Goal: Task Accomplishment & Management: Manage account settings

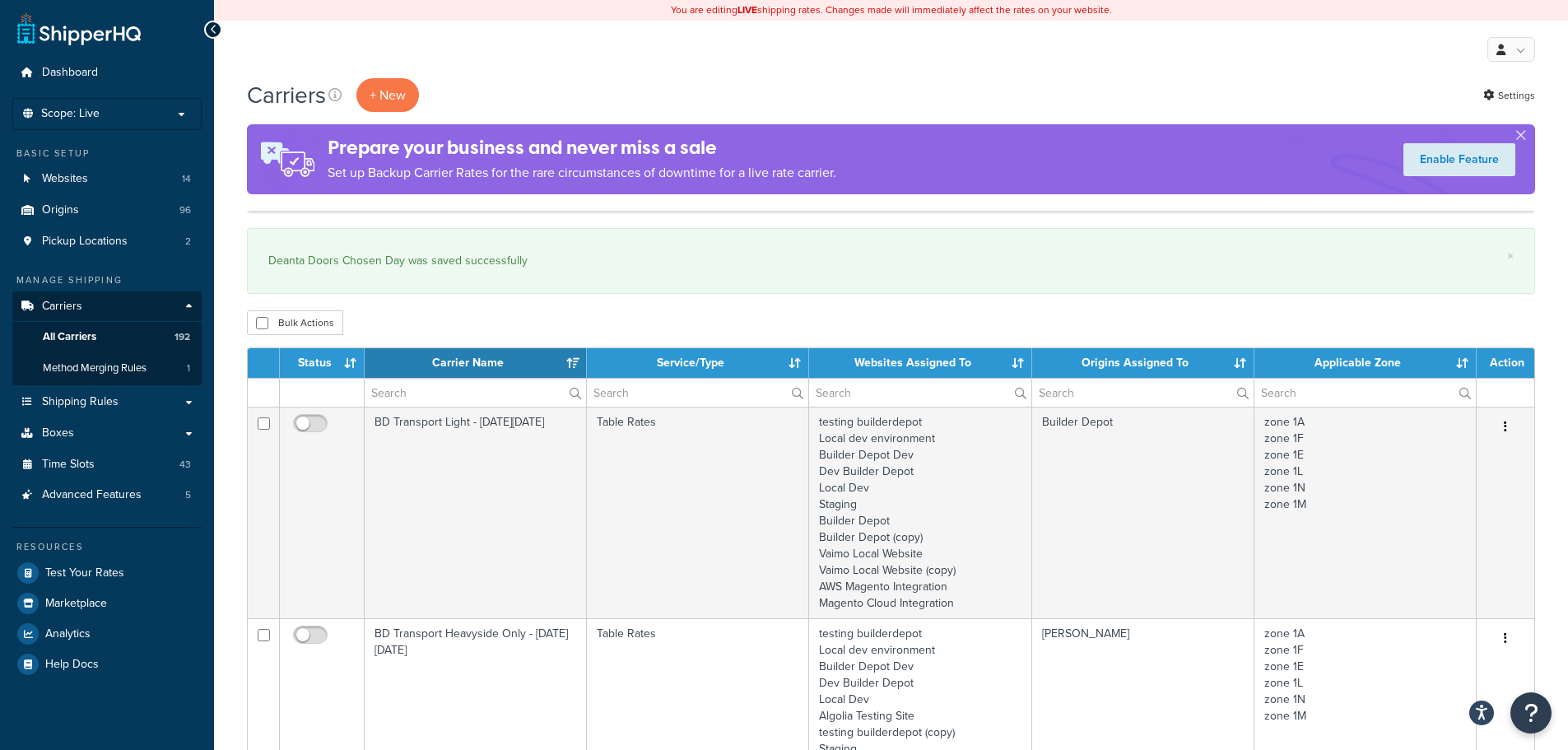
select select "15"
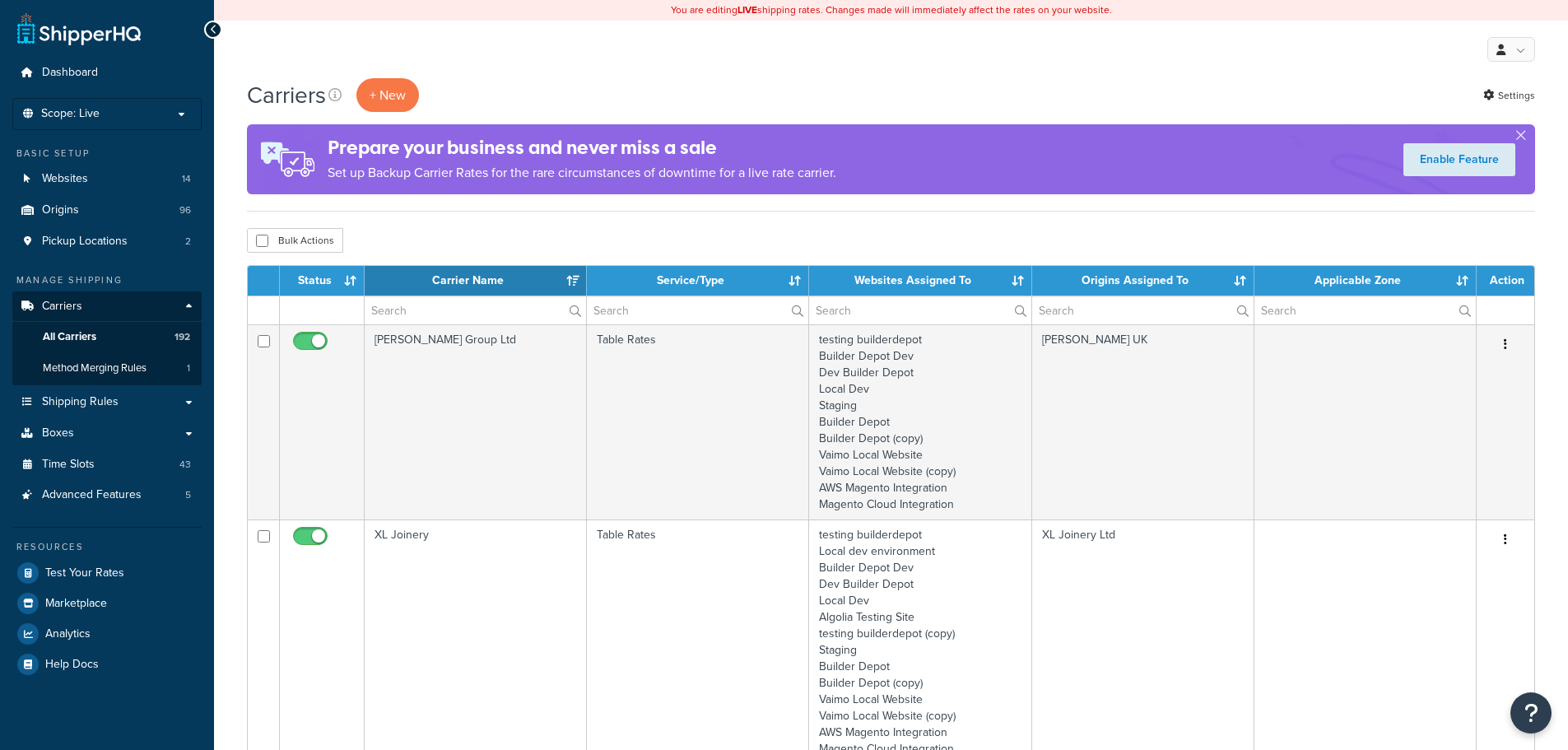
select select "15"
click at [121, 399] on link "Shipping Rules" at bounding box center [107, 401] width 189 height 31
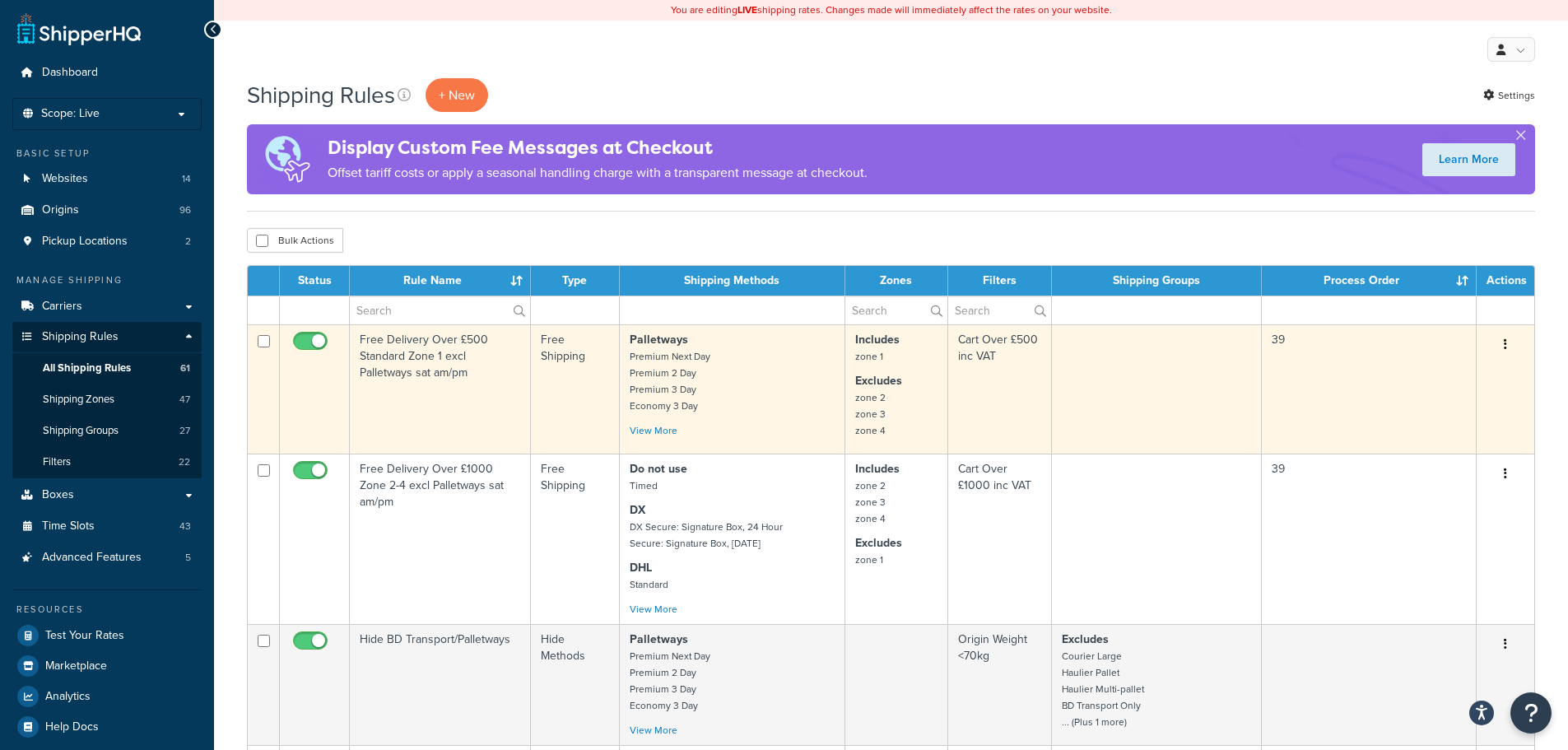
click at [400, 377] on td "Free Delivery Over £500 Standard Zone 1 excl Palletways sat am/pm" at bounding box center [440, 389] width 181 height 129
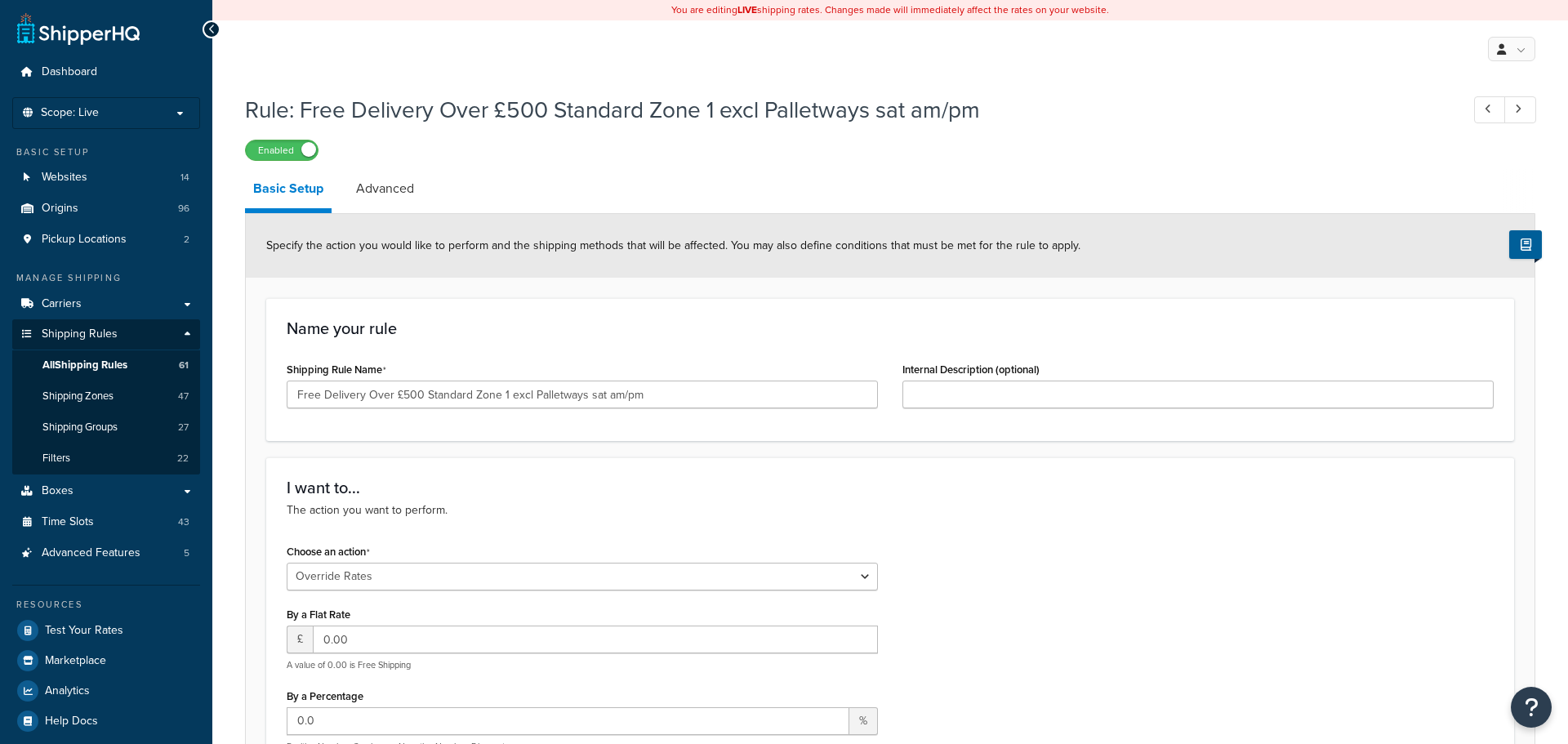
select select "OVERRIDE"
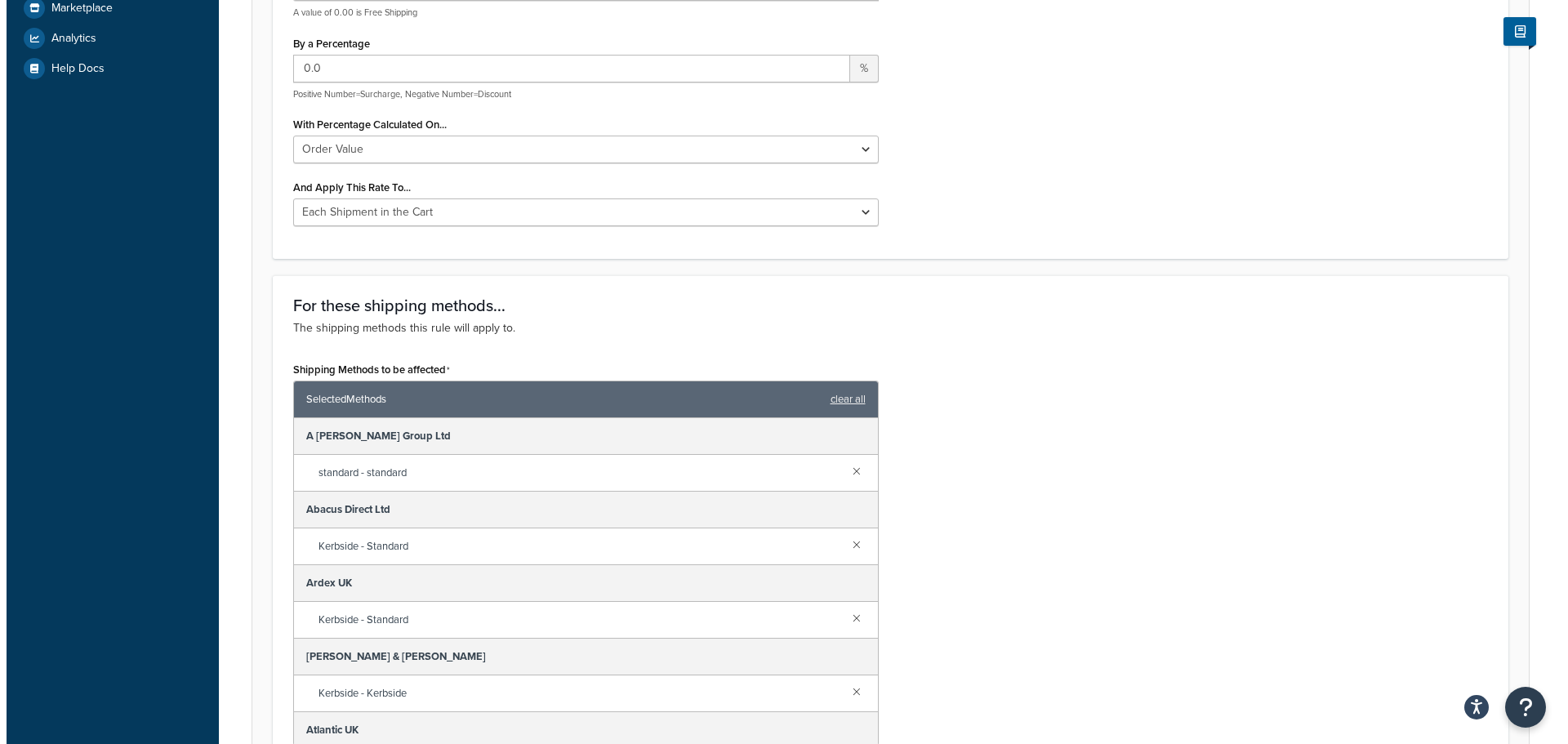
scroll to position [817, 0]
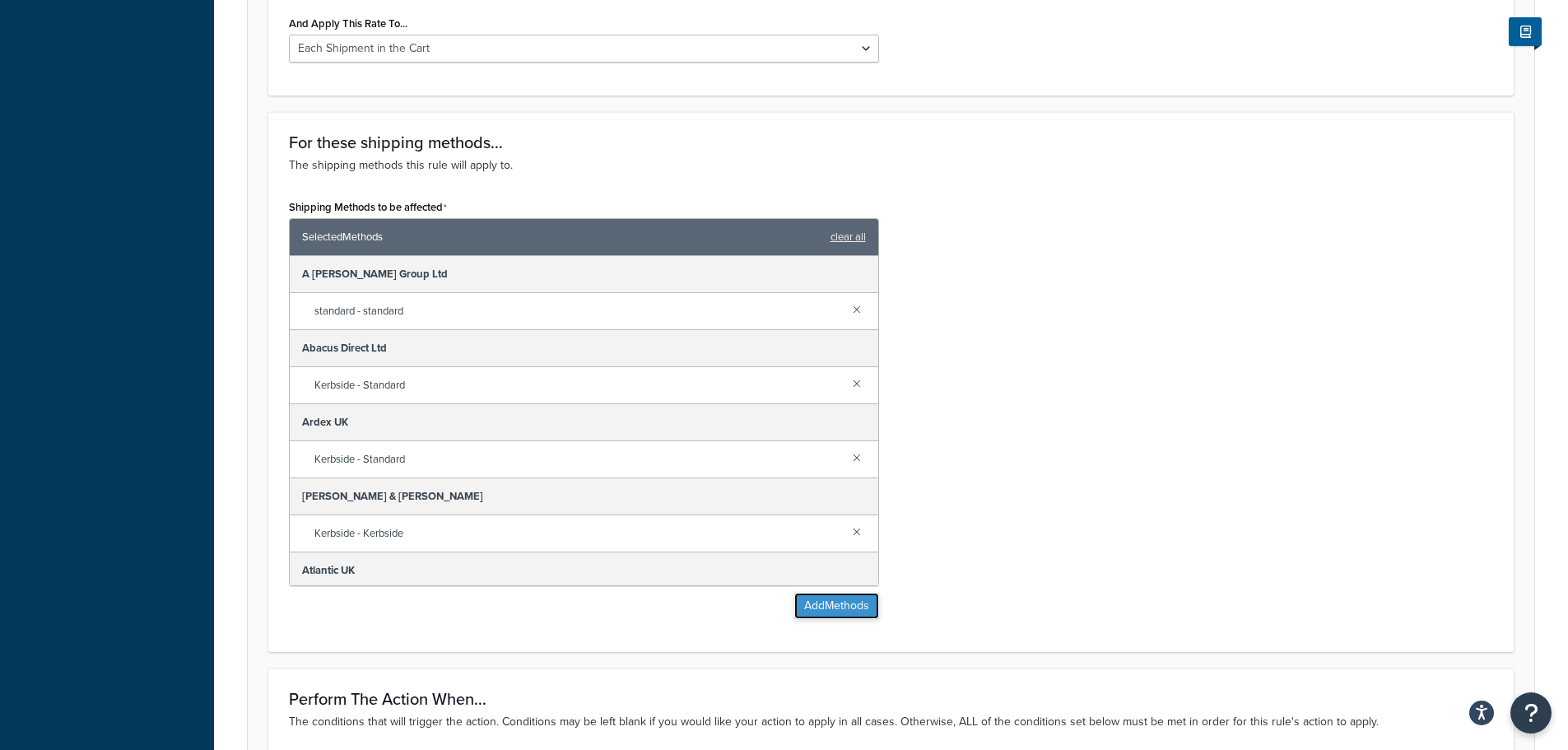
click at [838, 605] on button "Add Methods" at bounding box center [836, 606] width 85 height 26
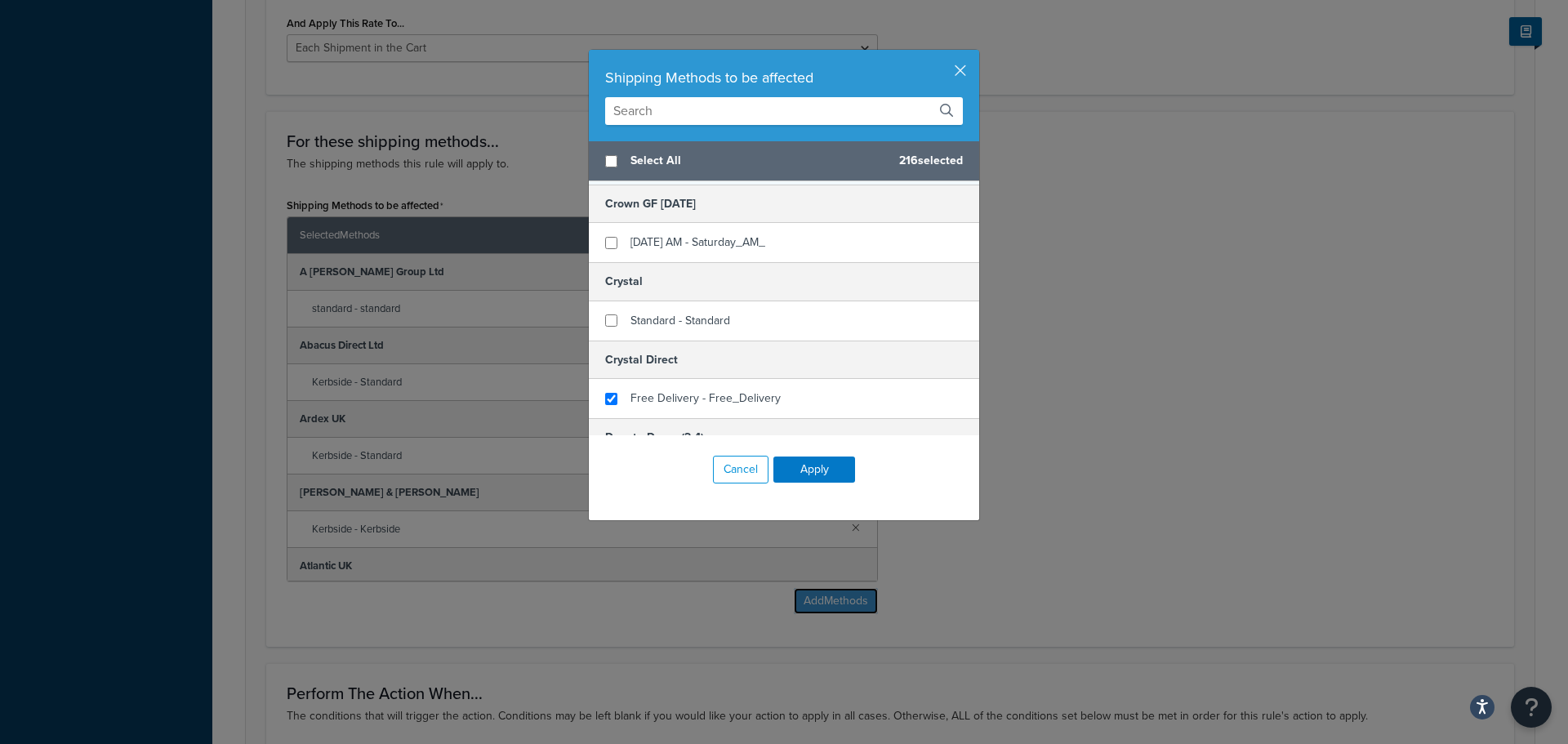
scroll to position [8003, 0]
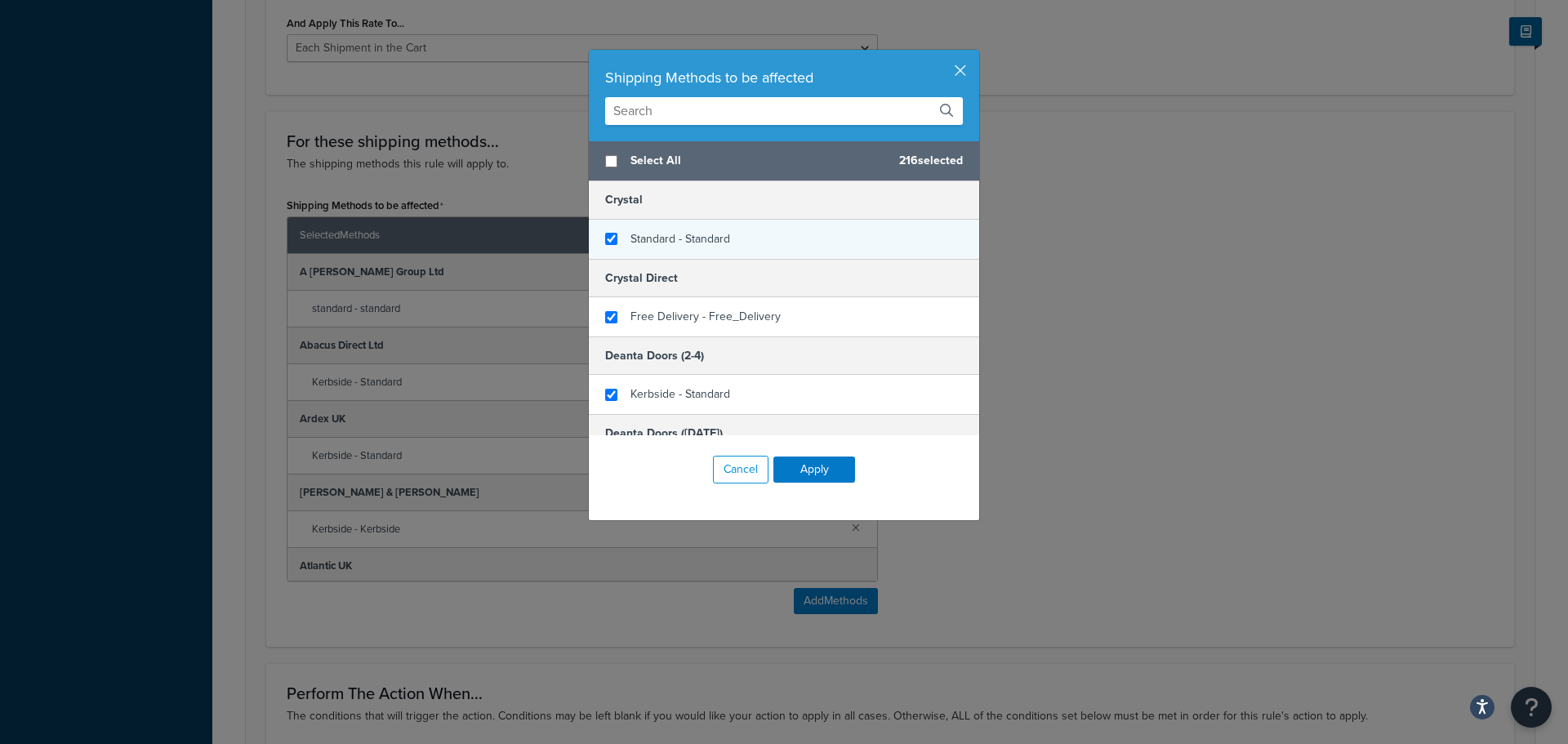
checkbox input "true"
click at [720, 245] on span "Standard - Standard" at bounding box center [680, 238] width 100 height 17
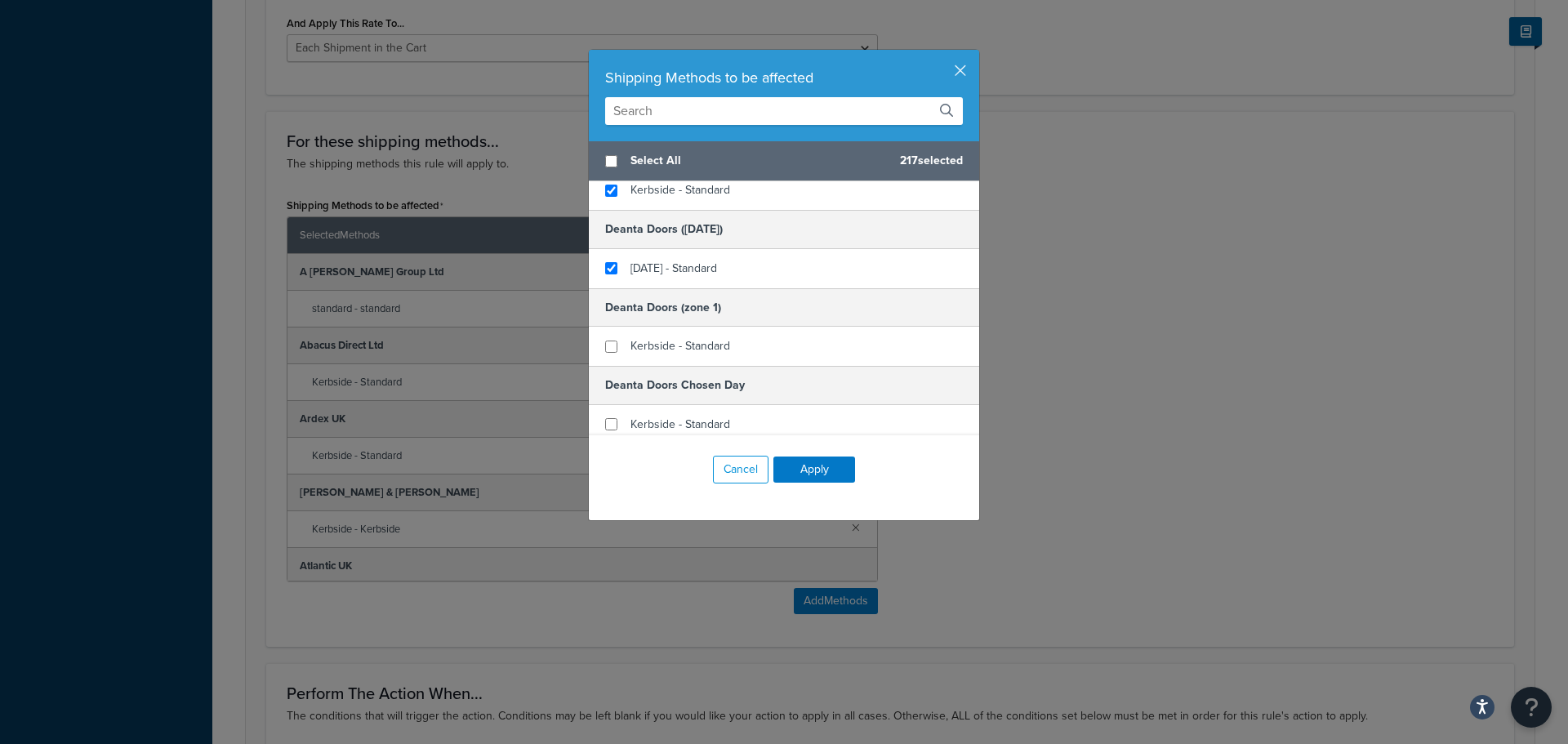
scroll to position [8248, 0]
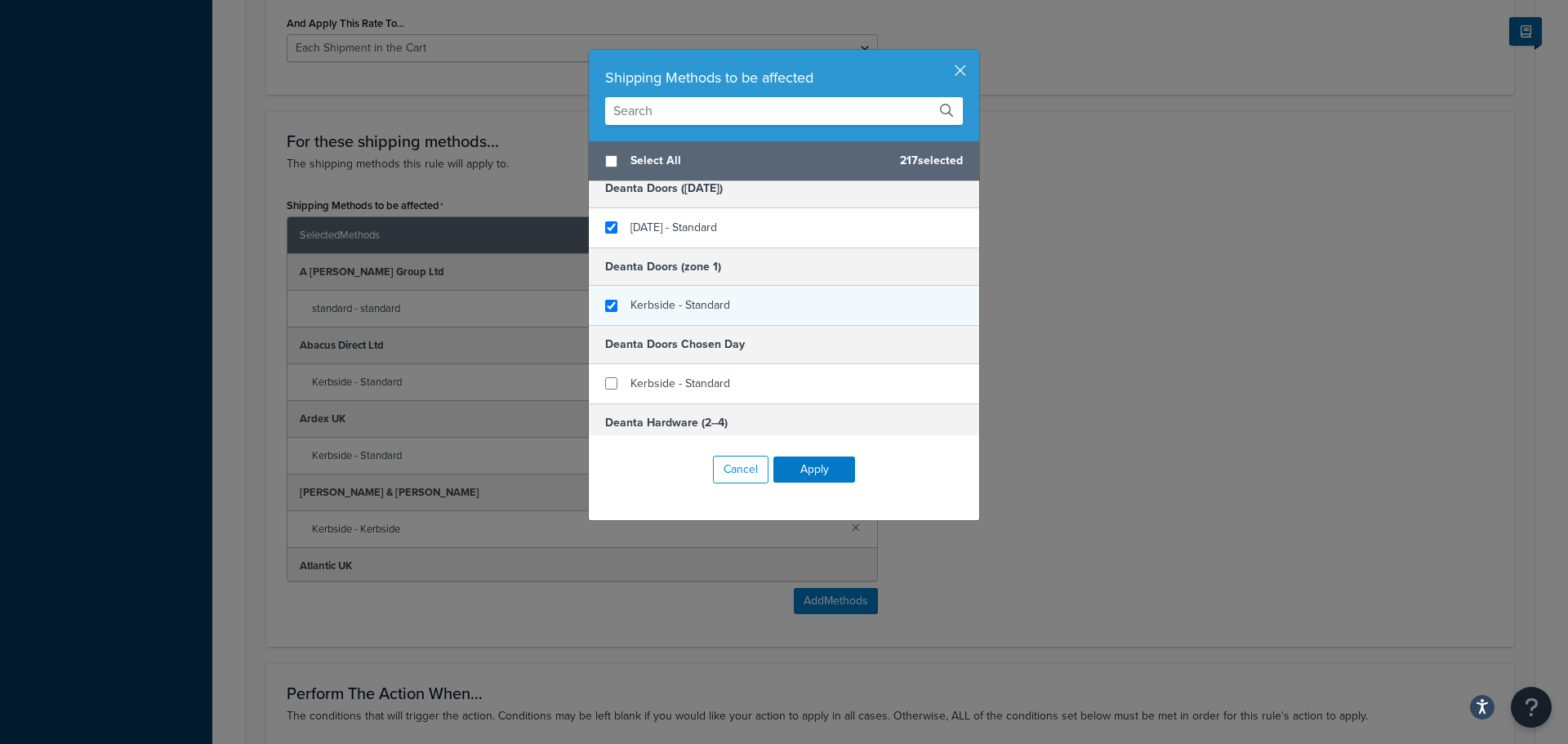
checkbox input "true"
click at [720, 305] on span "Kerbside - Standard" at bounding box center [680, 305] width 100 height 17
click at [712, 300] on span "Kerbside - Standard" at bounding box center [680, 302] width 100 height 17
checkbox input "false"
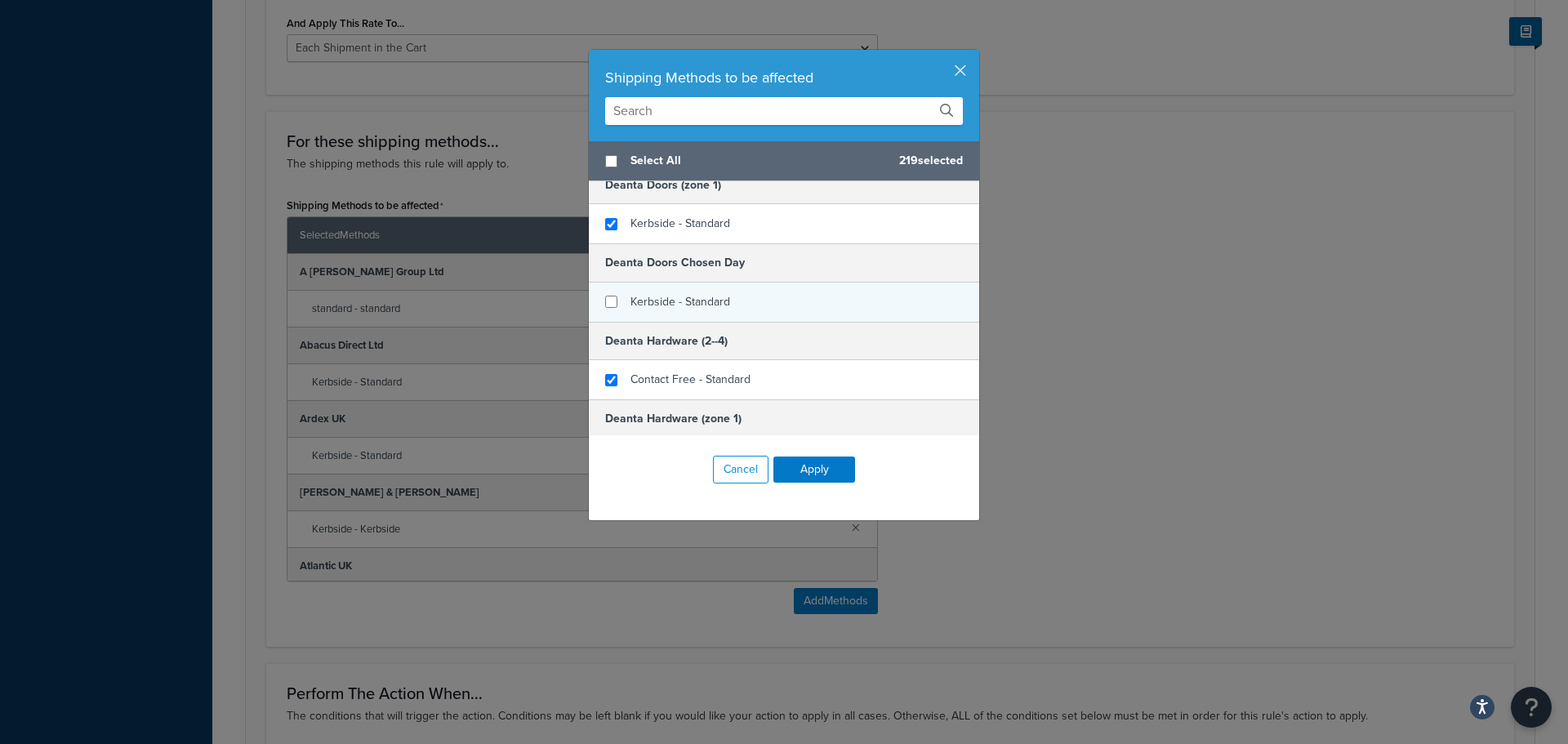
click at [712, 301] on span "Kerbside - Standard" at bounding box center [680, 302] width 100 height 17
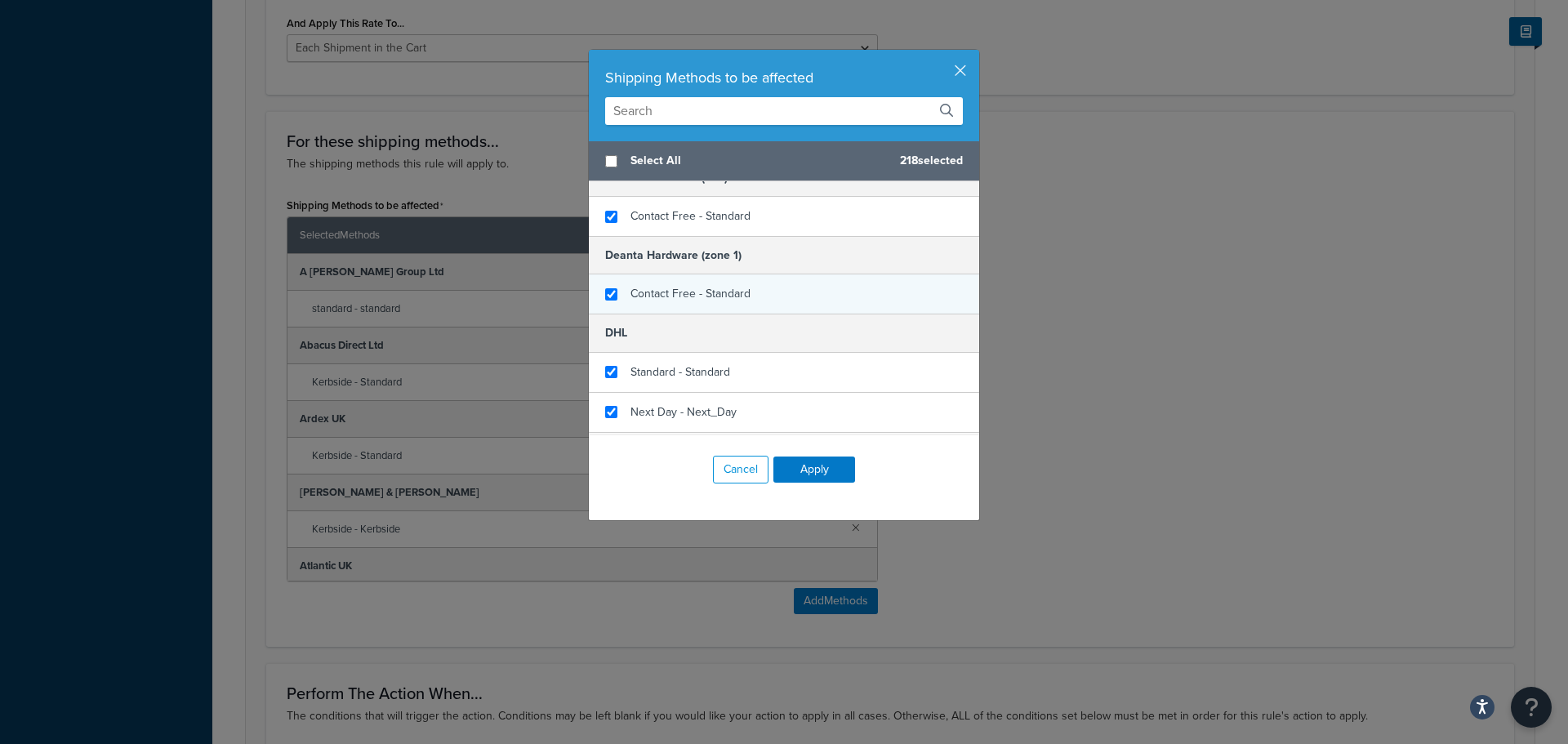
checkbox input "true"
click at [681, 298] on span "Contact Free - Standard" at bounding box center [690, 293] width 120 height 17
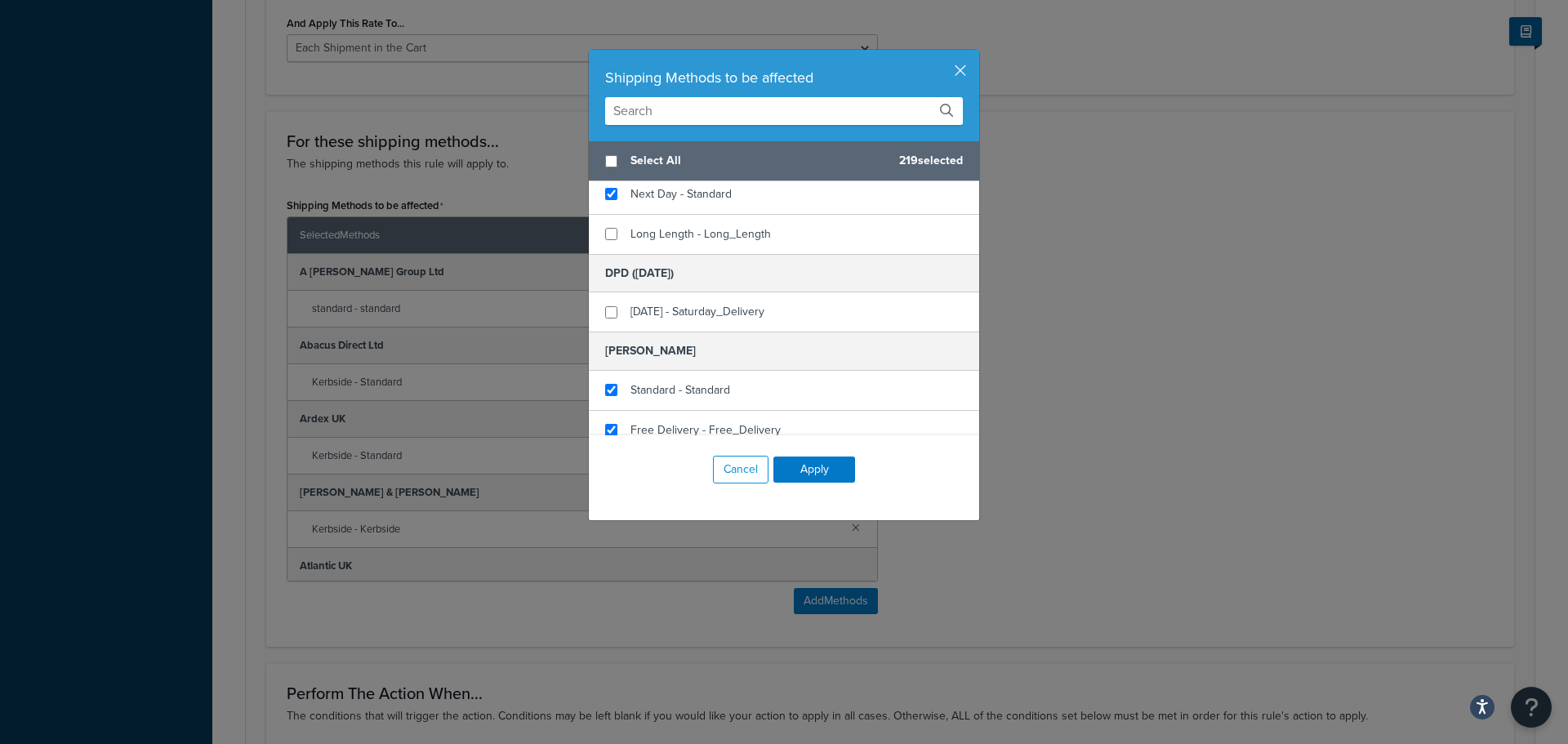
scroll to position [8983, 0]
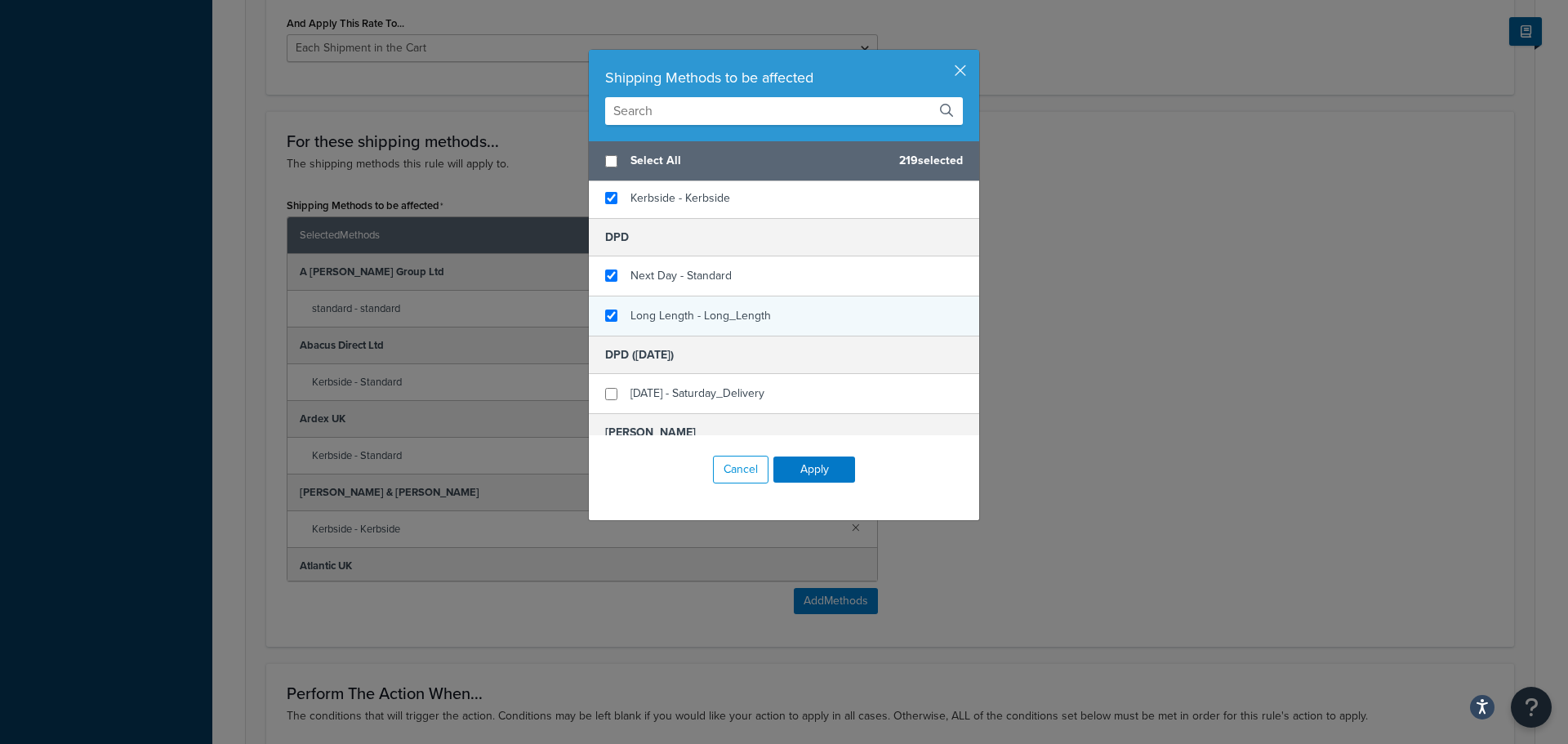
checkbox input "true"
click at [679, 312] on span "Long Length - Long_Length" at bounding box center [700, 315] width 140 height 17
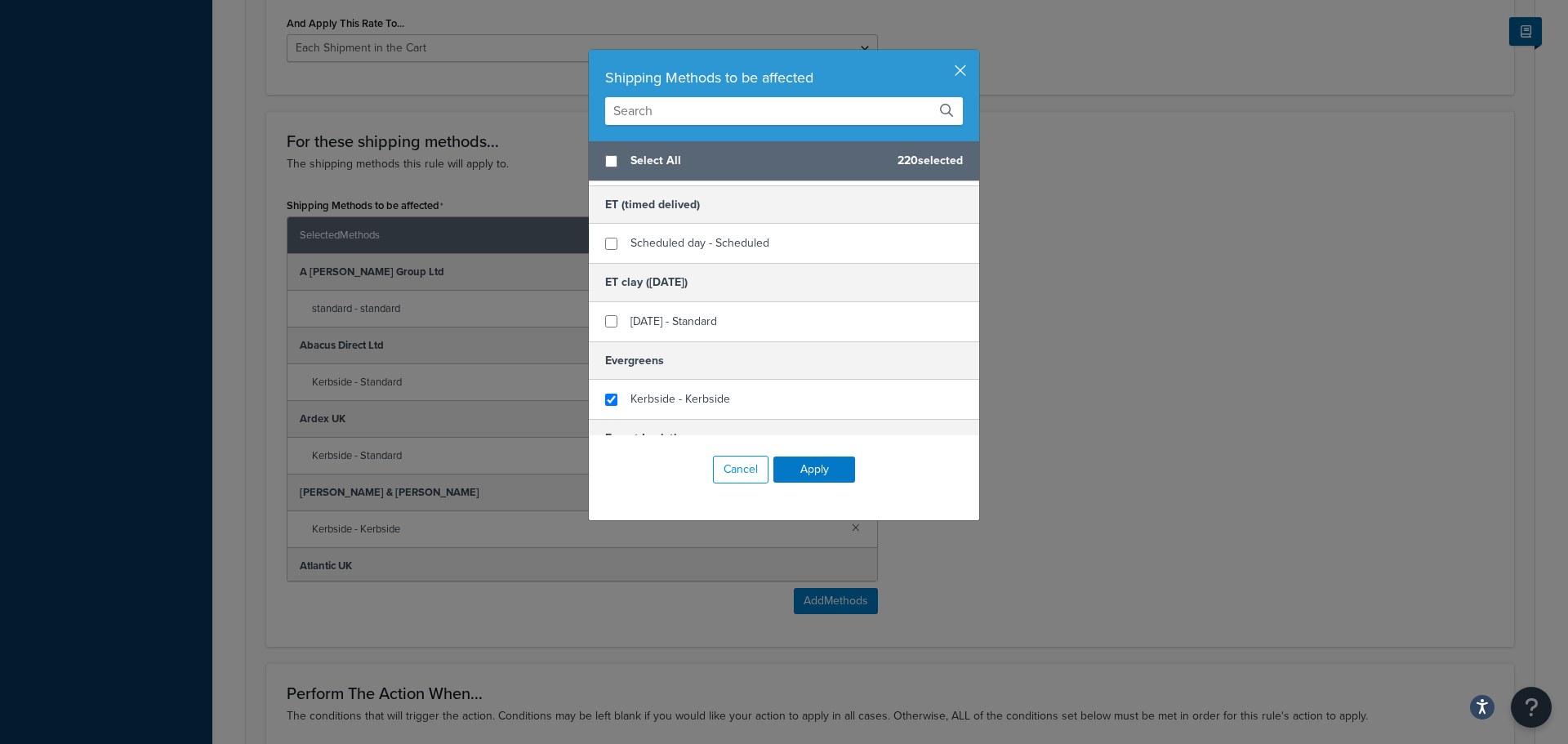
scroll to position [9554, 0]
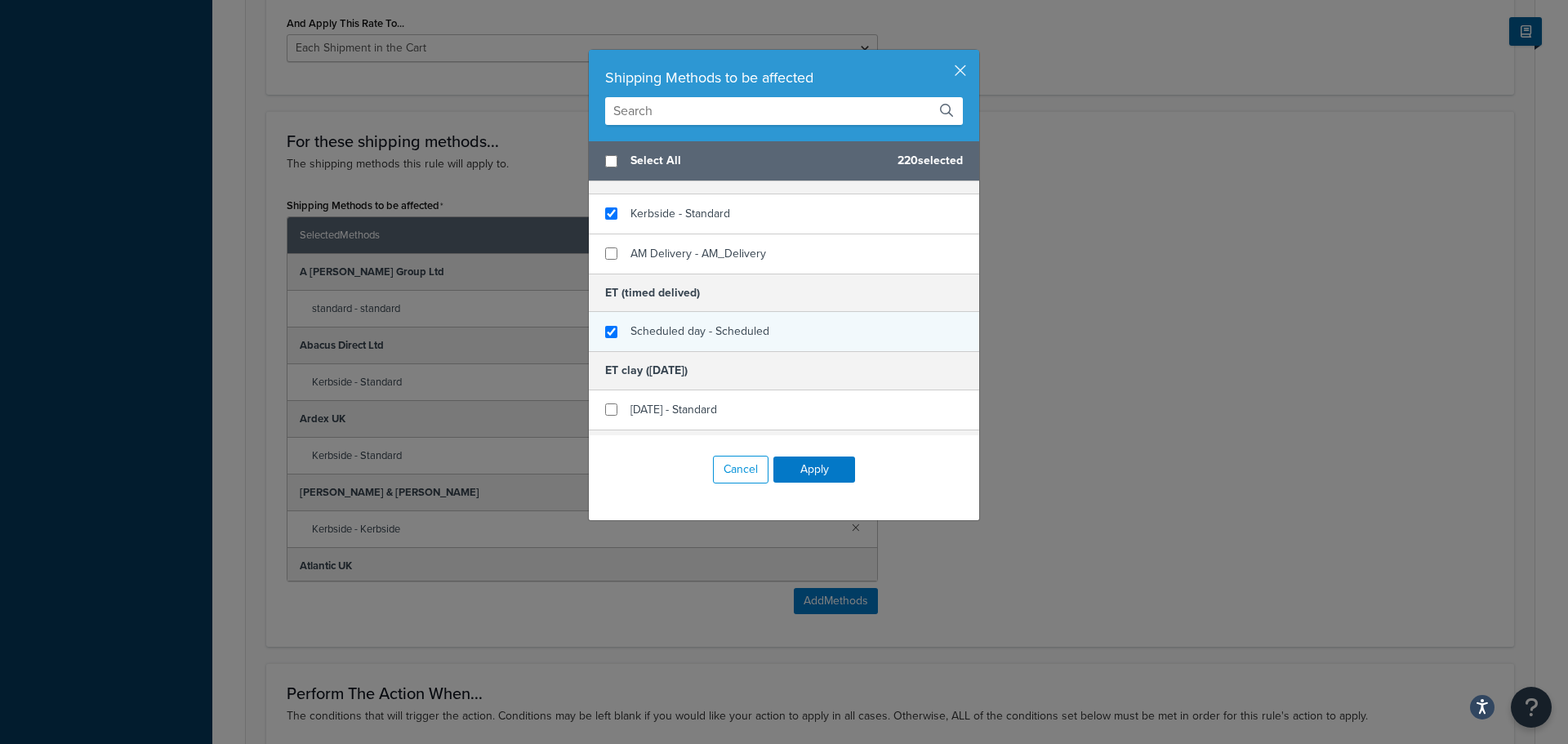
checkbox input "true"
click at [669, 321] on div "Scheduled day - Scheduled" at bounding box center [699, 332] width 139 height 23
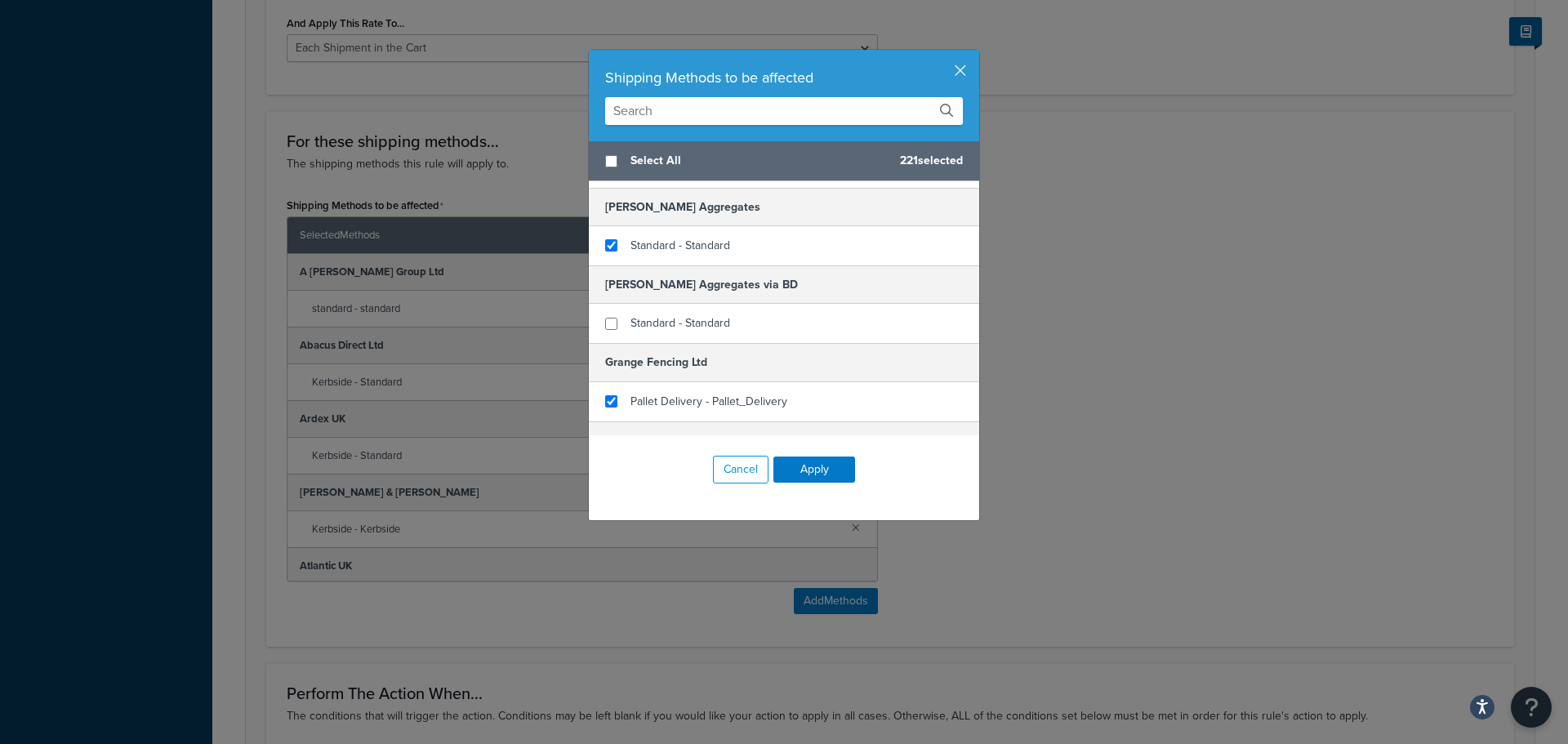
scroll to position [9962, 0]
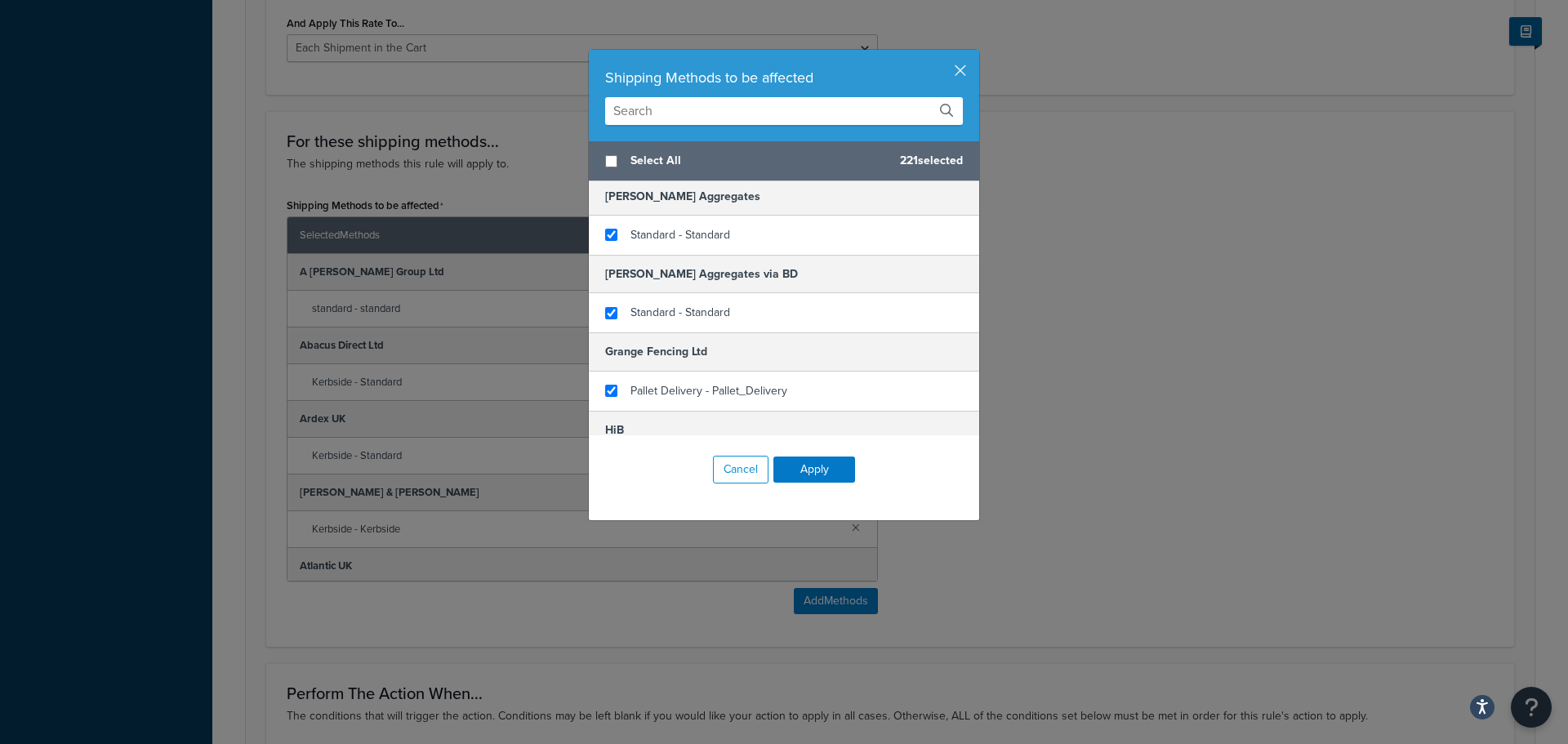
checkbox input "true"
click at [669, 321] on span "Standard - Standard" at bounding box center [680, 312] width 100 height 17
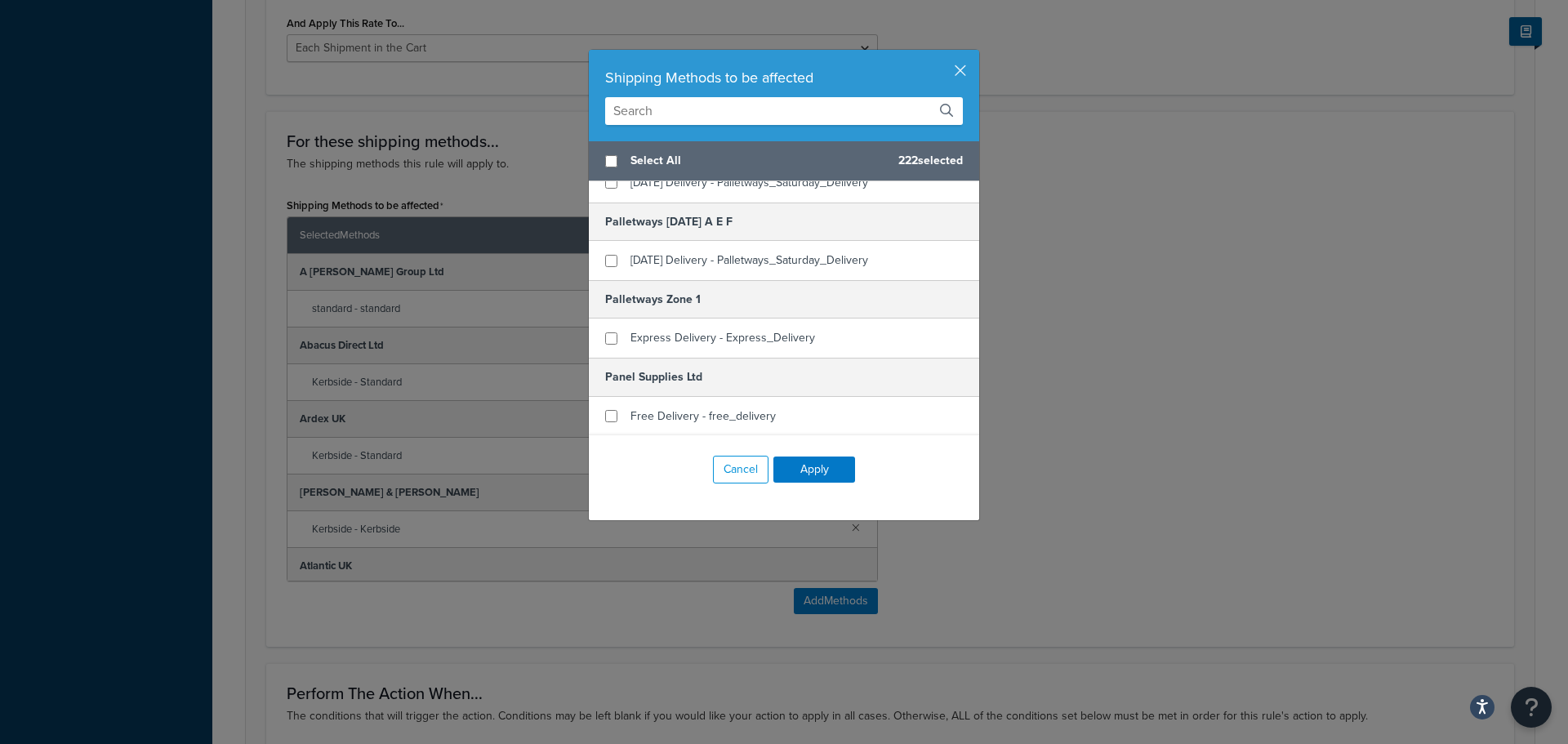
scroll to position [12821, 0]
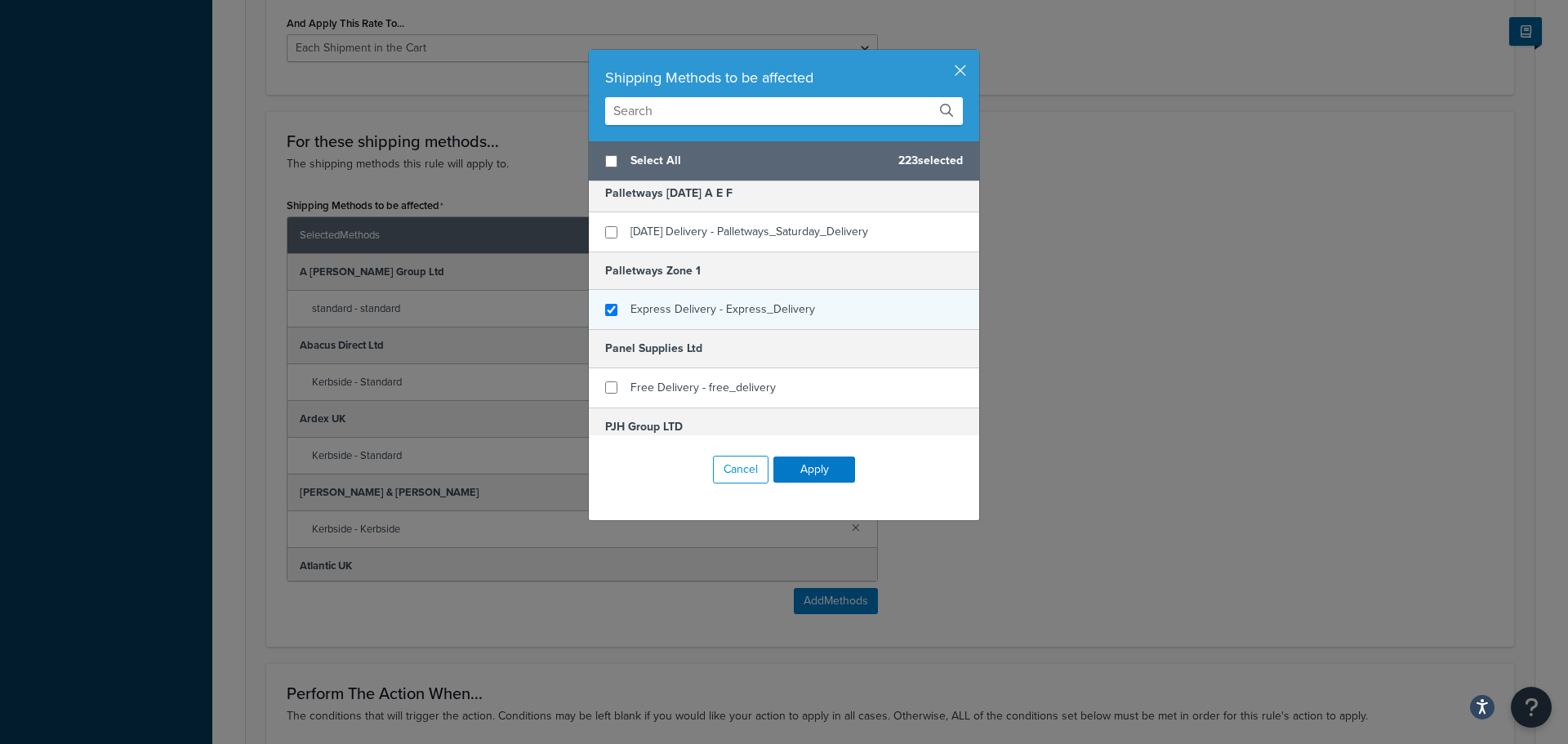
click at [659, 318] on div "Express Delivery - Express_Delivery" at bounding box center [722, 310] width 184 height 23
checkbox input "false"
click at [659, 318] on span "Express Delivery - Express_Delivery" at bounding box center [722, 309] width 184 height 17
checkbox input "true"
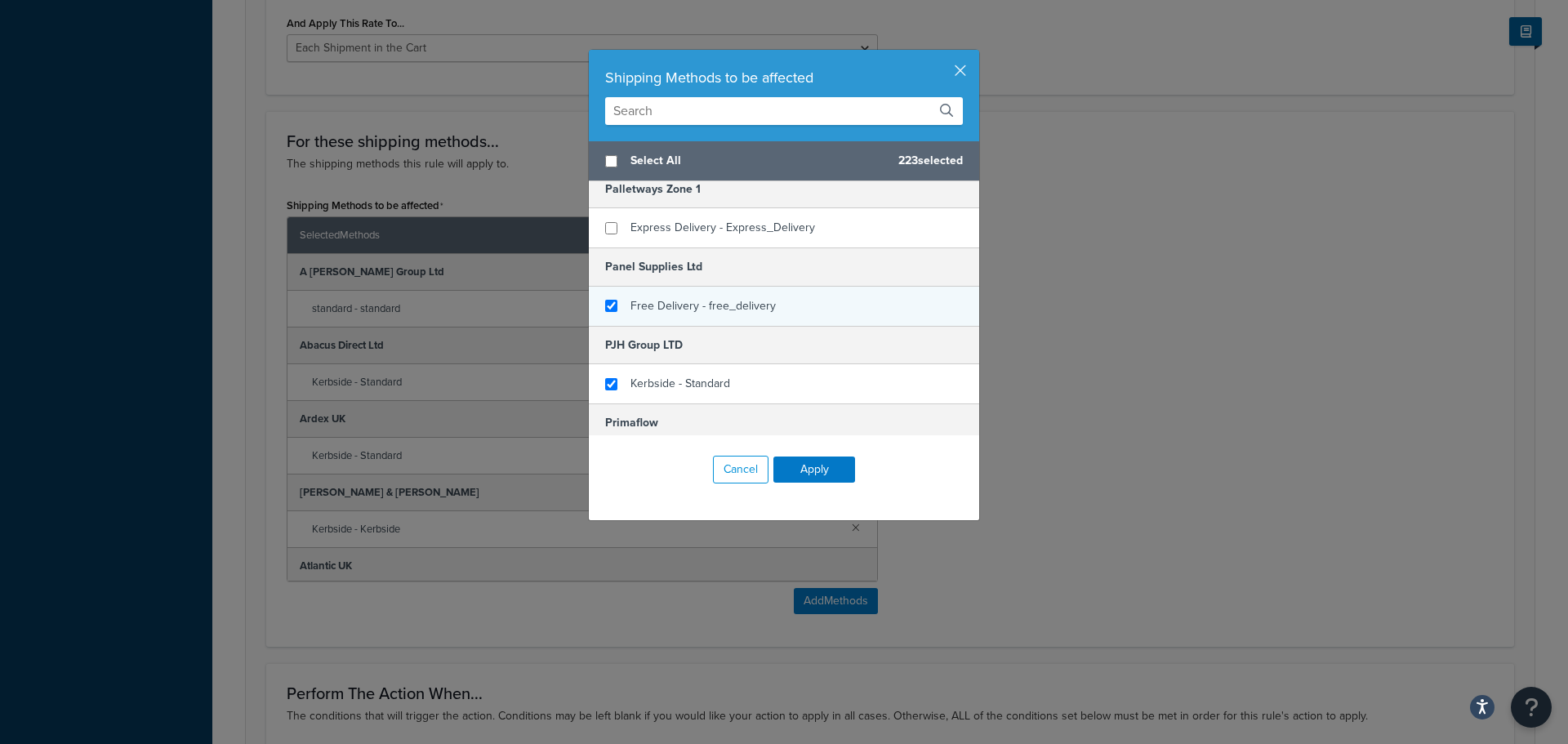
click at [658, 311] on span "Free Delivery - free_delivery" at bounding box center [702, 306] width 145 height 17
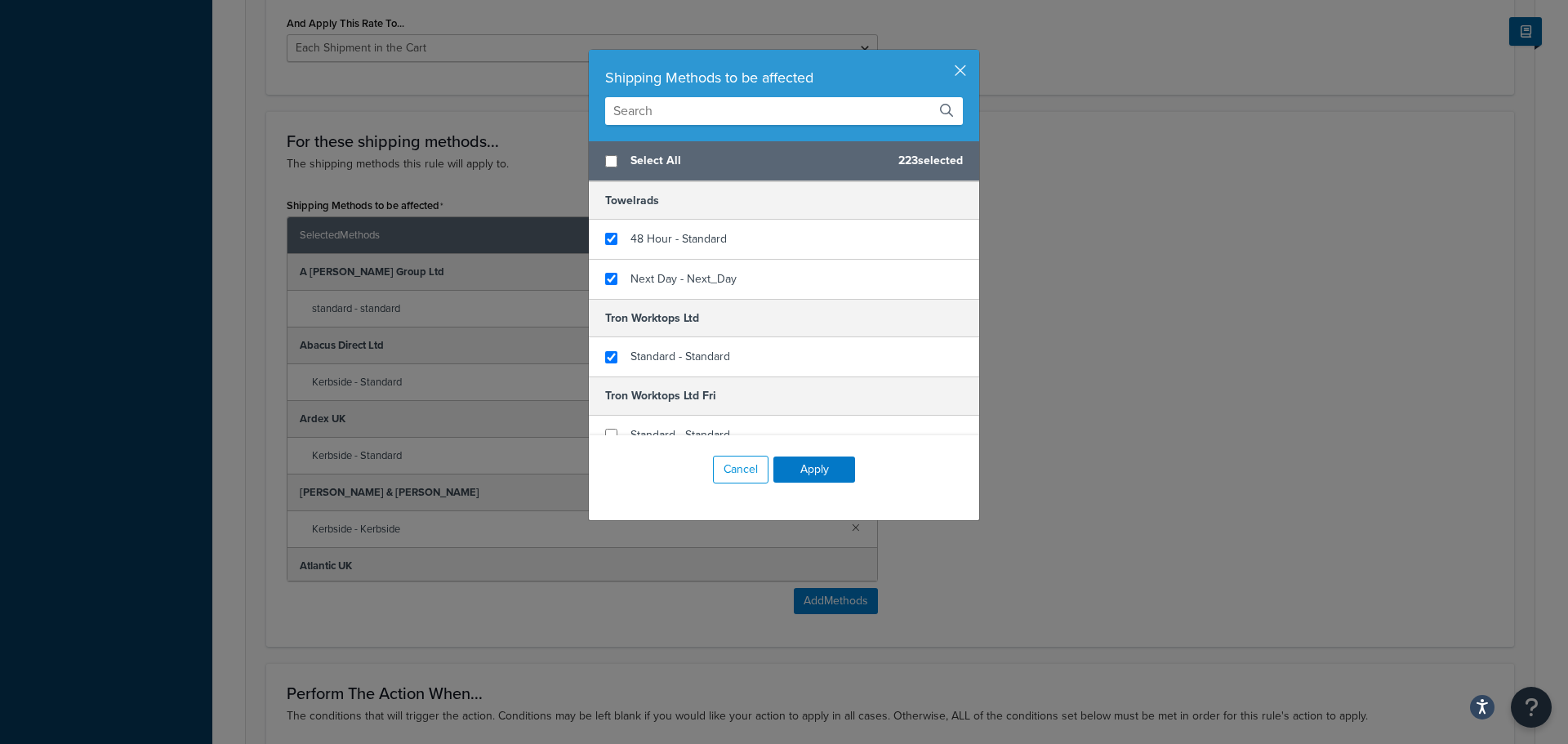
scroll to position [16577, 0]
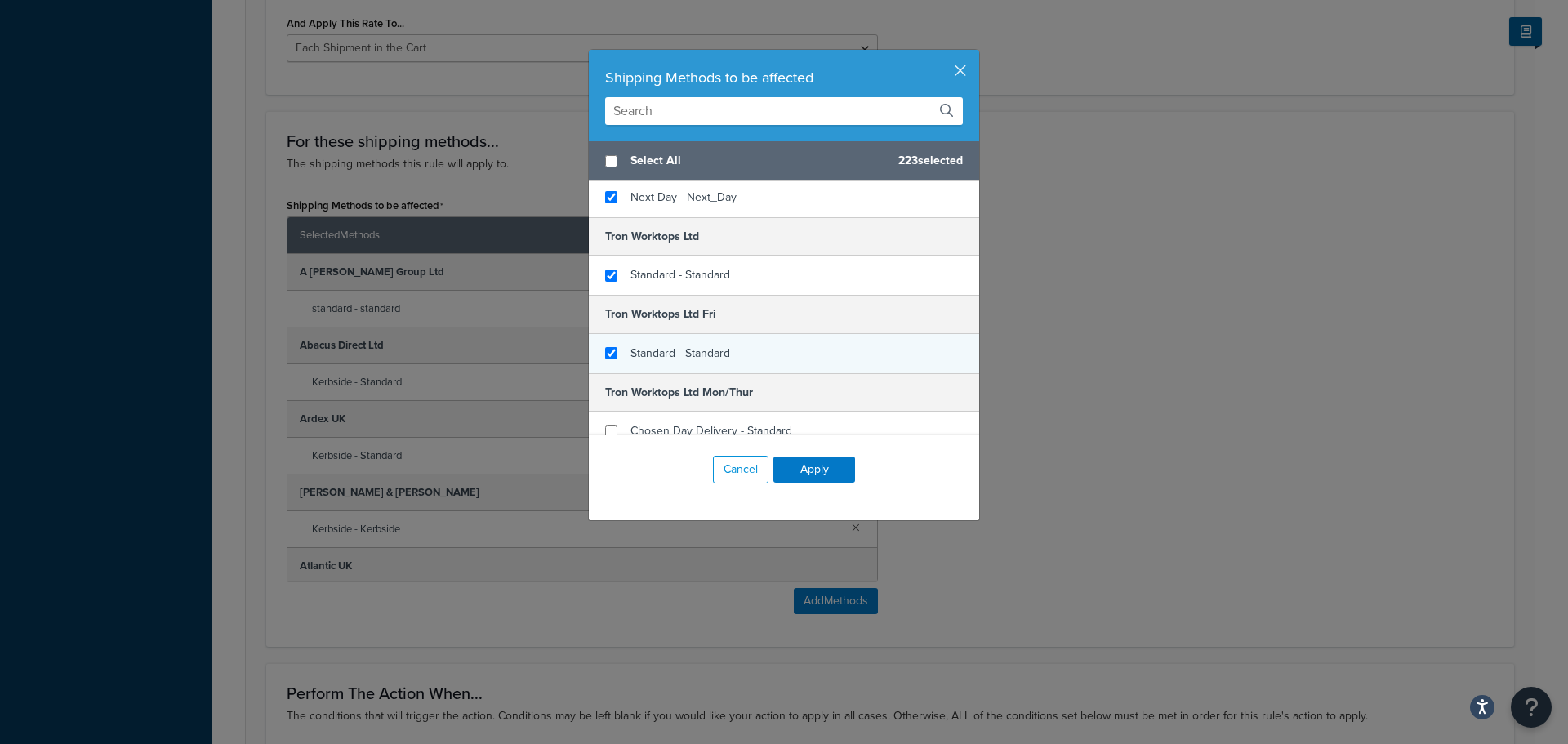
checkbox input "true"
click at [652, 345] on span "Standard - Standard" at bounding box center [680, 353] width 100 height 17
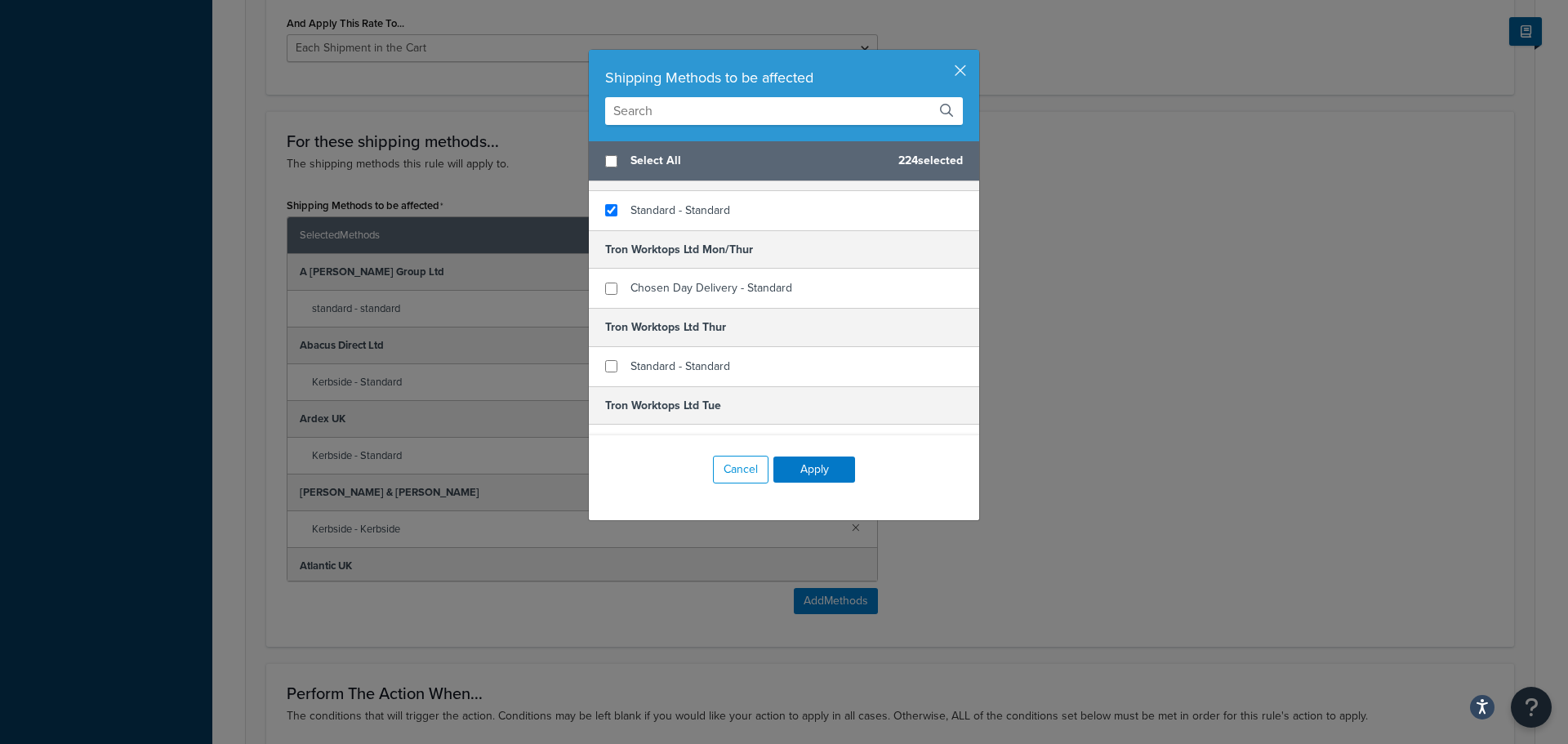
scroll to position [16740, 0]
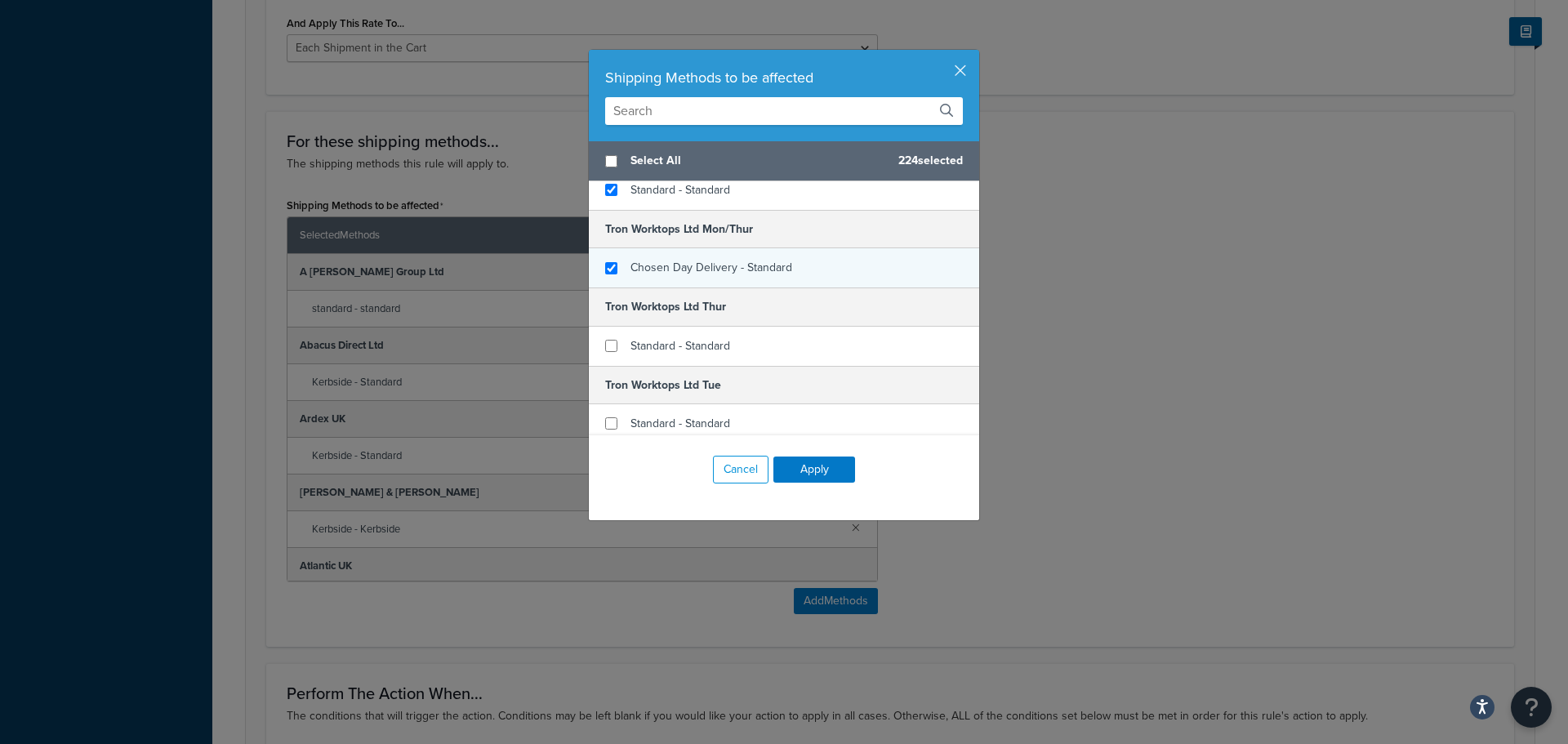
checkbox input "true"
click at [659, 259] on span "Chosen Day Delivery - Standard" at bounding box center [711, 267] width 161 height 17
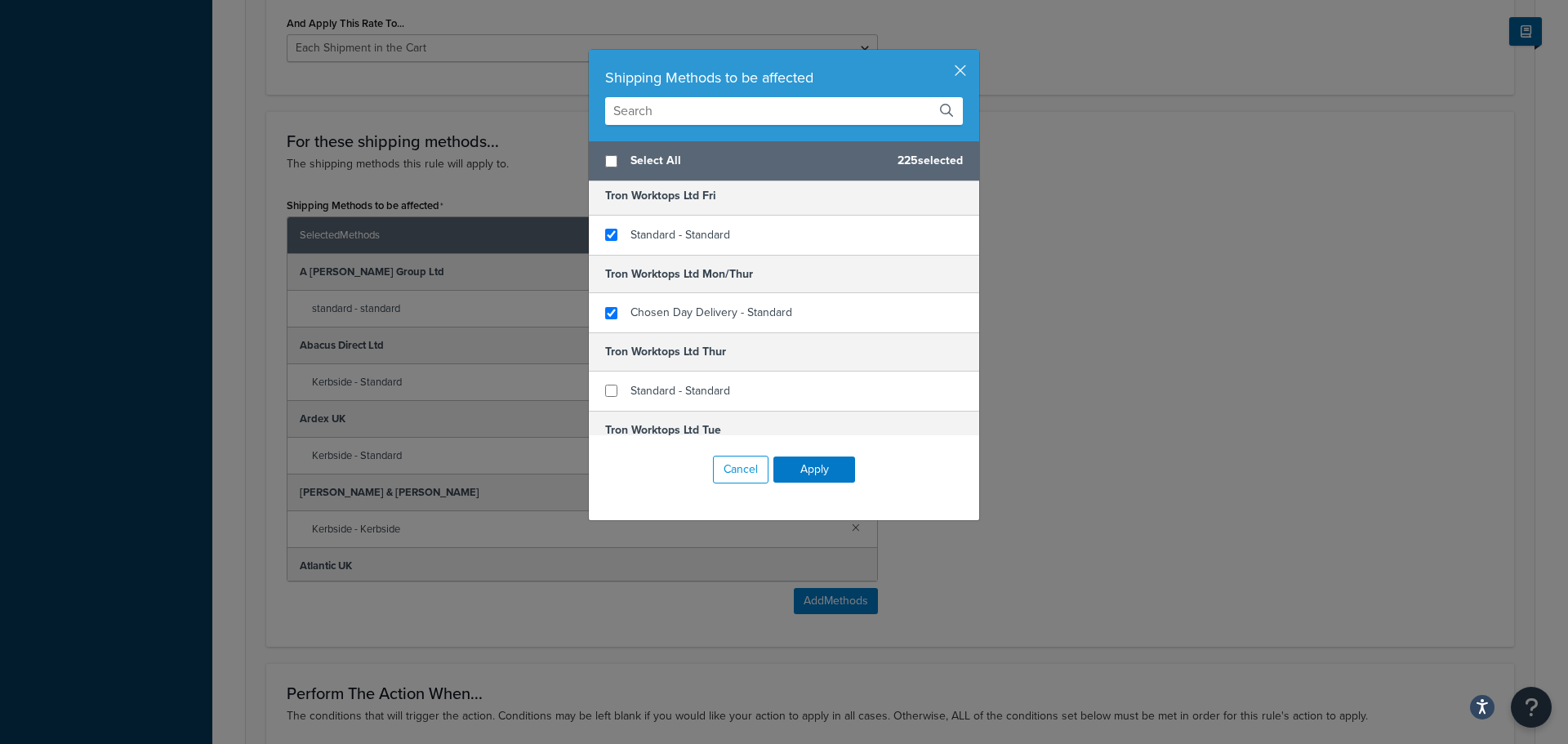
scroll to position [16659, 0]
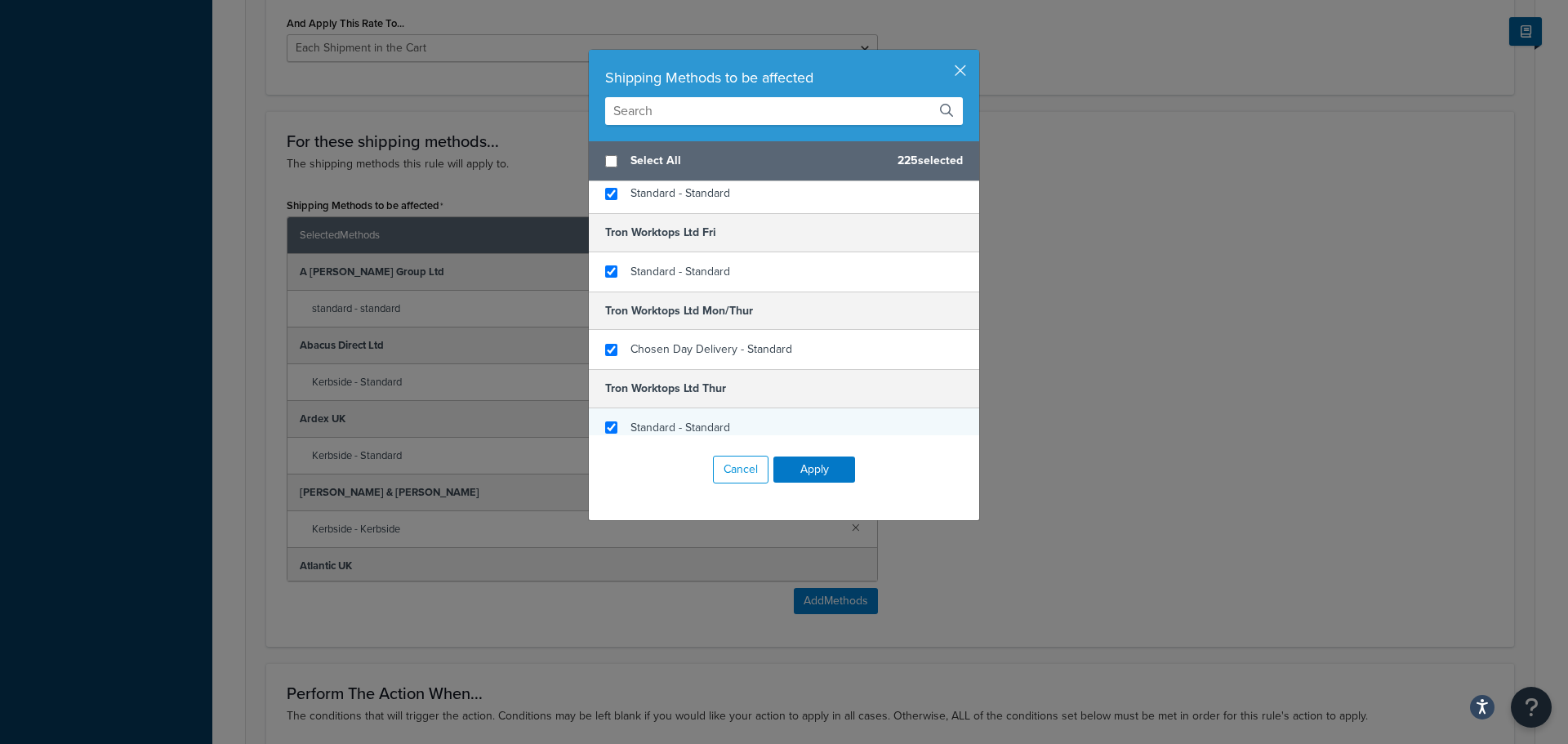
checkbox input "true"
click at [664, 419] on span "Standard - Standard" at bounding box center [680, 427] width 100 height 17
checkbox input "true"
click at [661, 415] on span "Standard - Standard" at bounding box center [680, 423] width 100 height 17
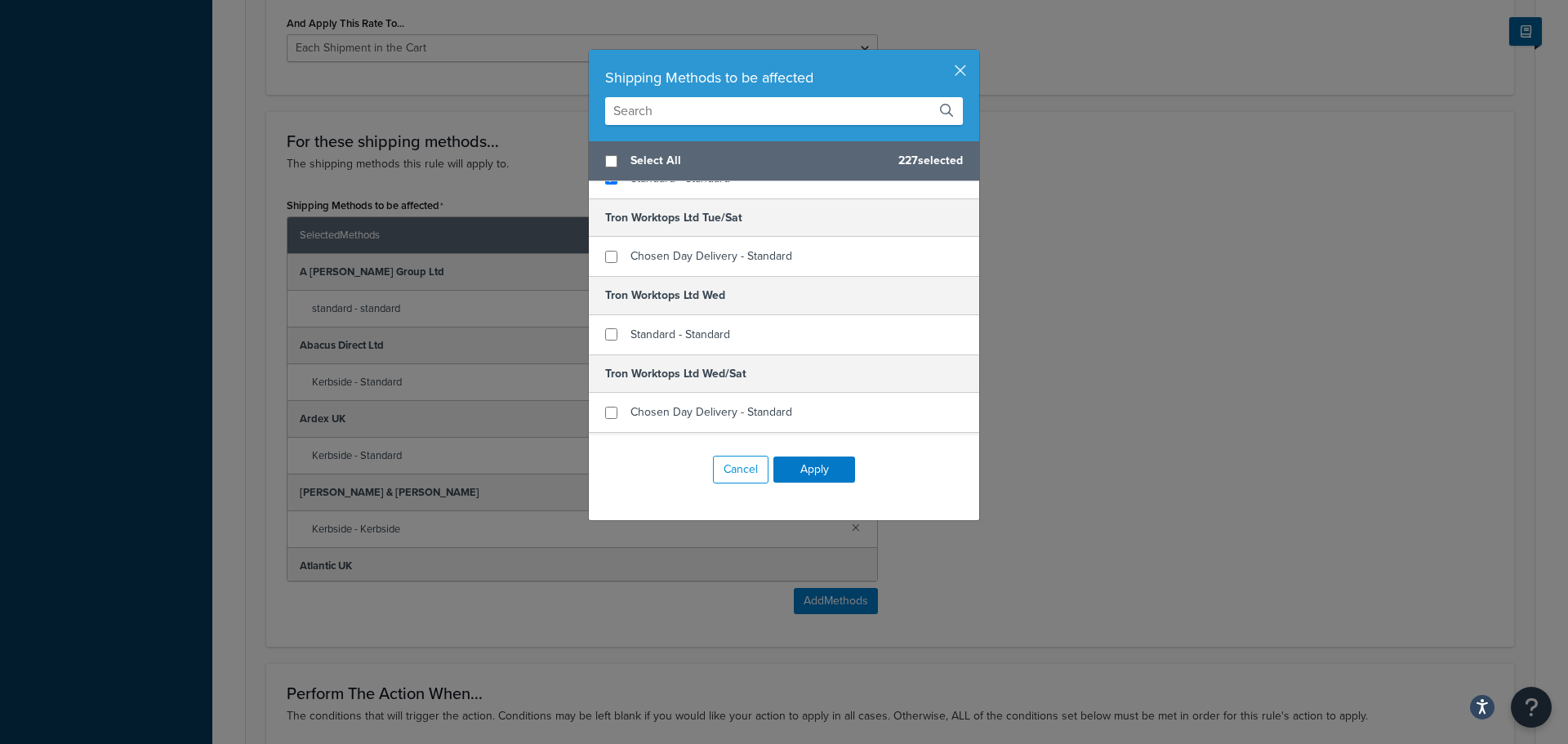
scroll to position [16904, 0]
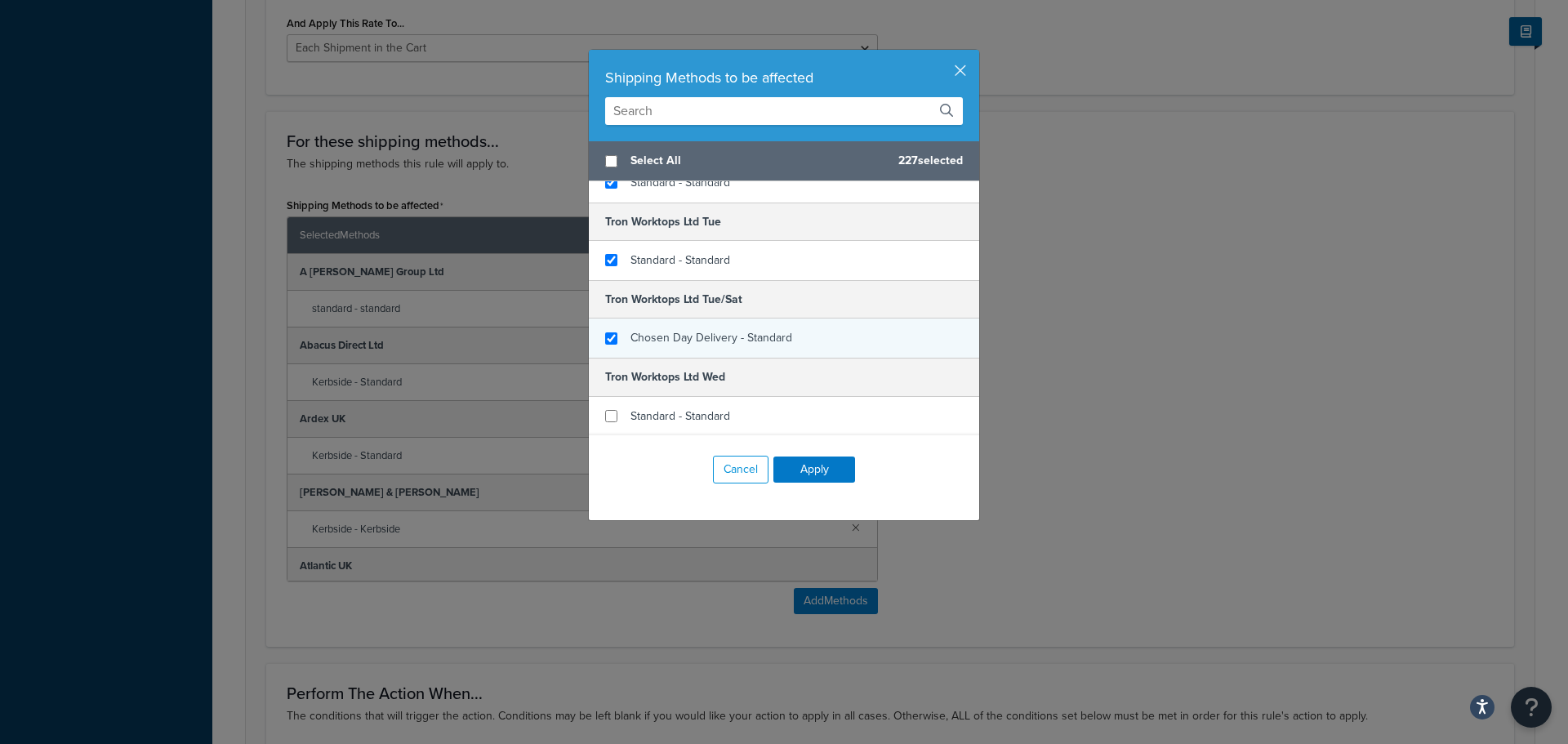
checkbox input "true"
click at [657, 329] on span "Chosen Day Delivery - Standard" at bounding box center [711, 338] width 161 height 17
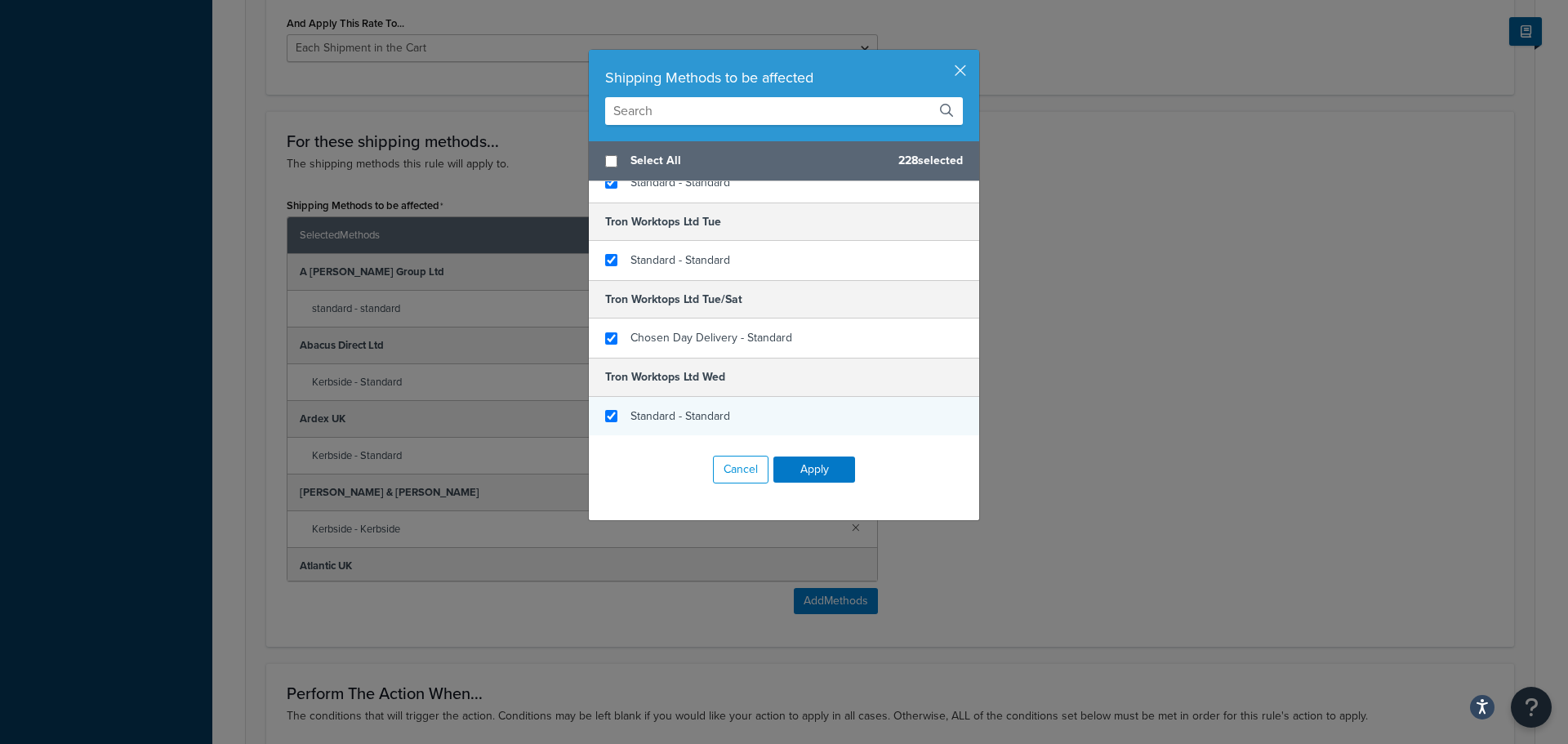
checkbox input "true"
click at [658, 407] on span "Standard - Standard" at bounding box center [680, 415] width 100 height 17
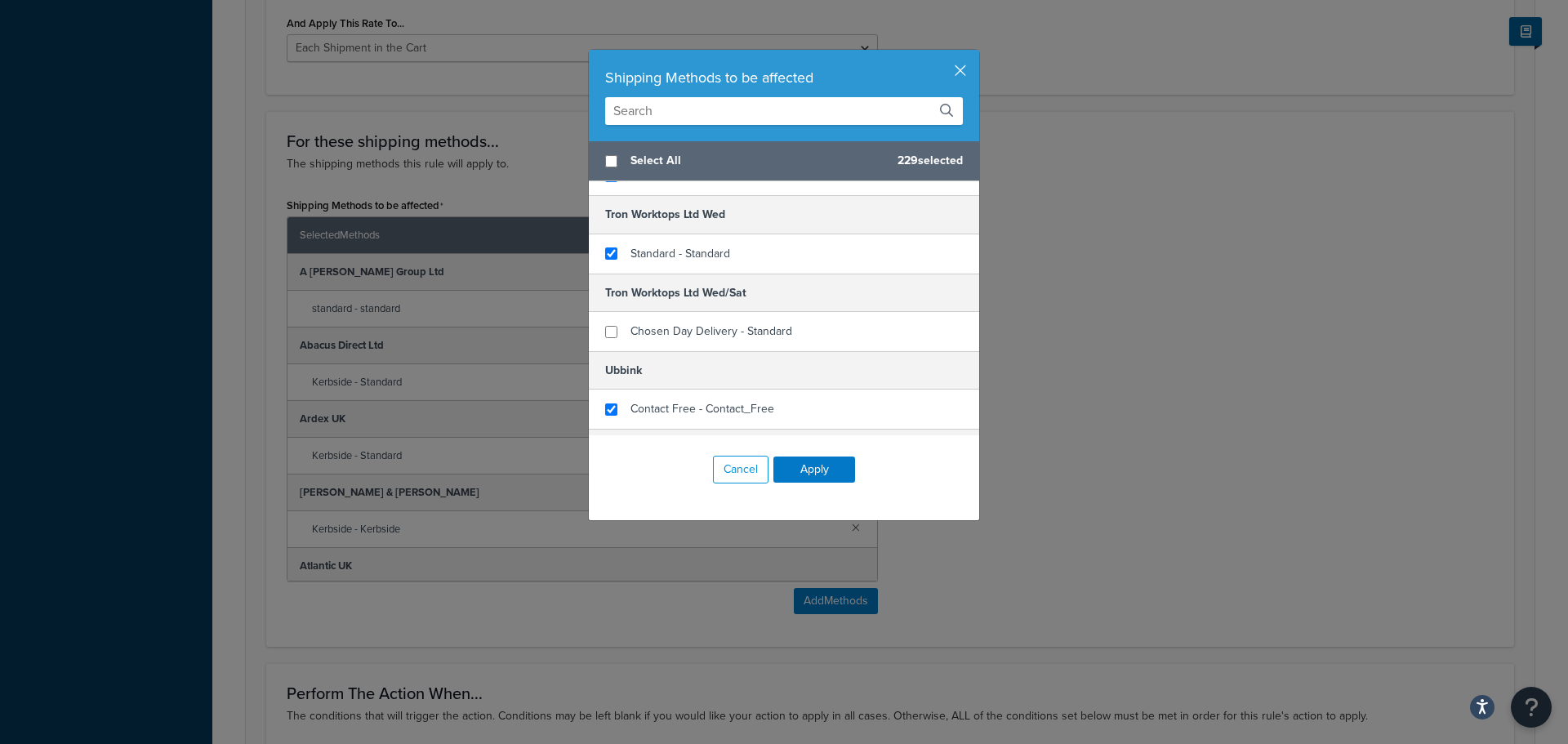
scroll to position [17067, 0]
checkbox input "true"
click at [650, 322] on span "Chosen Day Delivery - Standard" at bounding box center [711, 330] width 161 height 17
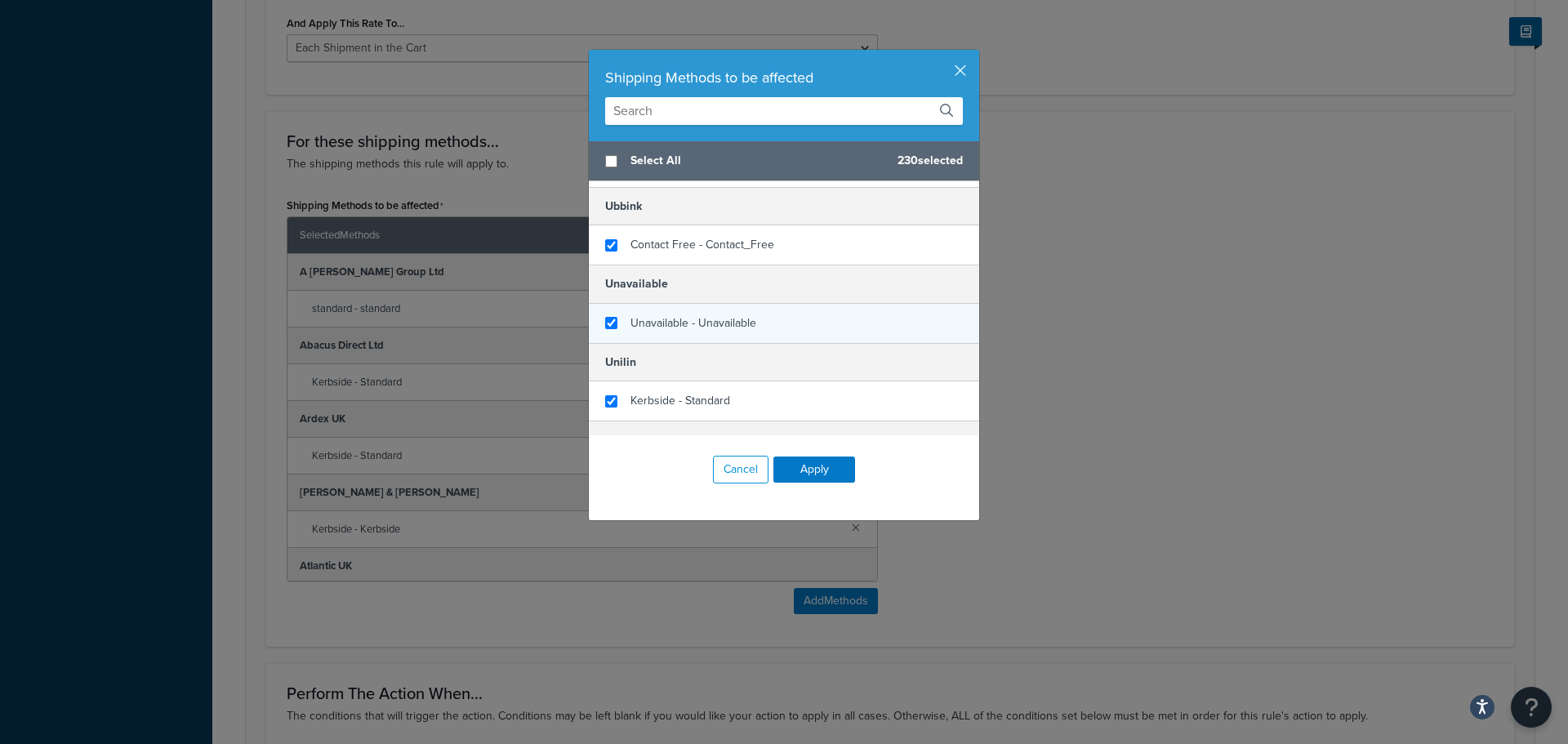
checkbox input "true"
click at [644, 312] on div "Unavailable - Unavailable" at bounding box center [693, 324] width 125 height 23
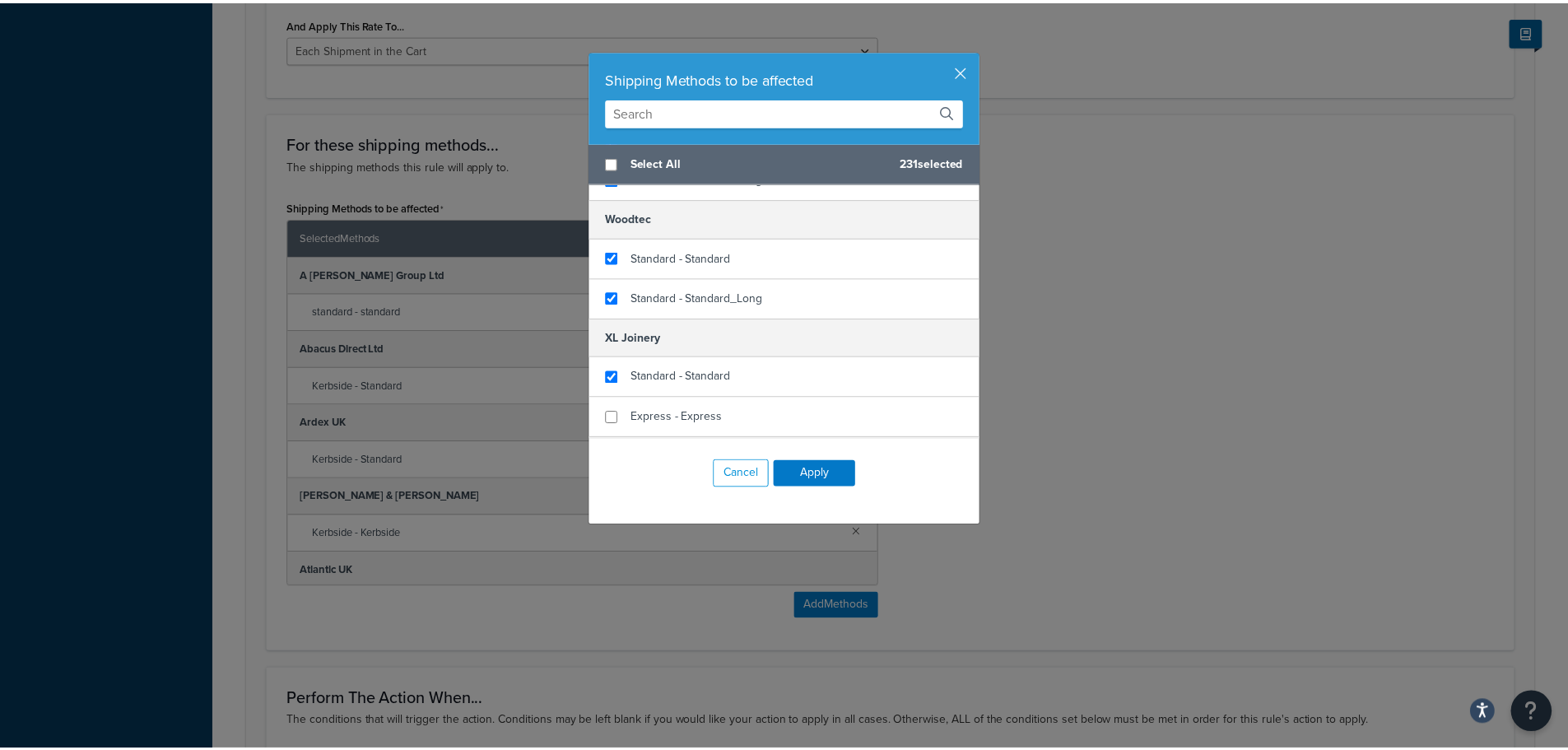
scroll to position [18053, 0]
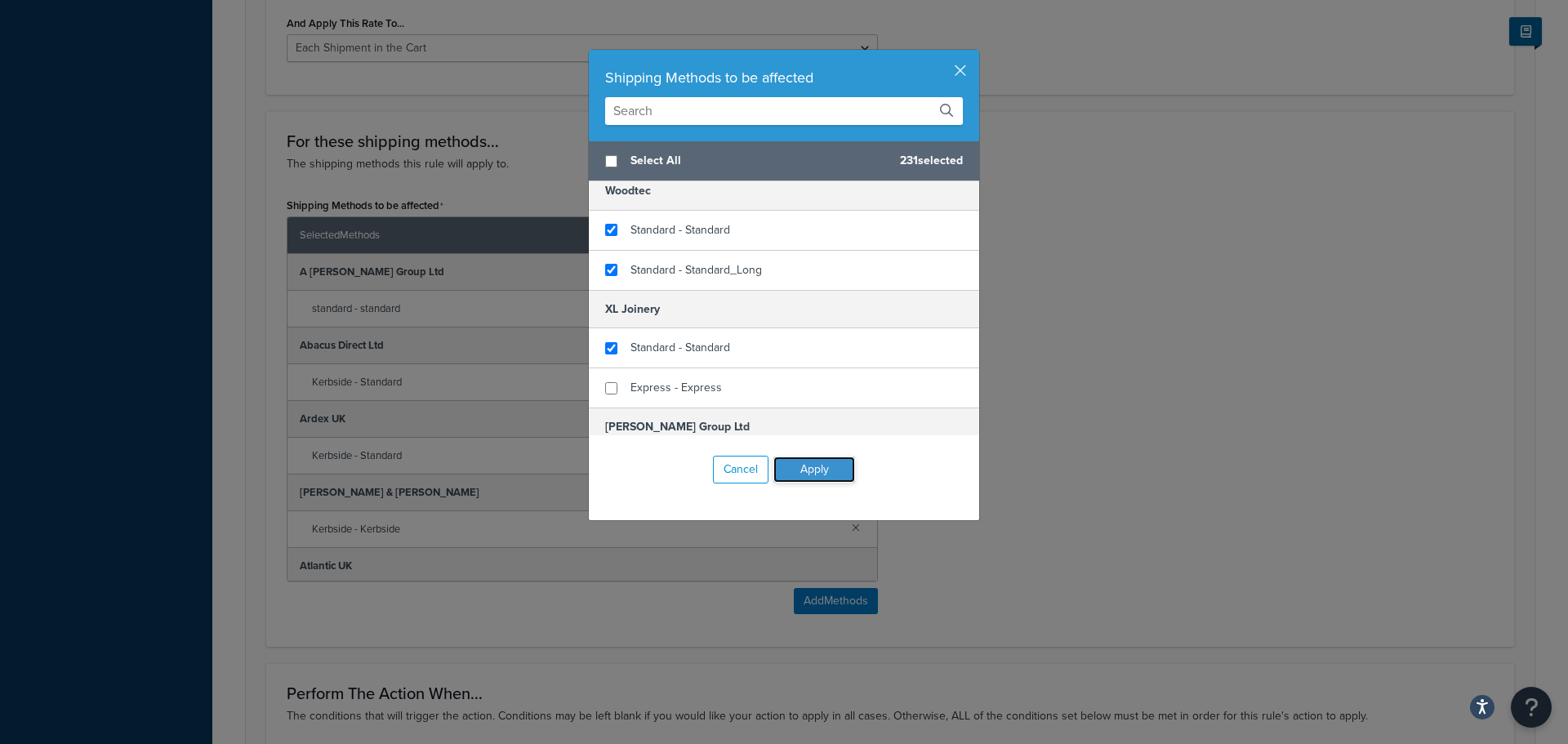
click at [817, 477] on button "Apply" at bounding box center [815, 470] width 82 height 26
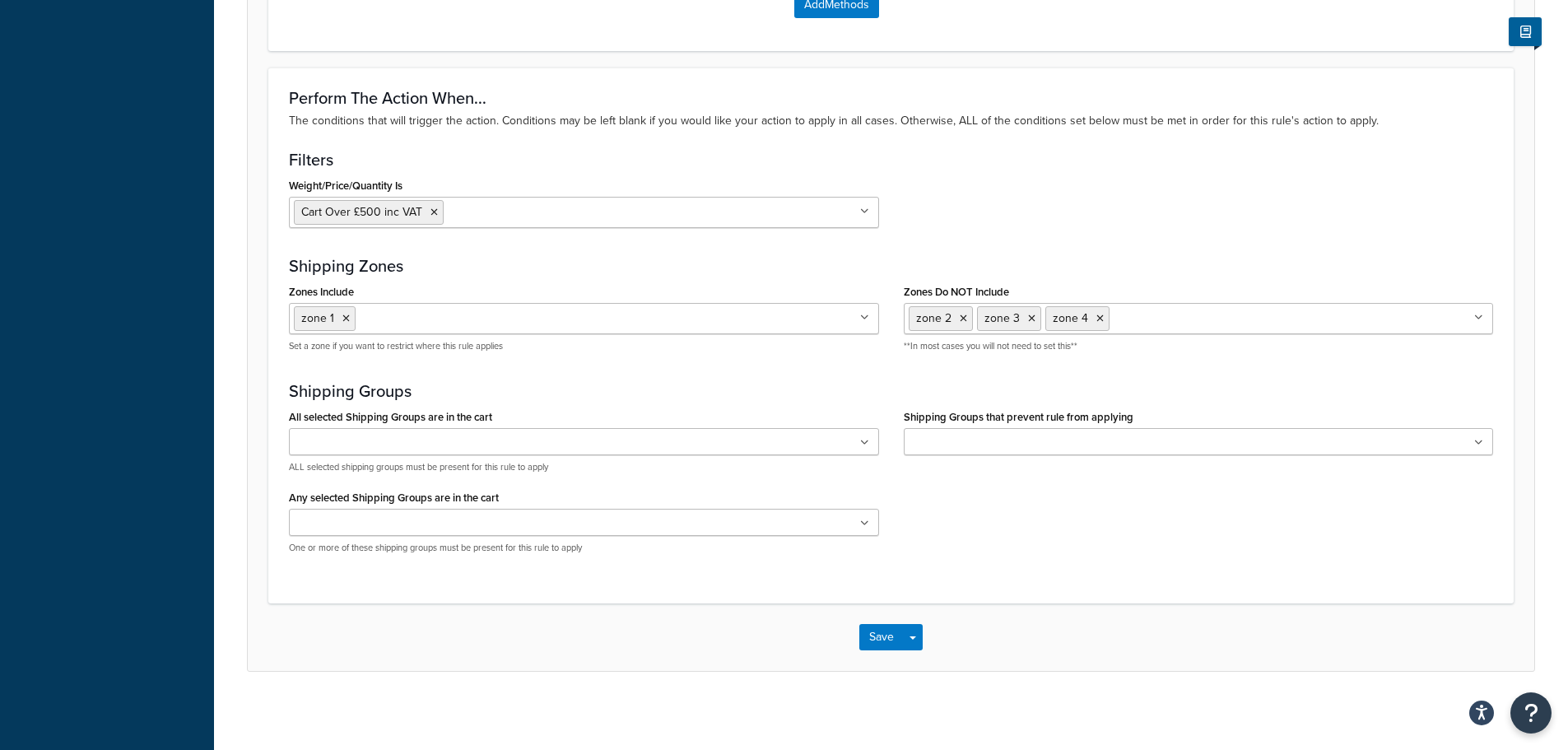
scroll to position [1428, 0]
click at [879, 624] on button "Save" at bounding box center [881, 633] width 45 height 26
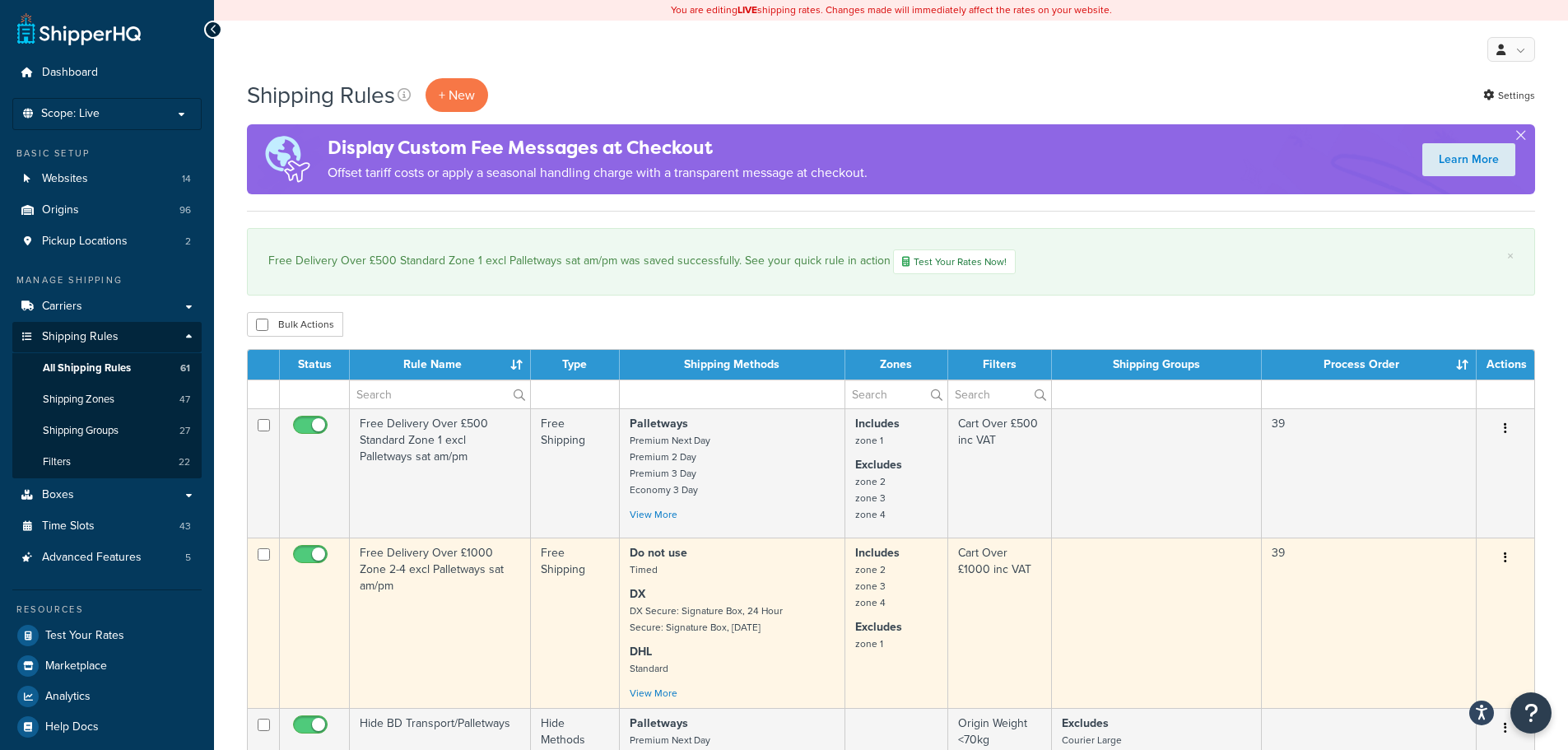
click at [451, 586] on td "Free Delivery Over £1000 Zone 2-4 excl Palletways sat am/pm" at bounding box center [440, 623] width 181 height 170
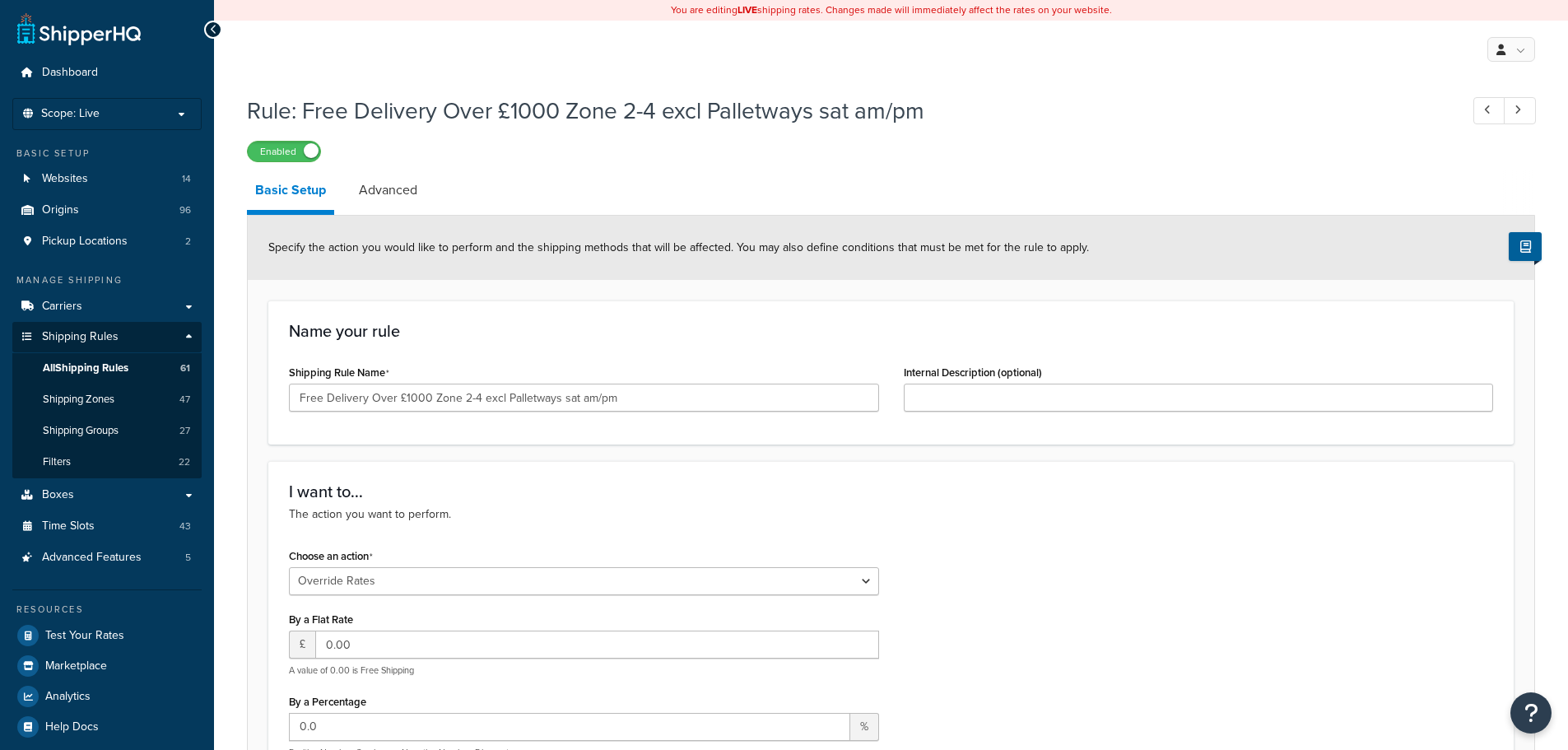
select select "OVERRIDE"
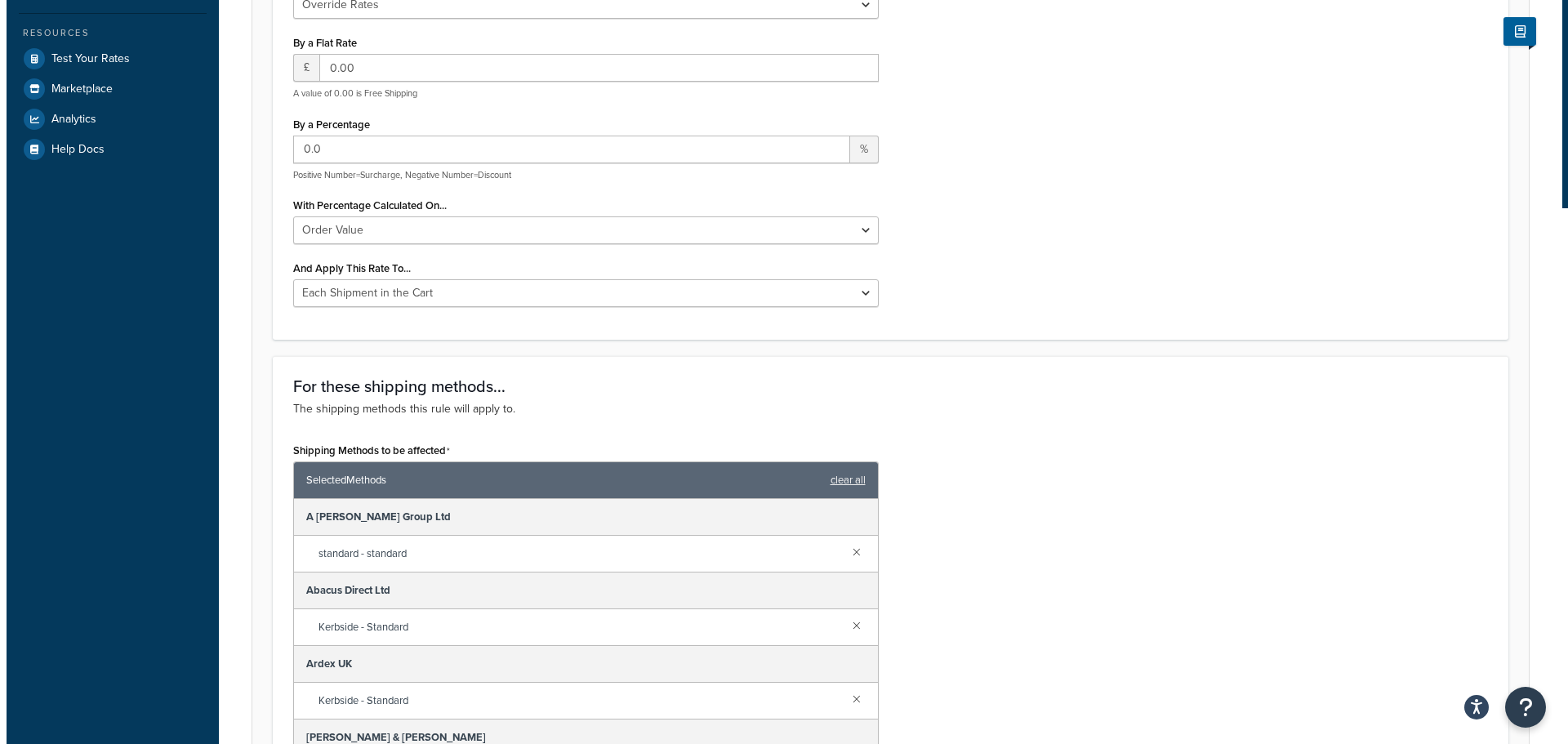
scroll to position [817, 0]
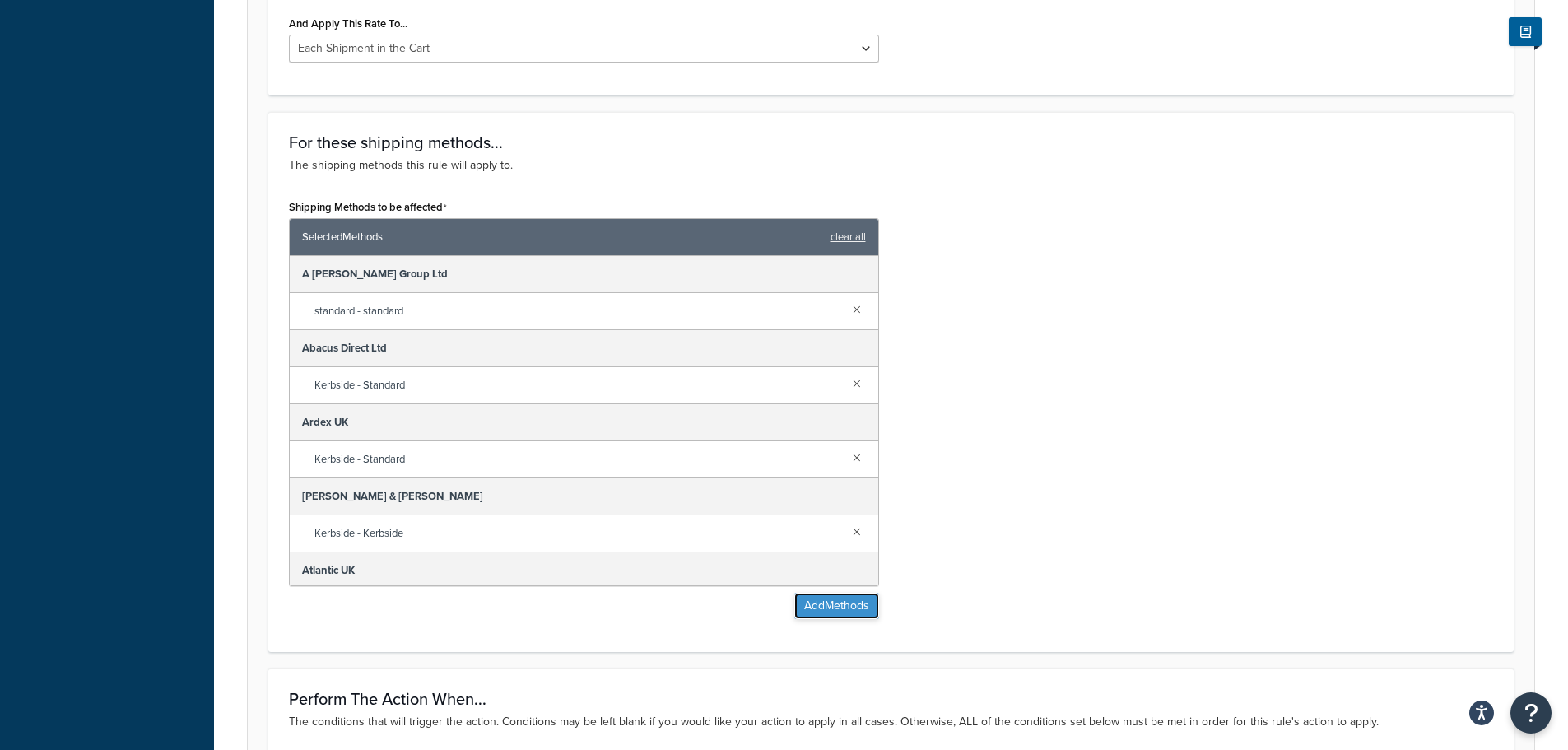
click at [841, 618] on button "Add Methods" at bounding box center [836, 606] width 85 height 26
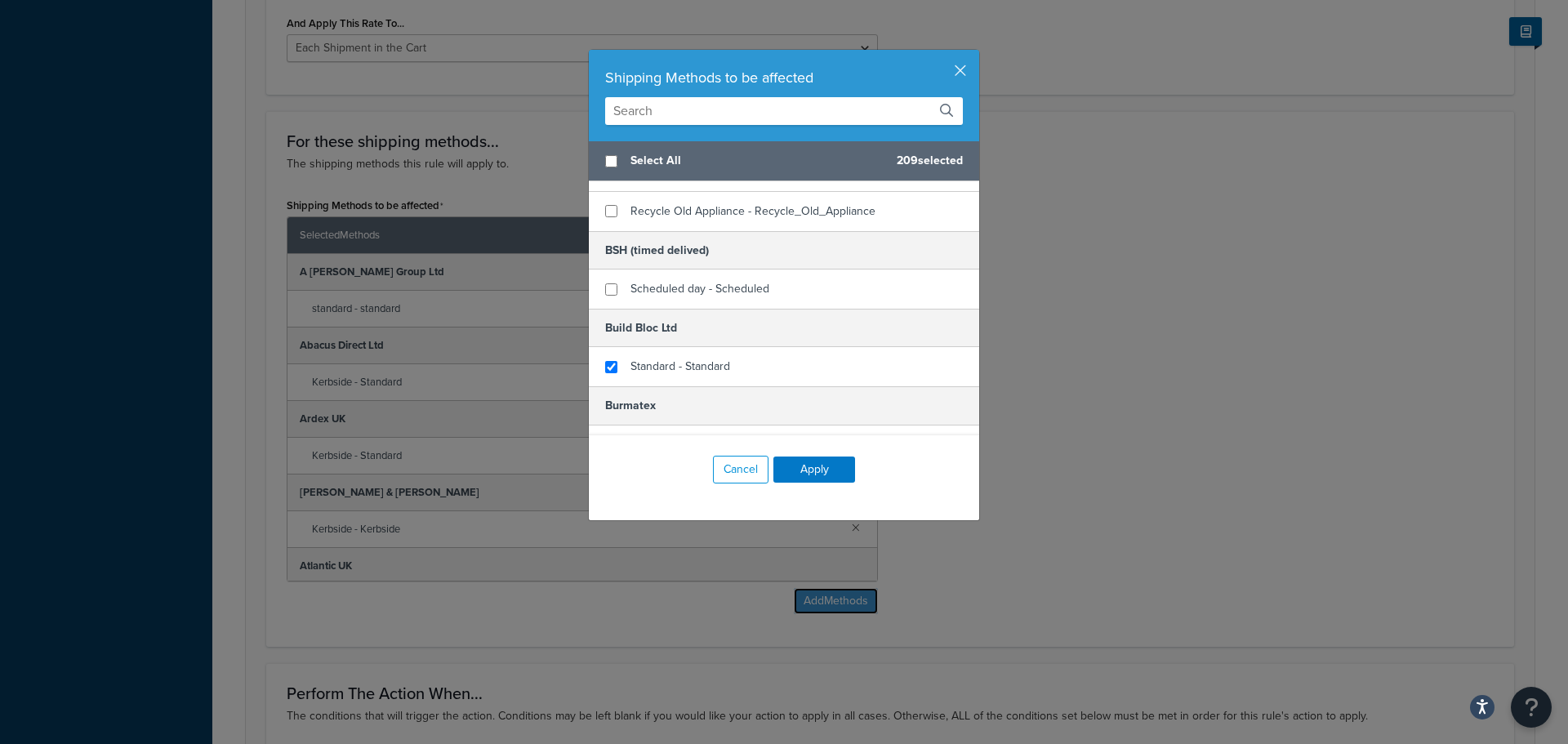
scroll to position [6696, 0]
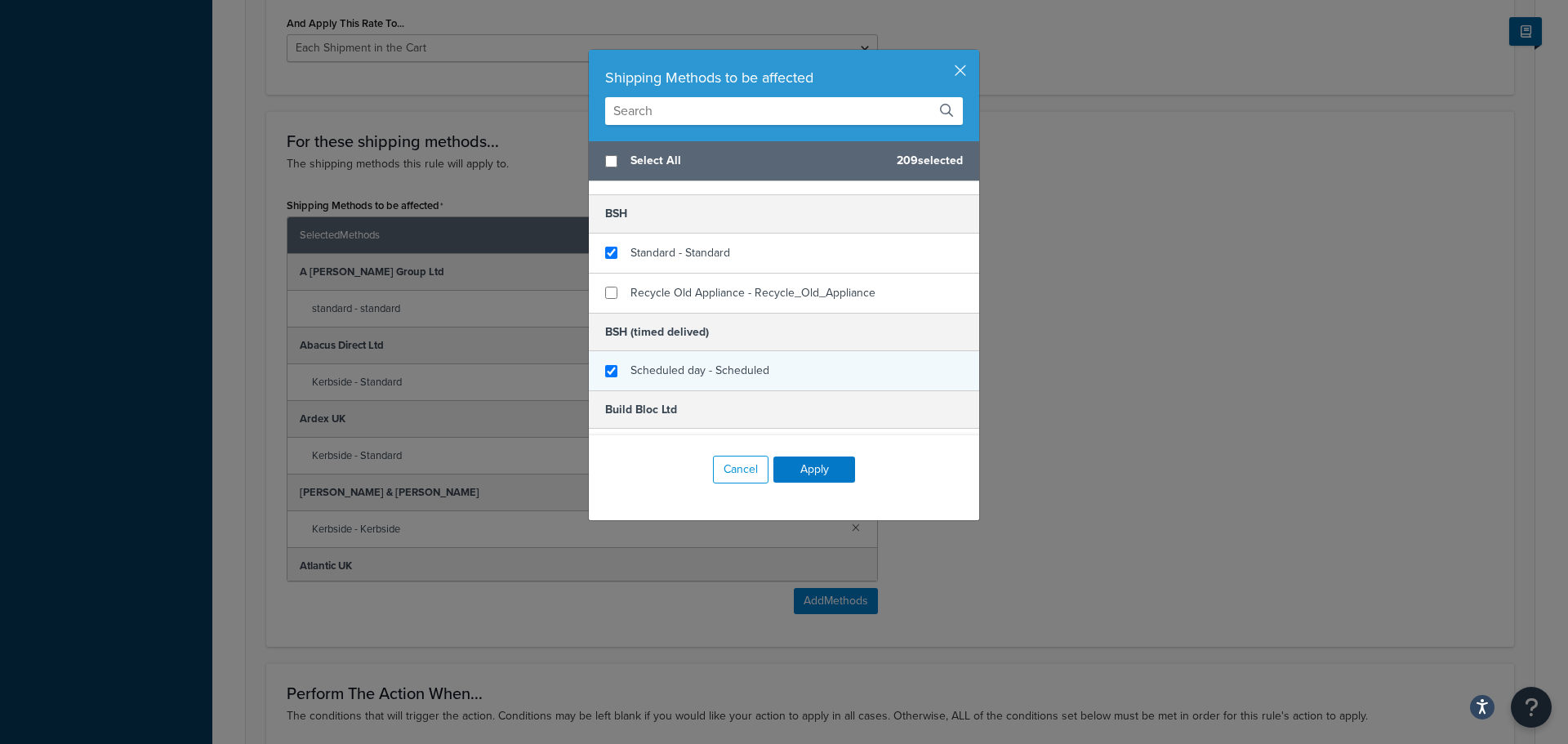
checkbox input "true"
click at [692, 370] on span "Scheduled day - Scheduled" at bounding box center [699, 370] width 139 height 17
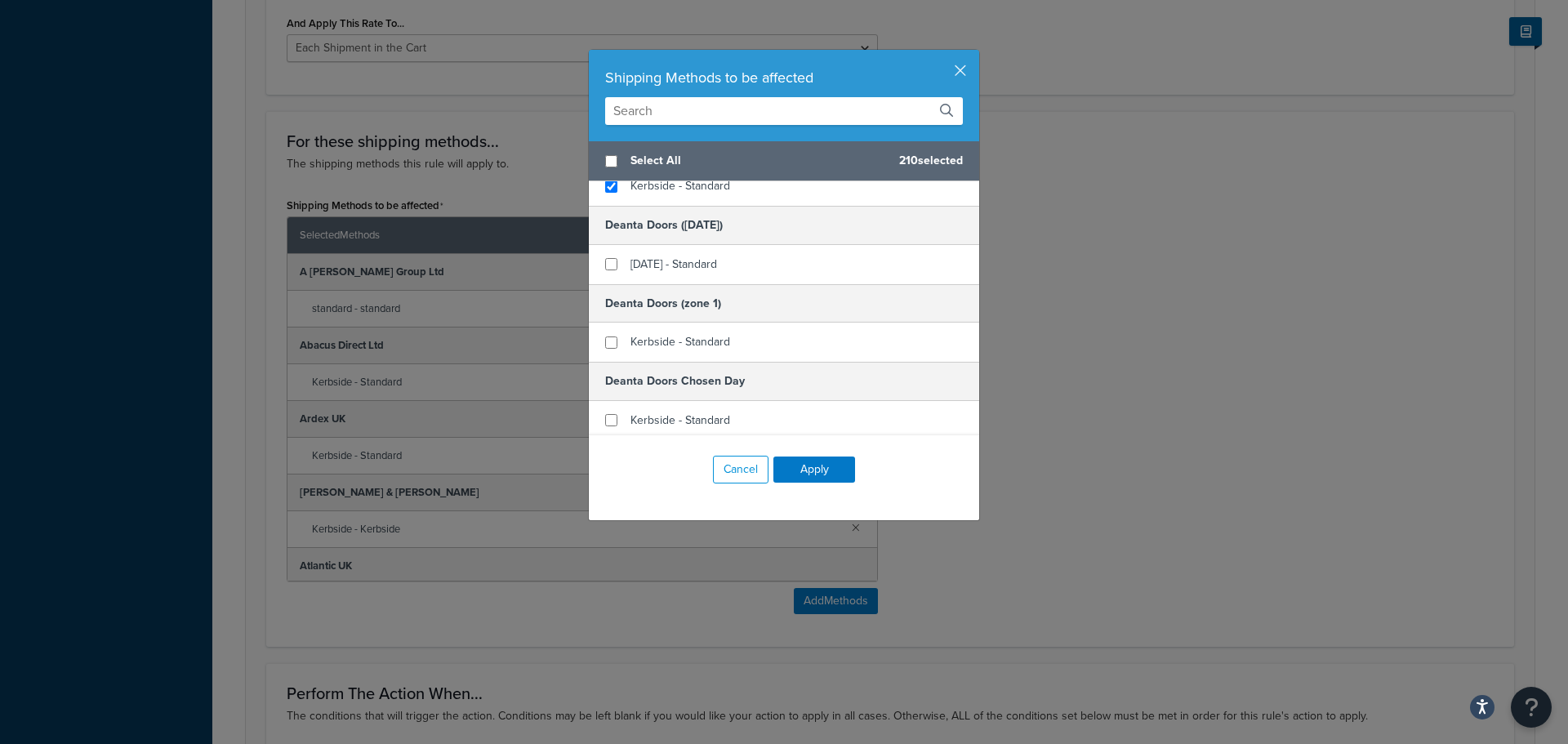
scroll to position [8248, 0]
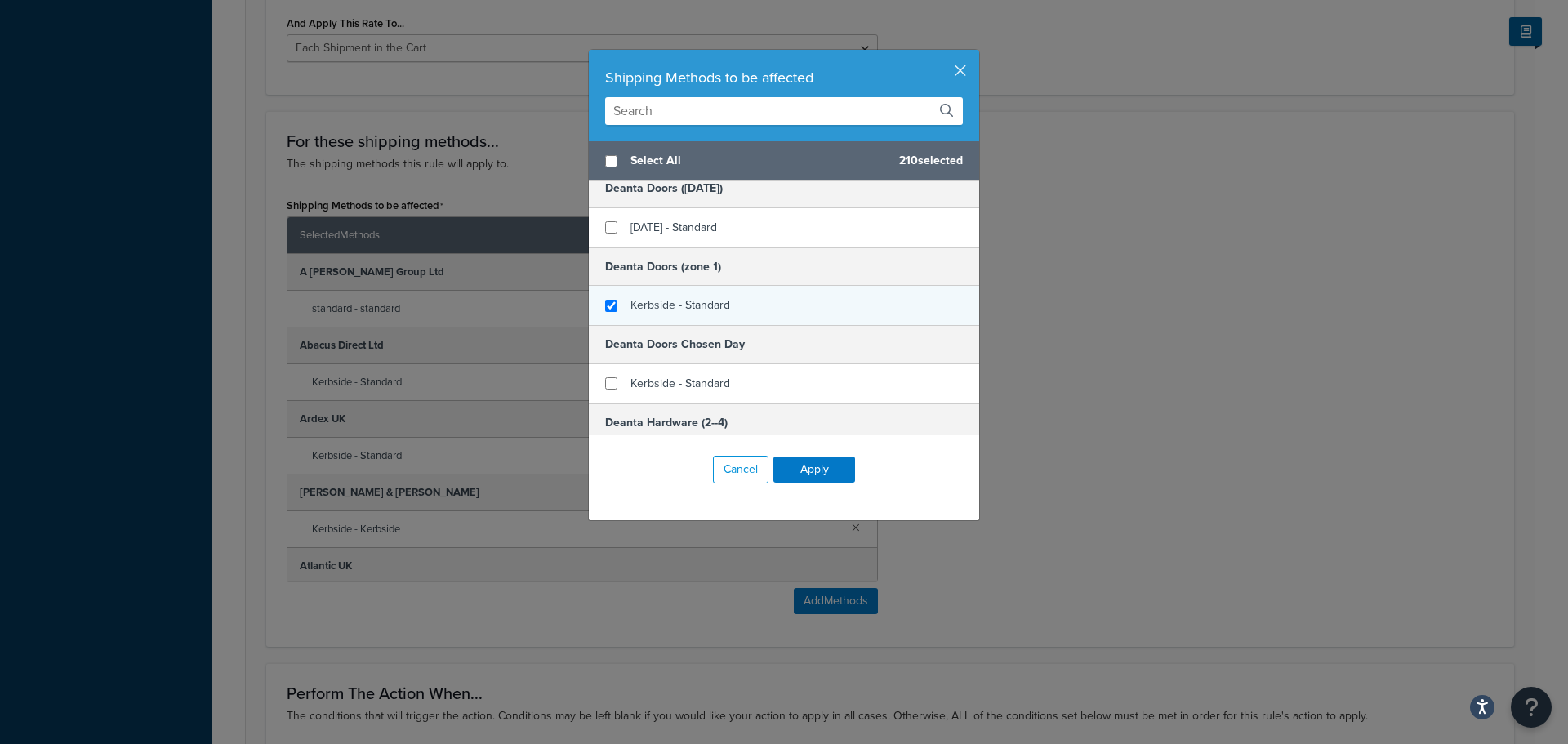
checkbox input "true"
click at [671, 299] on span "Kerbside - Standard" at bounding box center [680, 305] width 100 height 17
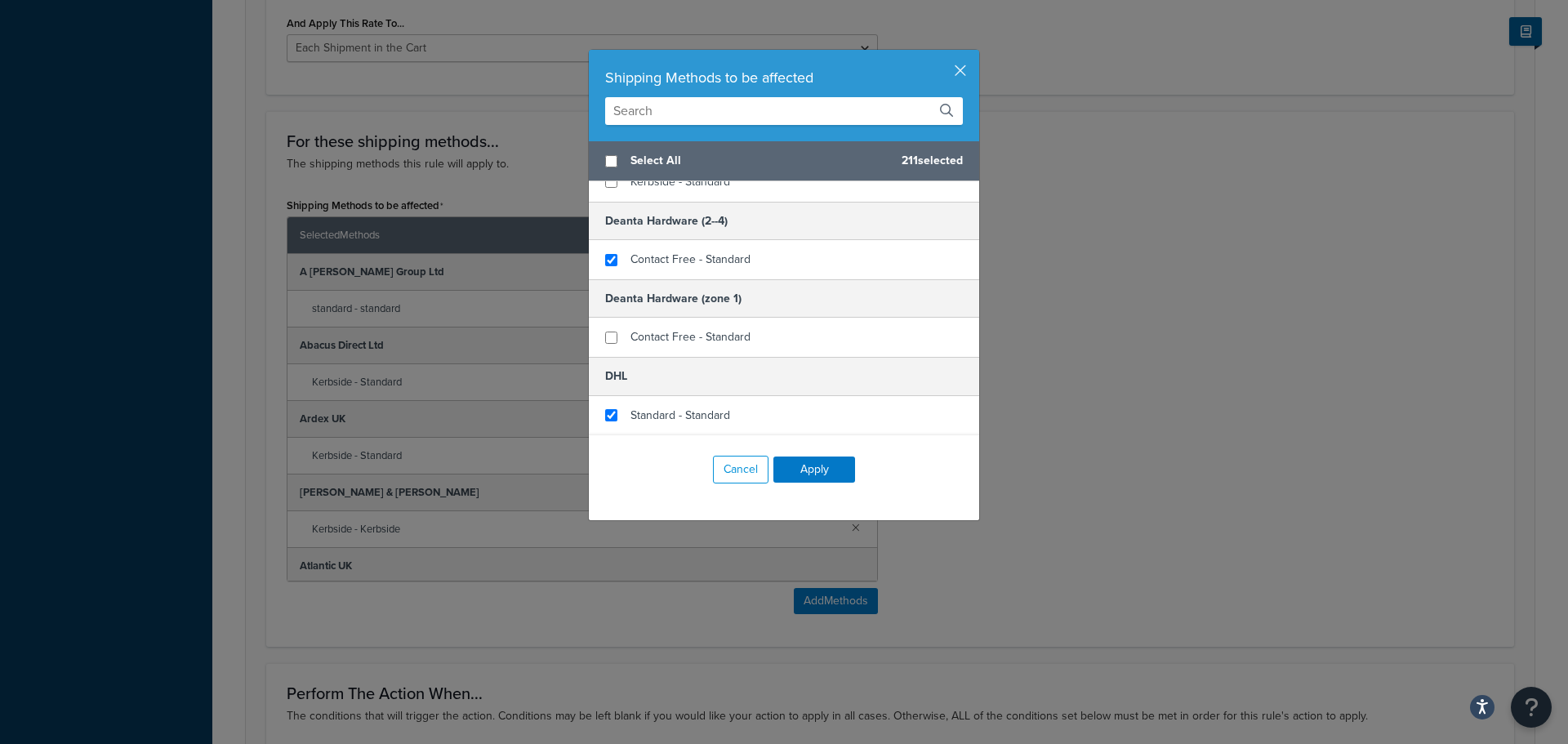
scroll to position [8493, 0]
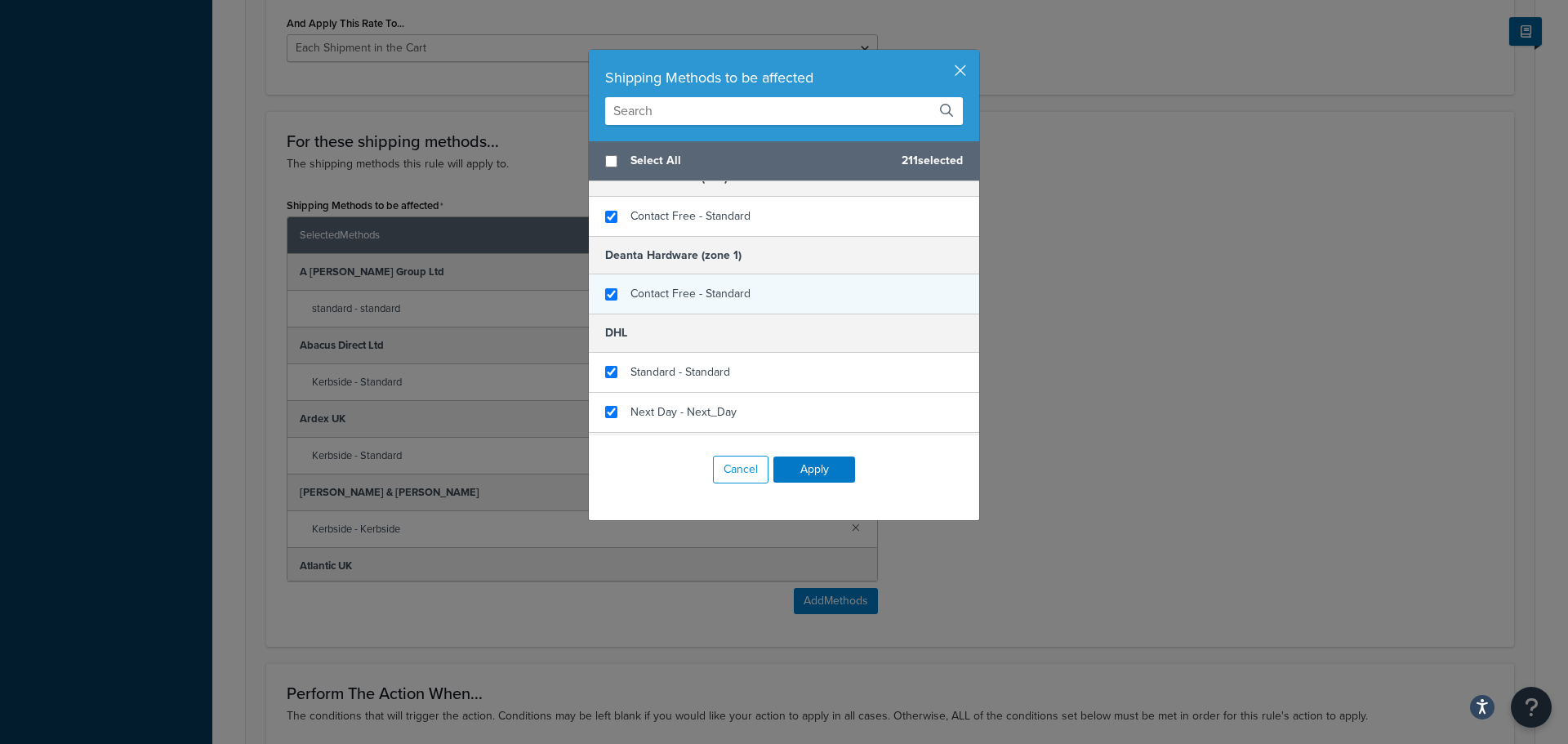
checkbox input "true"
click at [659, 300] on span "Contact Free - Standard" at bounding box center [690, 293] width 120 height 17
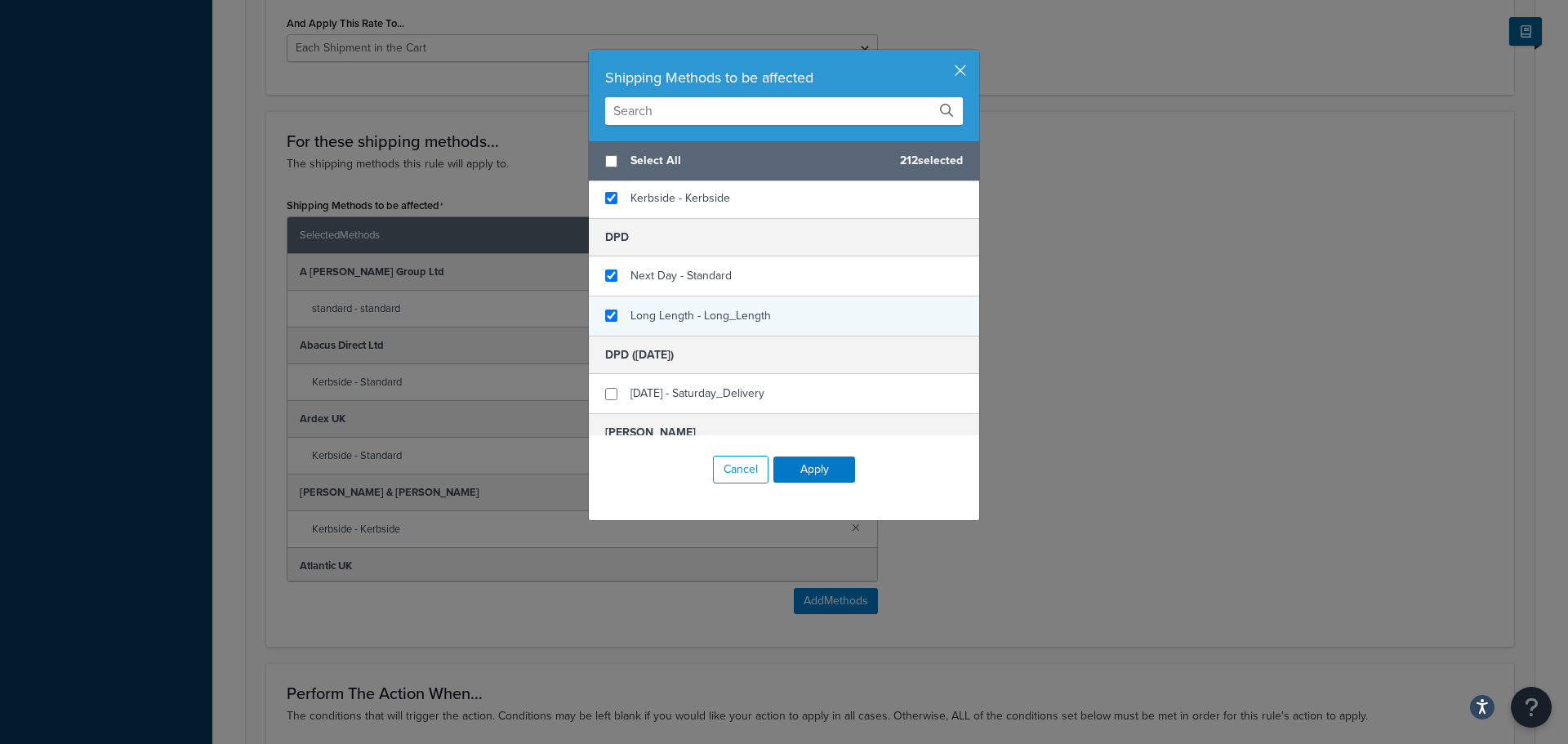
checkbox input "true"
click at [661, 309] on span "Long Length - Long_Length" at bounding box center [700, 315] width 140 height 17
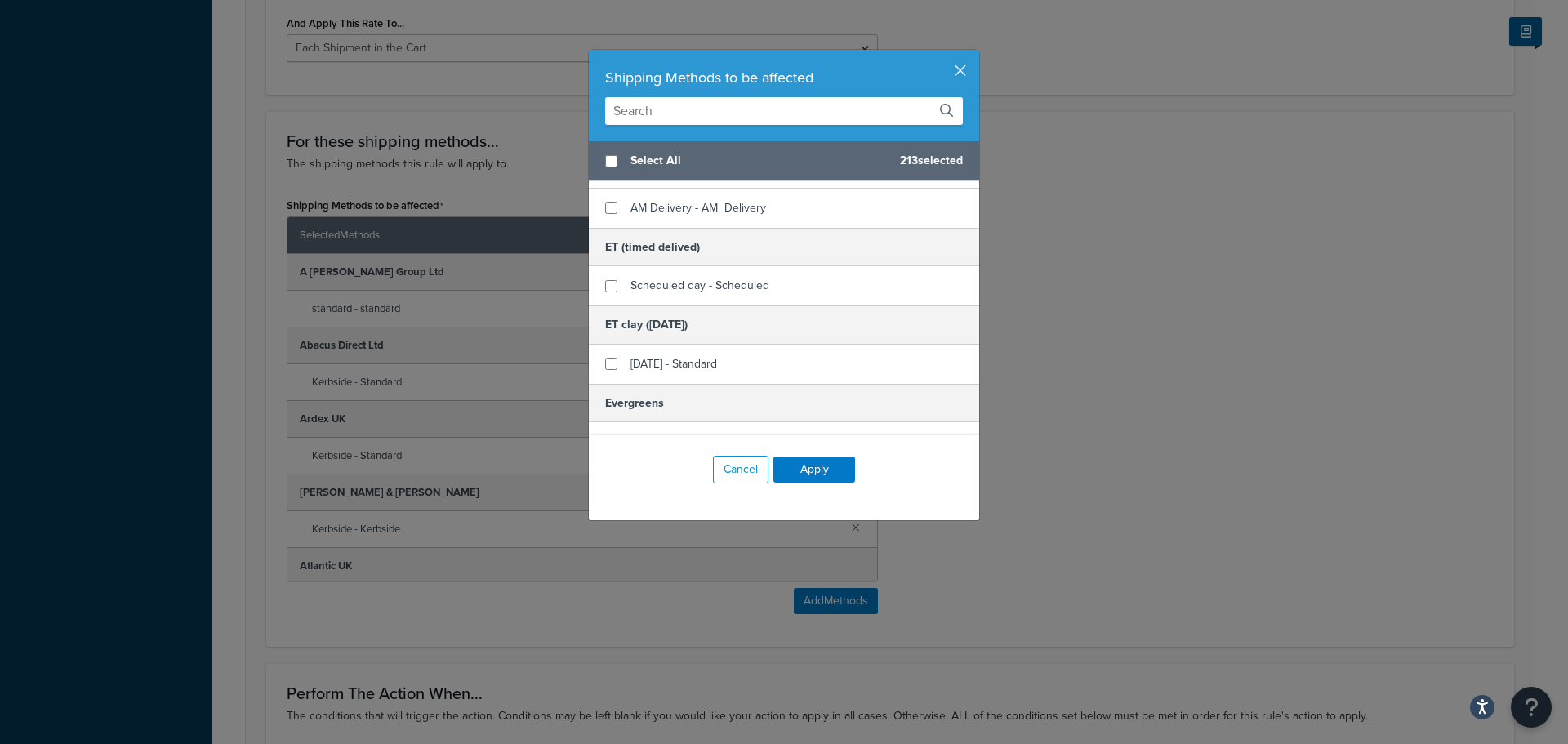
scroll to position [9636, 0]
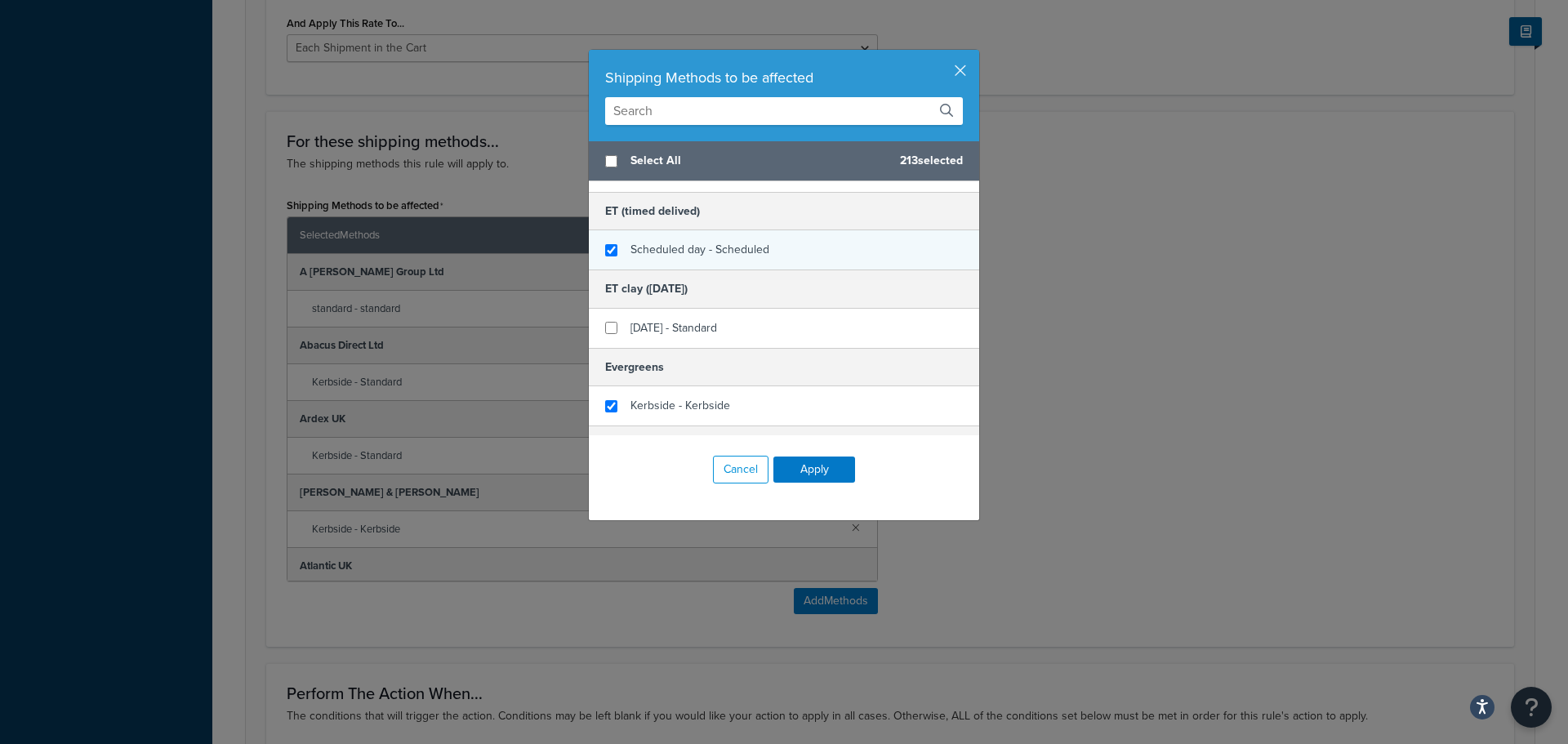
checkbox input "true"
click at [659, 259] on div "Scheduled day - Scheduled" at bounding box center [699, 250] width 139 height 23
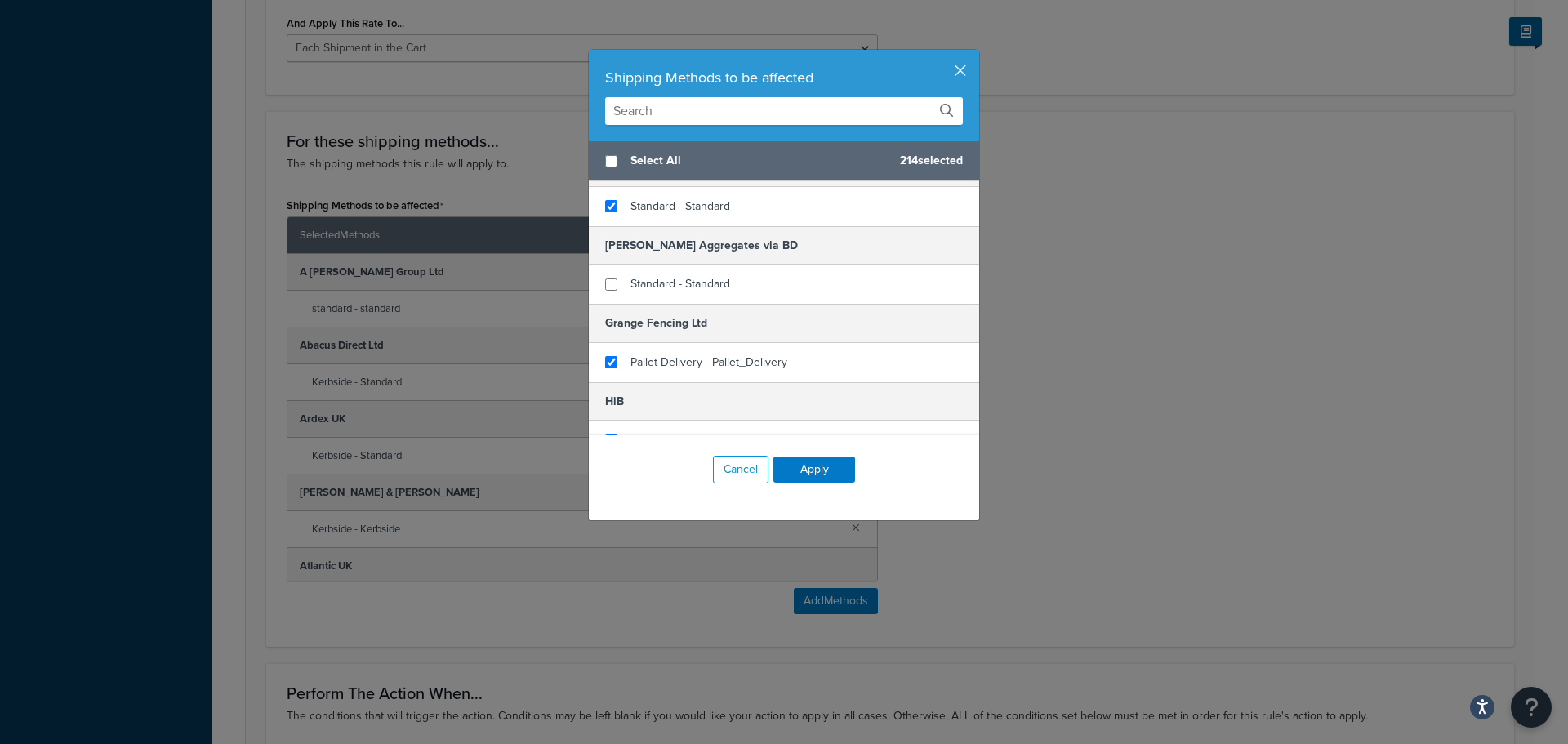
scroll to position [9962, 0]
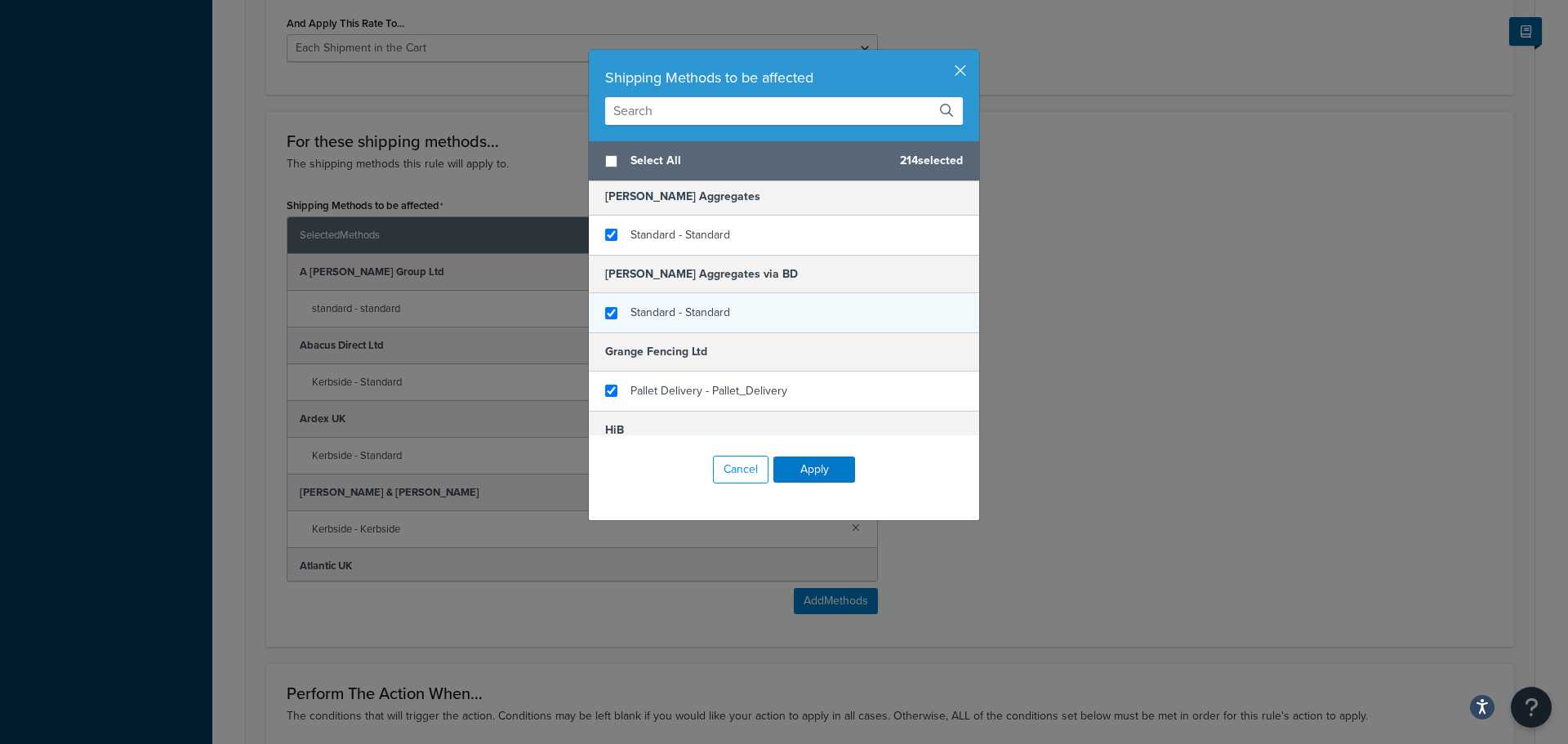
checkbox input "true"
click at [666, 313] on span "Standard - Standard" at bounding box center [680, 312] width 100 height 17
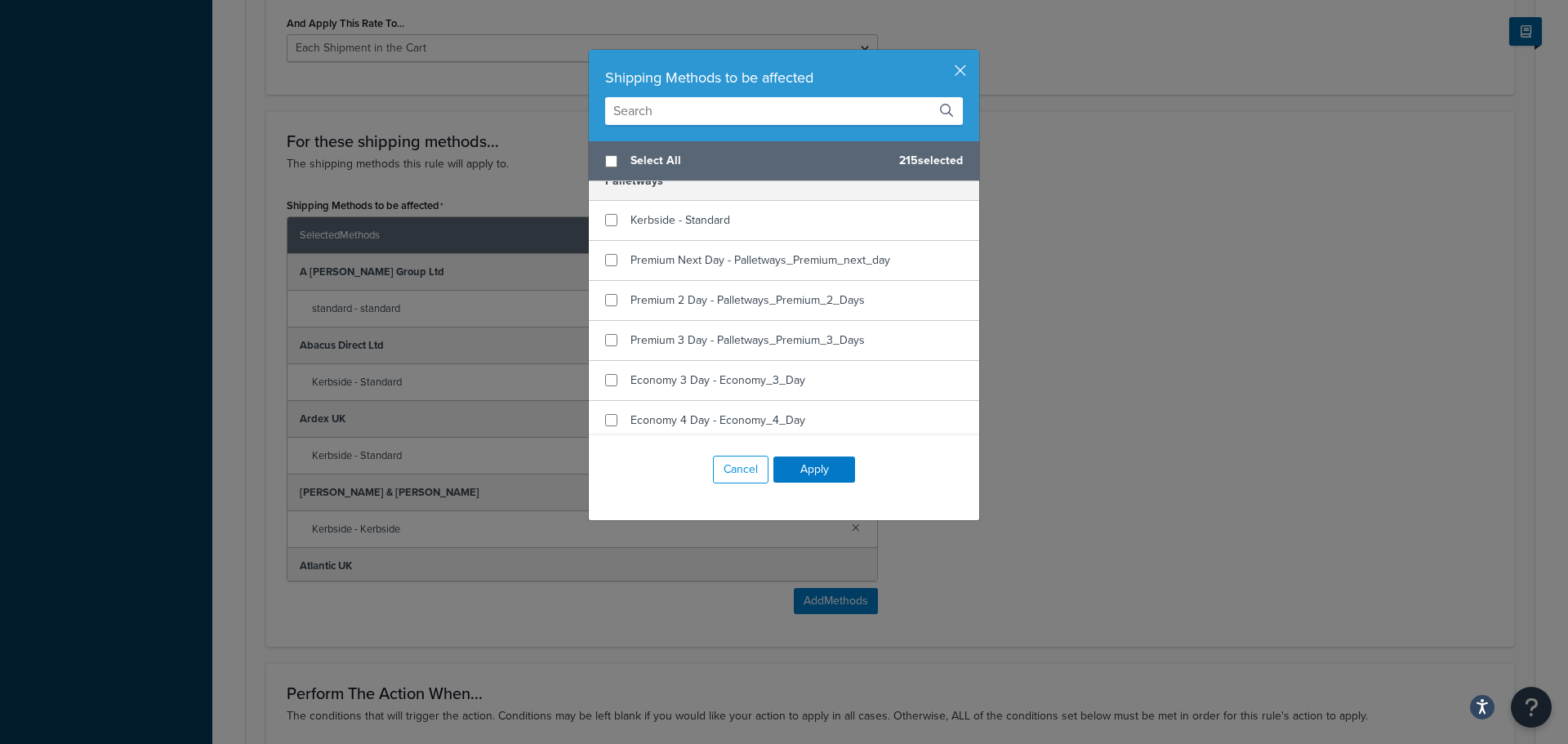
scroll to position [12086, 0]
checkbox input "true"
click at [664, 220] on span "Kerbside - Standard" at bounding box center [680, 219] width 100 height 17
checkbox input "true"
click at [648, 264] on span "Premium Next Day - Palletways_Premium_next_day" at bounding box center [760, 259] width 260 height 17
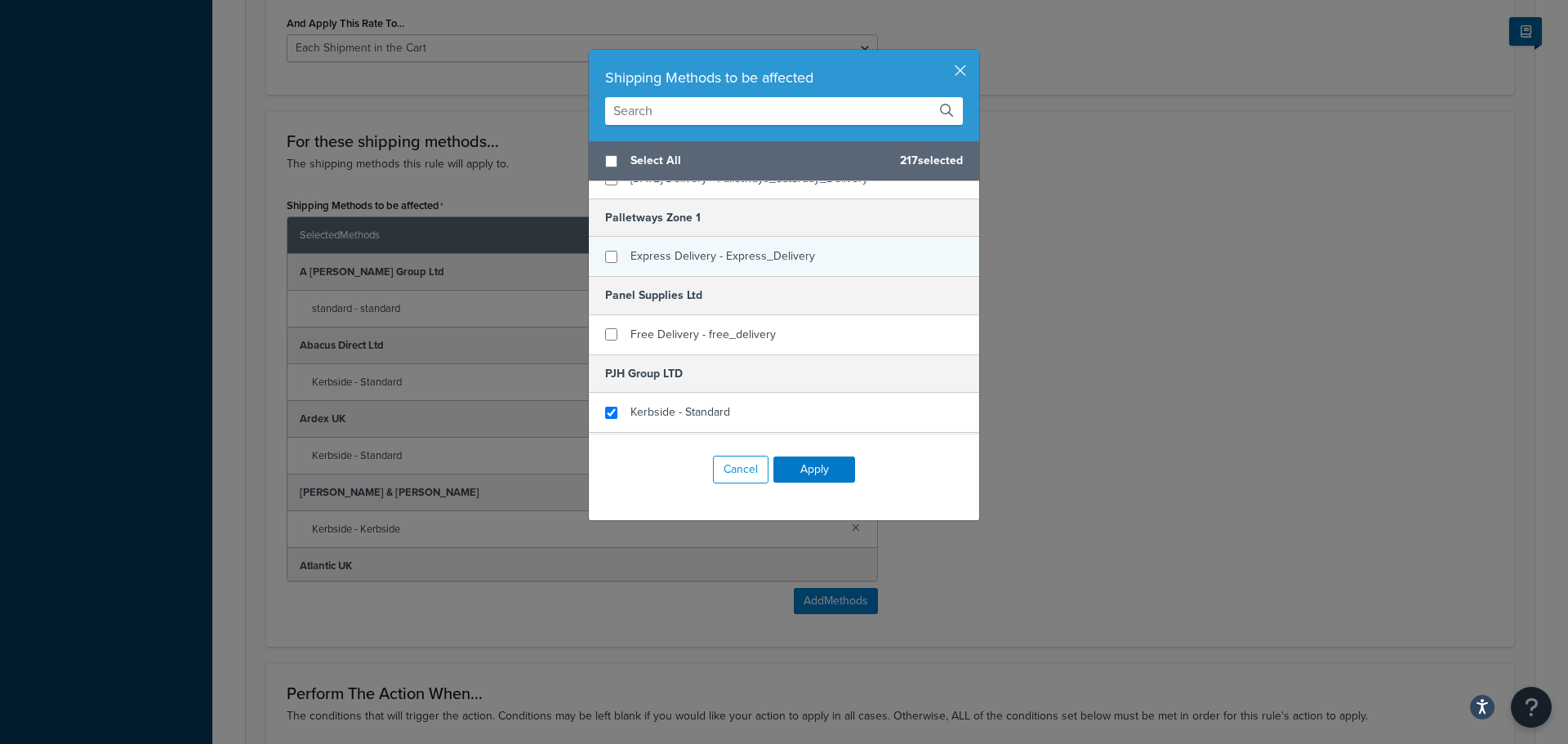
scroll to position [12902, 0]
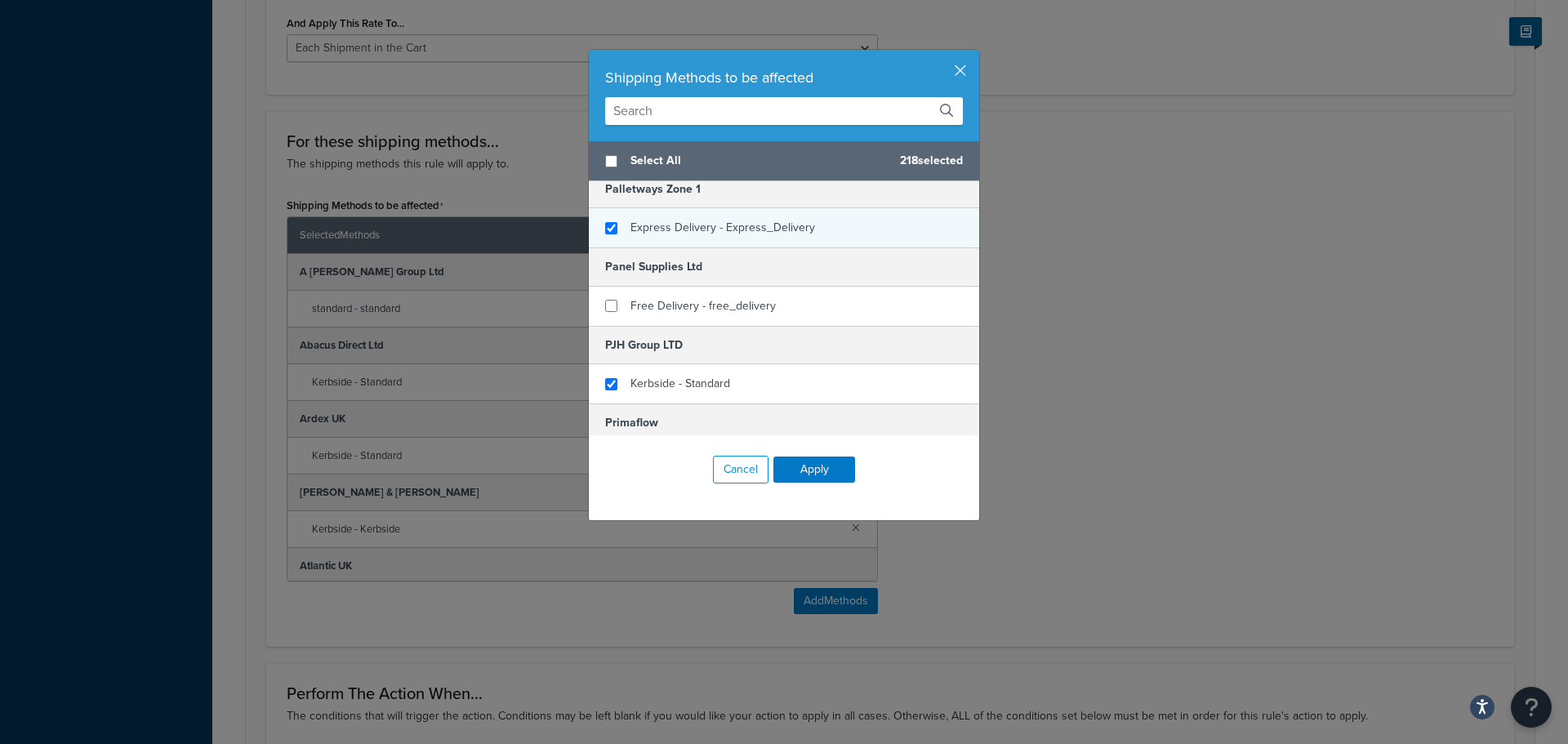
click at [657, 241] on div "Express Delivery - Express_Delivery" at bounding box center [784, 228] width 390 height 39
checkbox input "false"
click at [657, 241] on div "Express Delivery - Express_Delivery" at bounding box center [784, 228] width 390 height 39
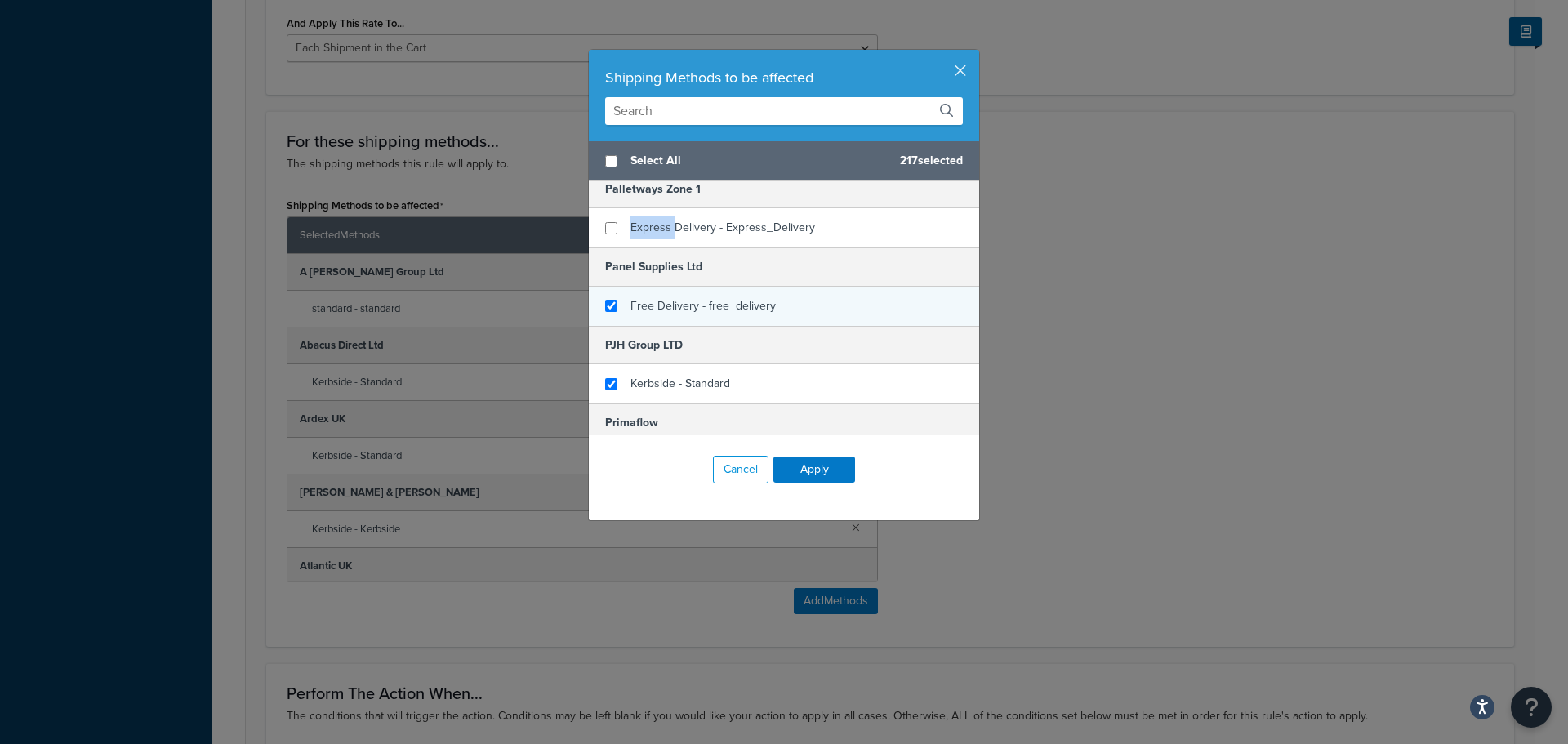
checkbox input "true"
click at [642, 306] on span "Free Delivery - free_delivery" at bounding box center [702, 306] width 145 height 17
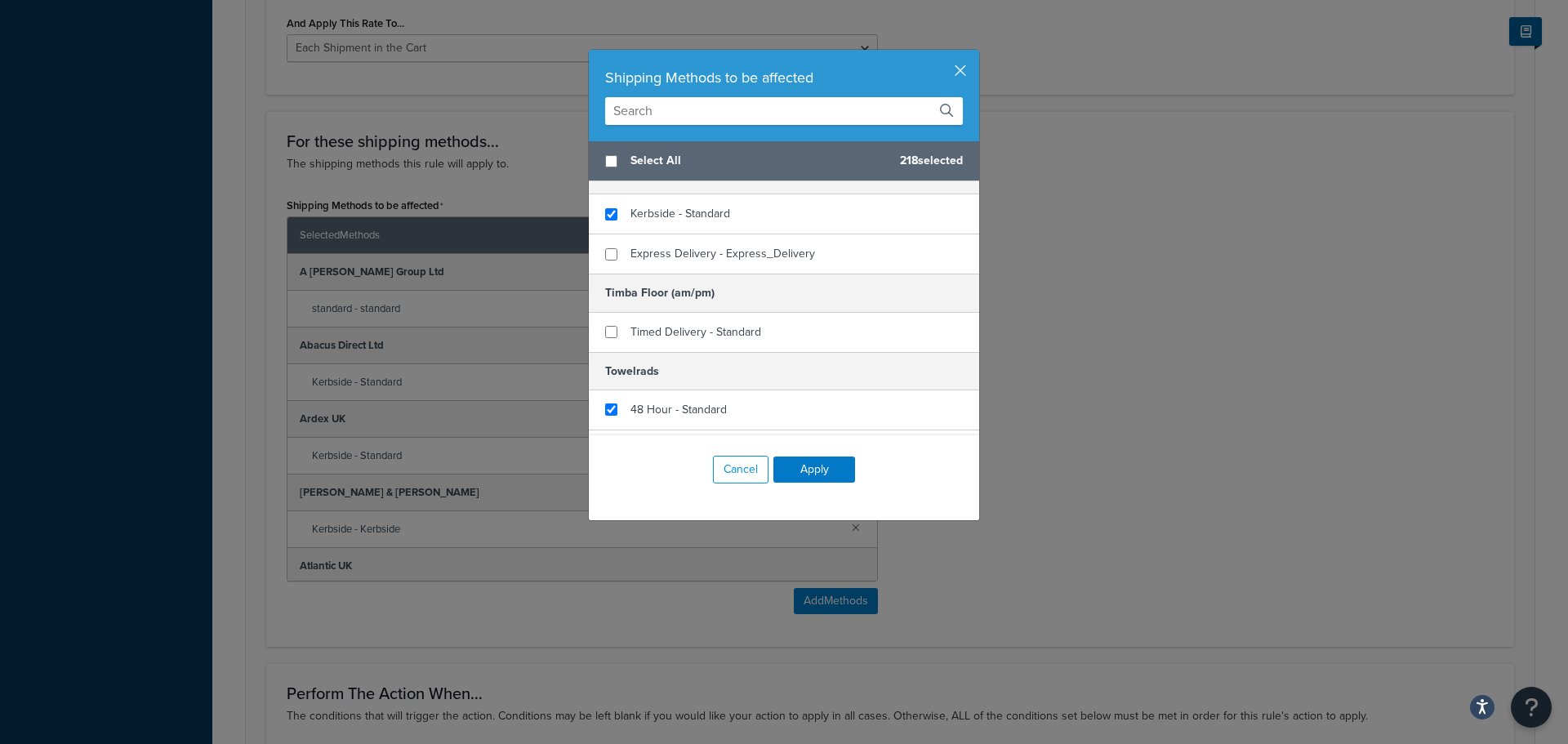
scroll to position [16332, 0]
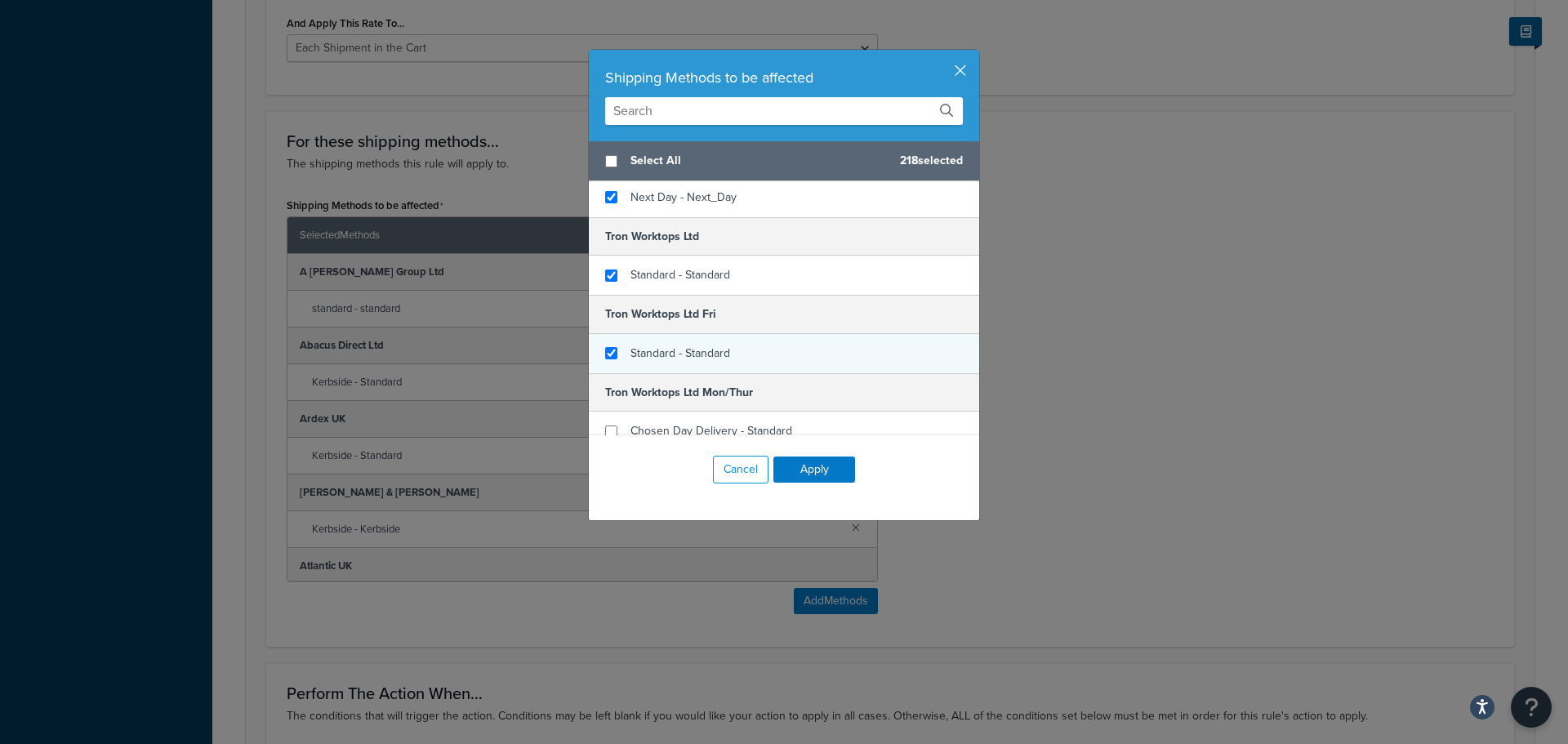
checkbox input "true"
click at [630, 345] on span "Standard - Standard" at bounding box center [680, 353] width 100 height 17
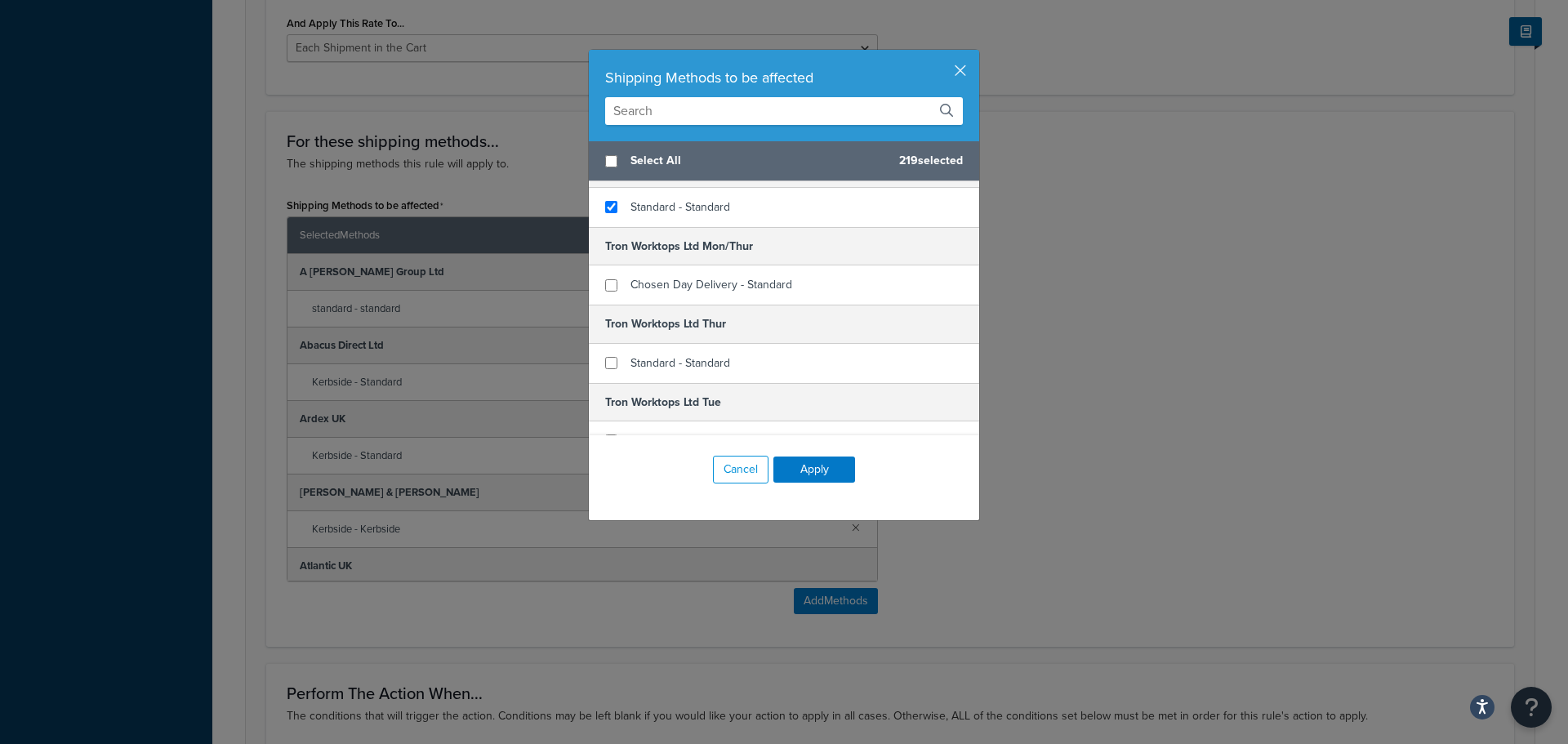
scroll to position [16740, 0]
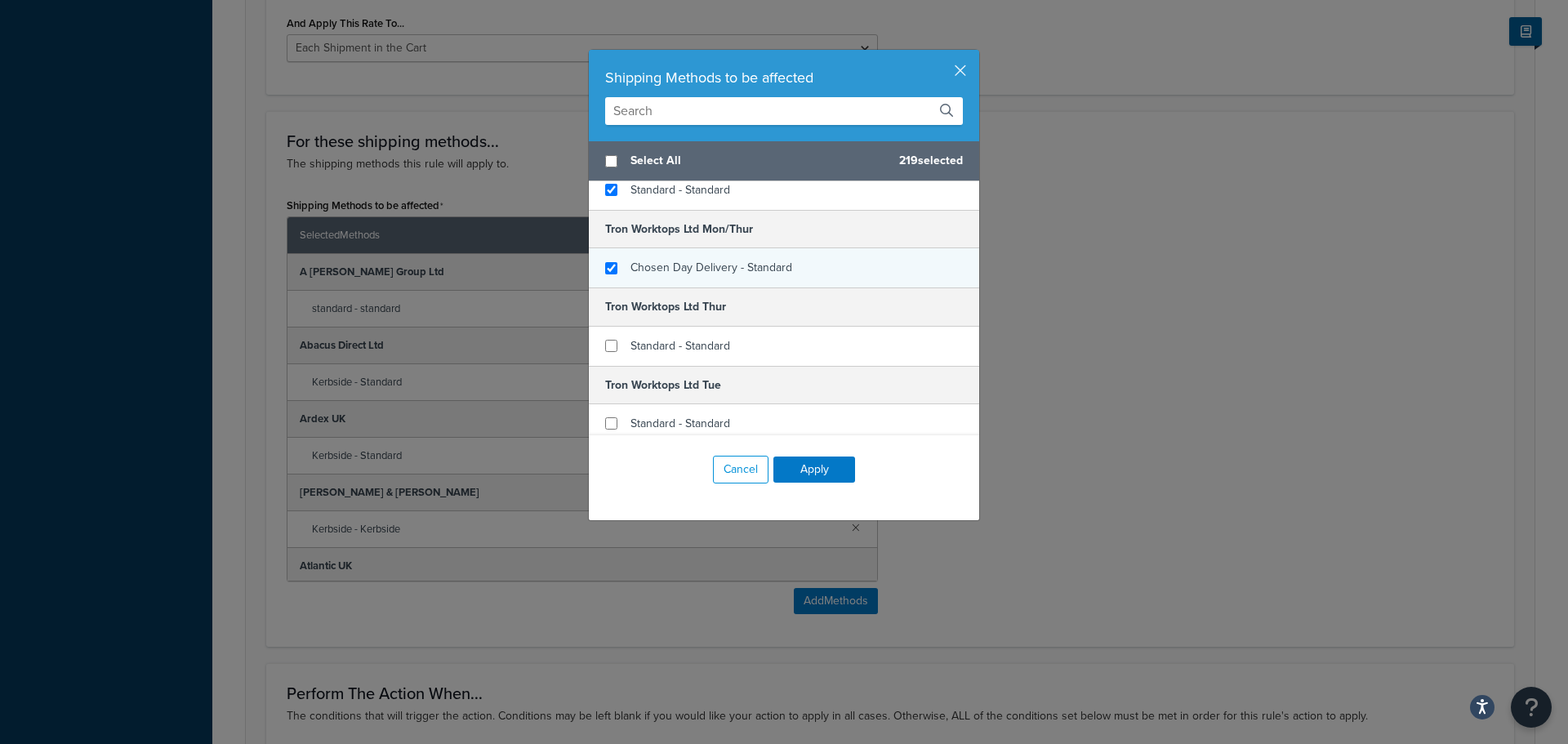
checkbox input "true"
click at [659, 259] on span "Chosen Day Delivery - Standard" at bounding box center [711, 267] width 161 height 17
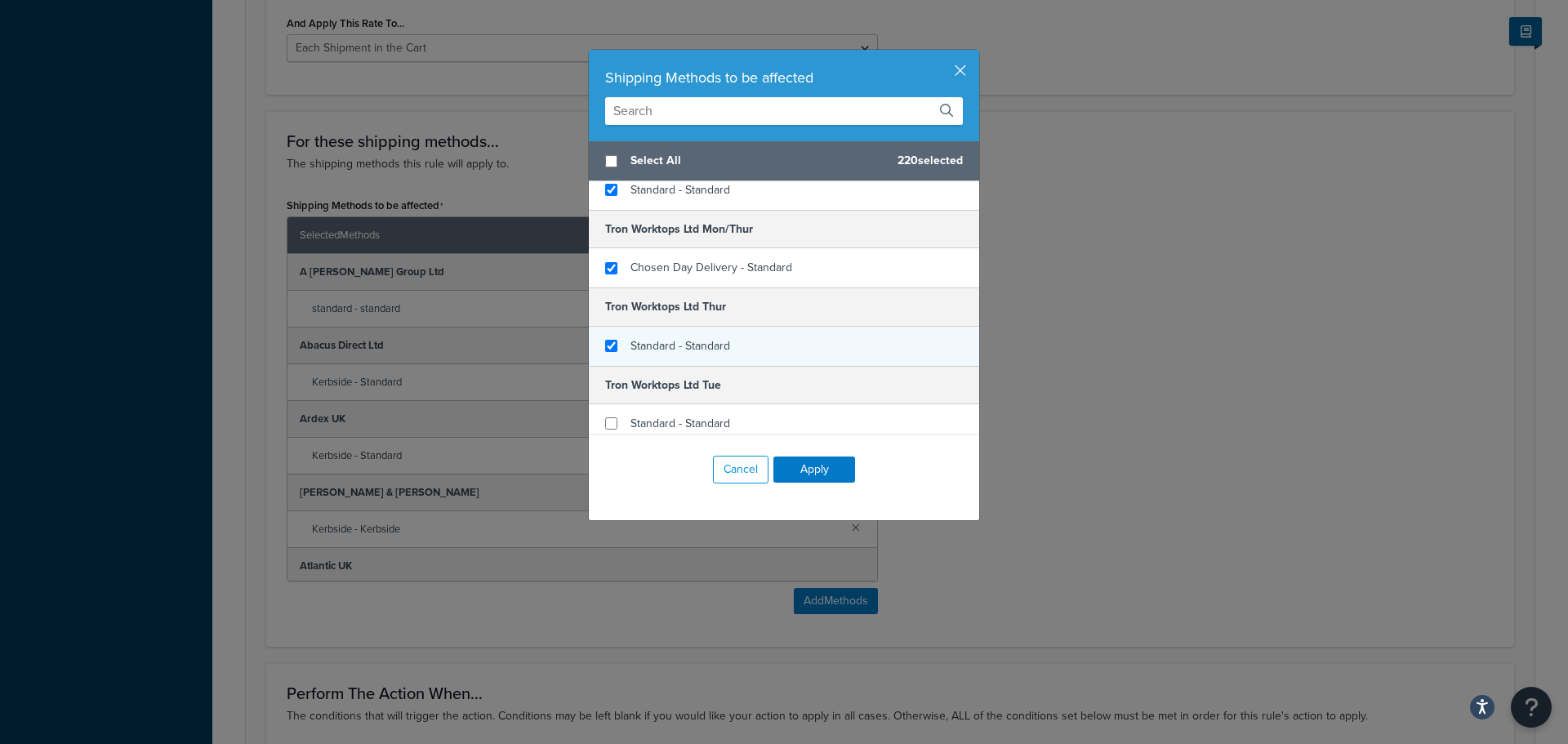
checkbox input "true"
click at [653, 338] on span "Standard - Standard" at bounding box center [680, 346] width 100 height 17
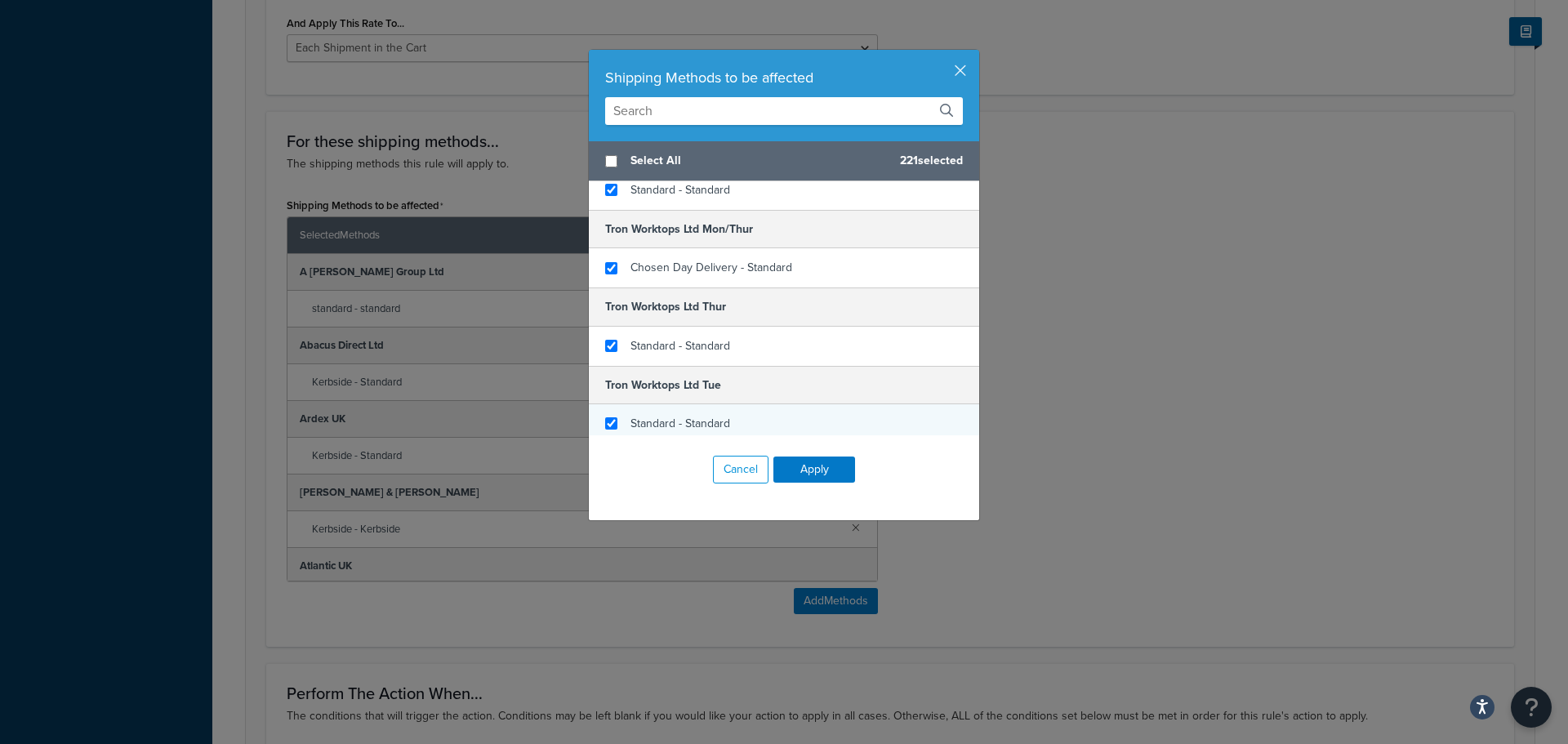
checkbox input "true"
click at [657, 415] on span "Standard - Standard" at bounding box center [680, 423] width 100 height 17
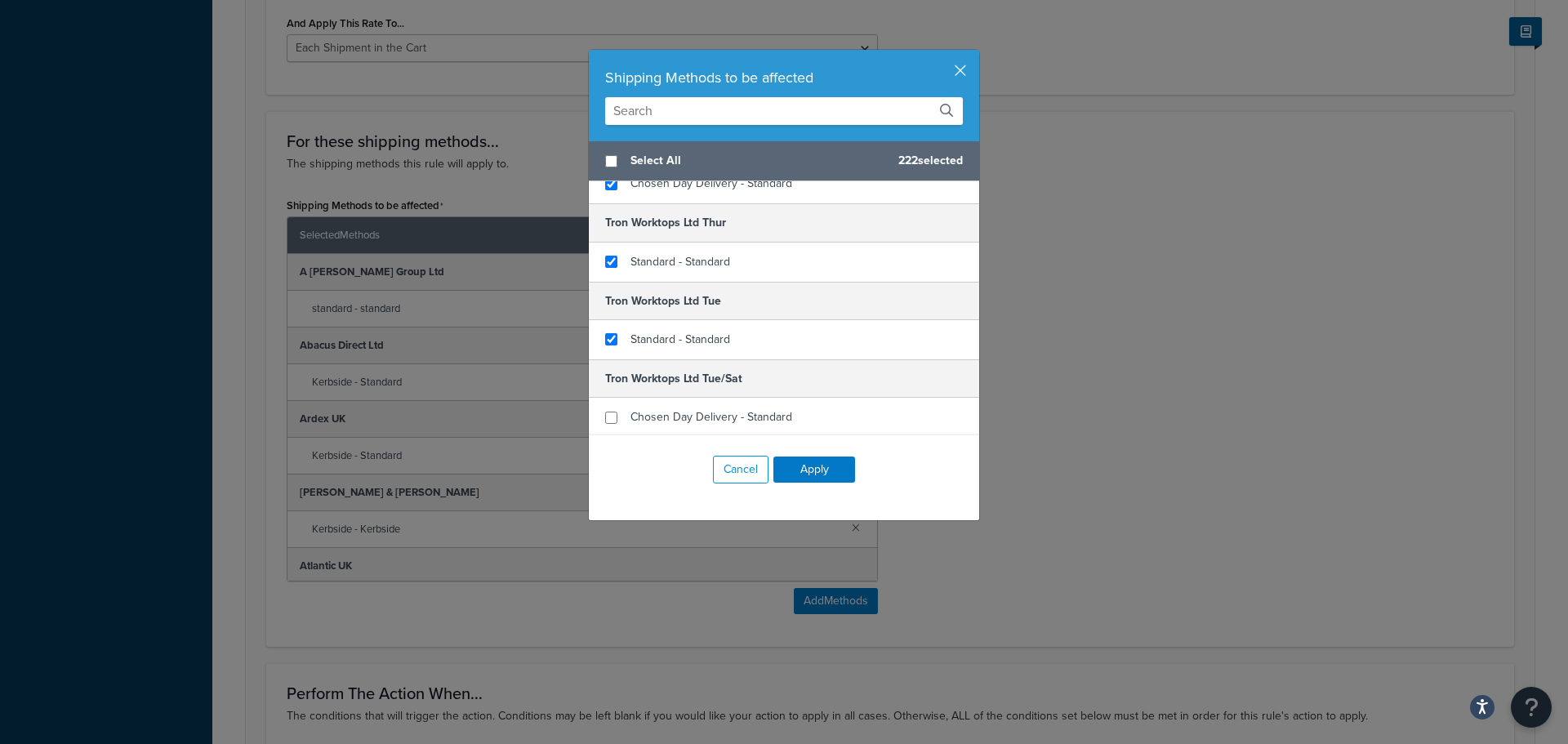
scroll to position [16904, 0]
checkbox input "true"
click at [655, 327] on div "Chosen Day Delivery - Standard" at bounding box center [711, 338] width 161 height 23
checkbox input "true"
click at [655, 407] on span "Standard - Standard" at bounding box center [680, 415] width 100 height 17
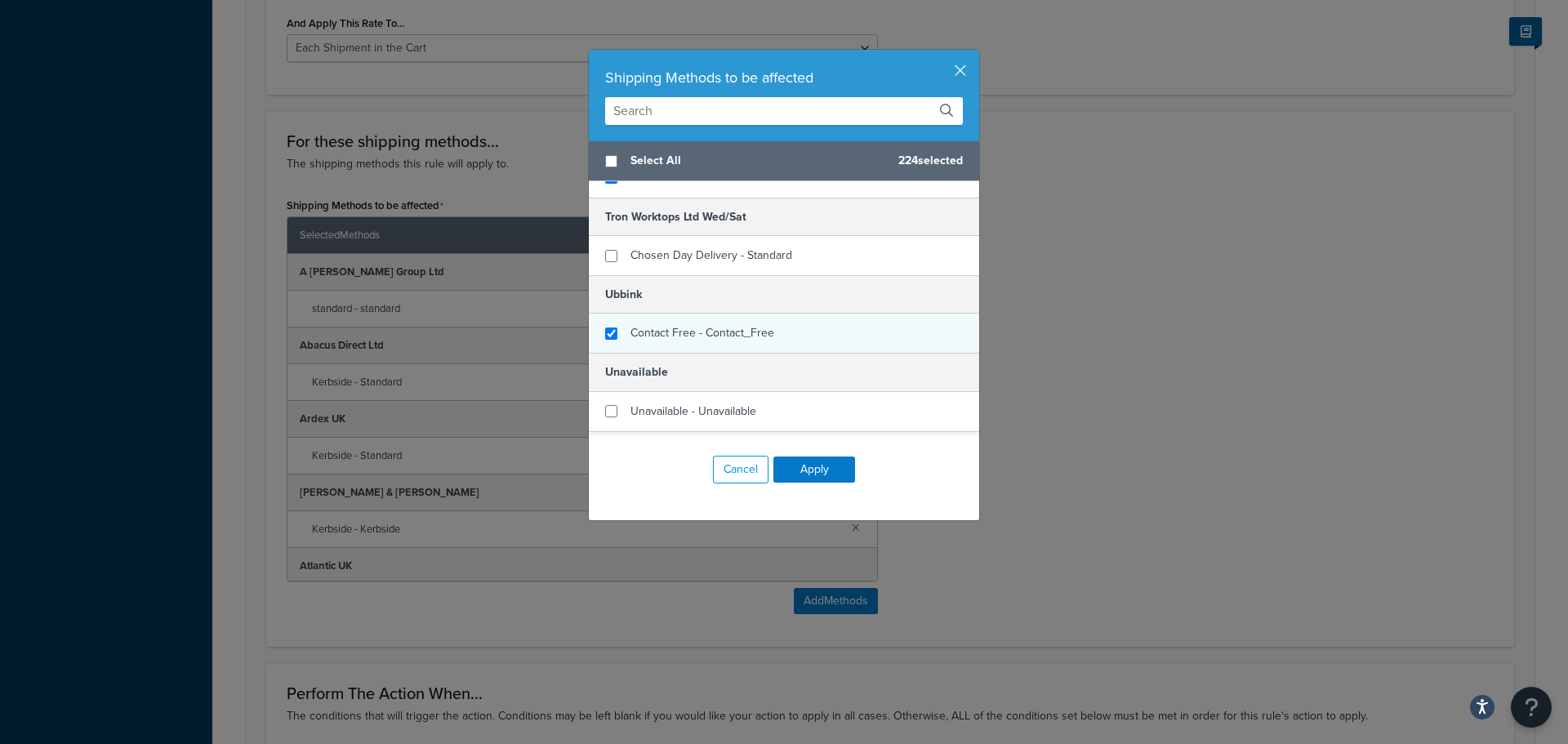
scroll to position [17149, 0]
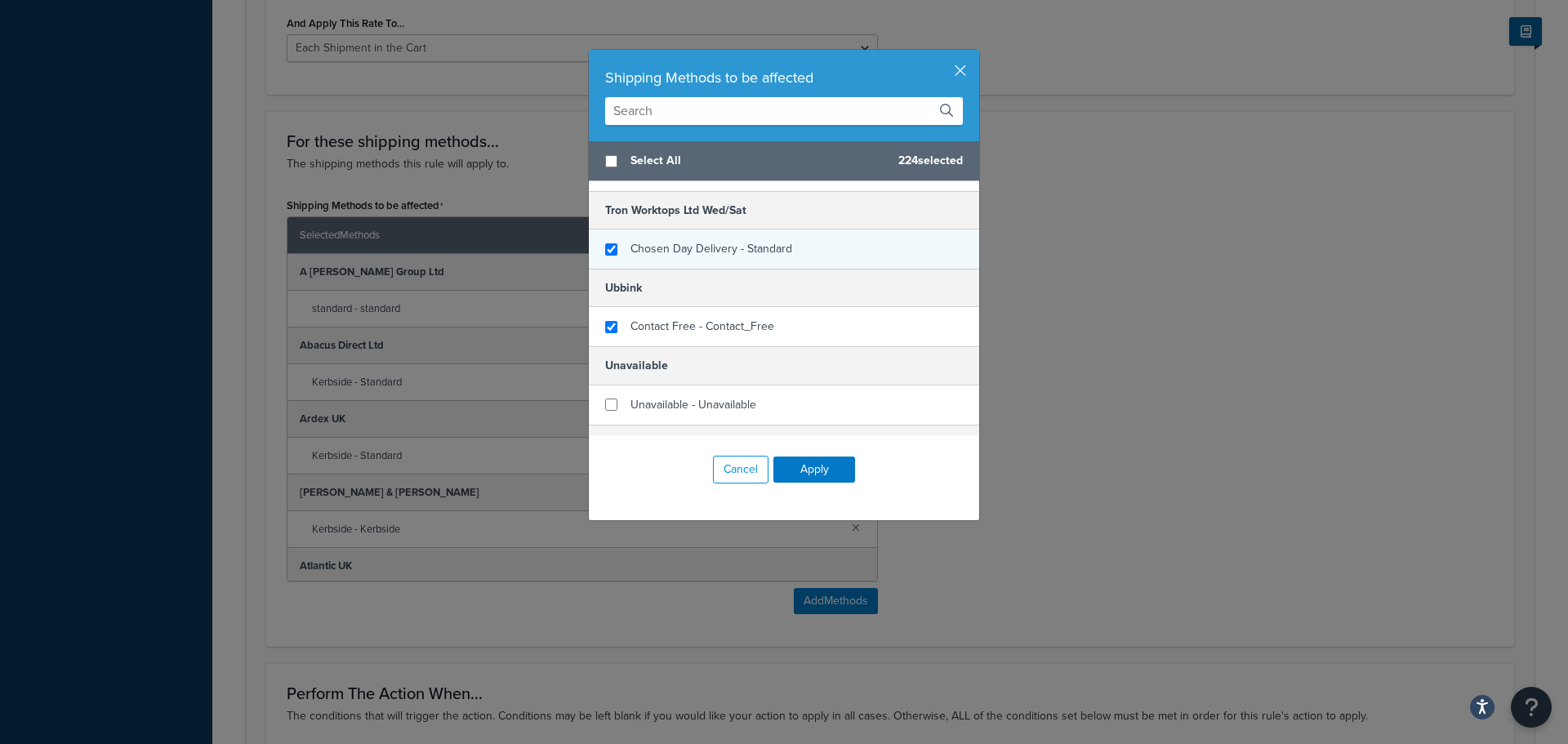
checkbox input "true"
click at [643, 229] on div "Chosen Day Delivery - Standard" at bounding box center [784, 249] width 390 height 39
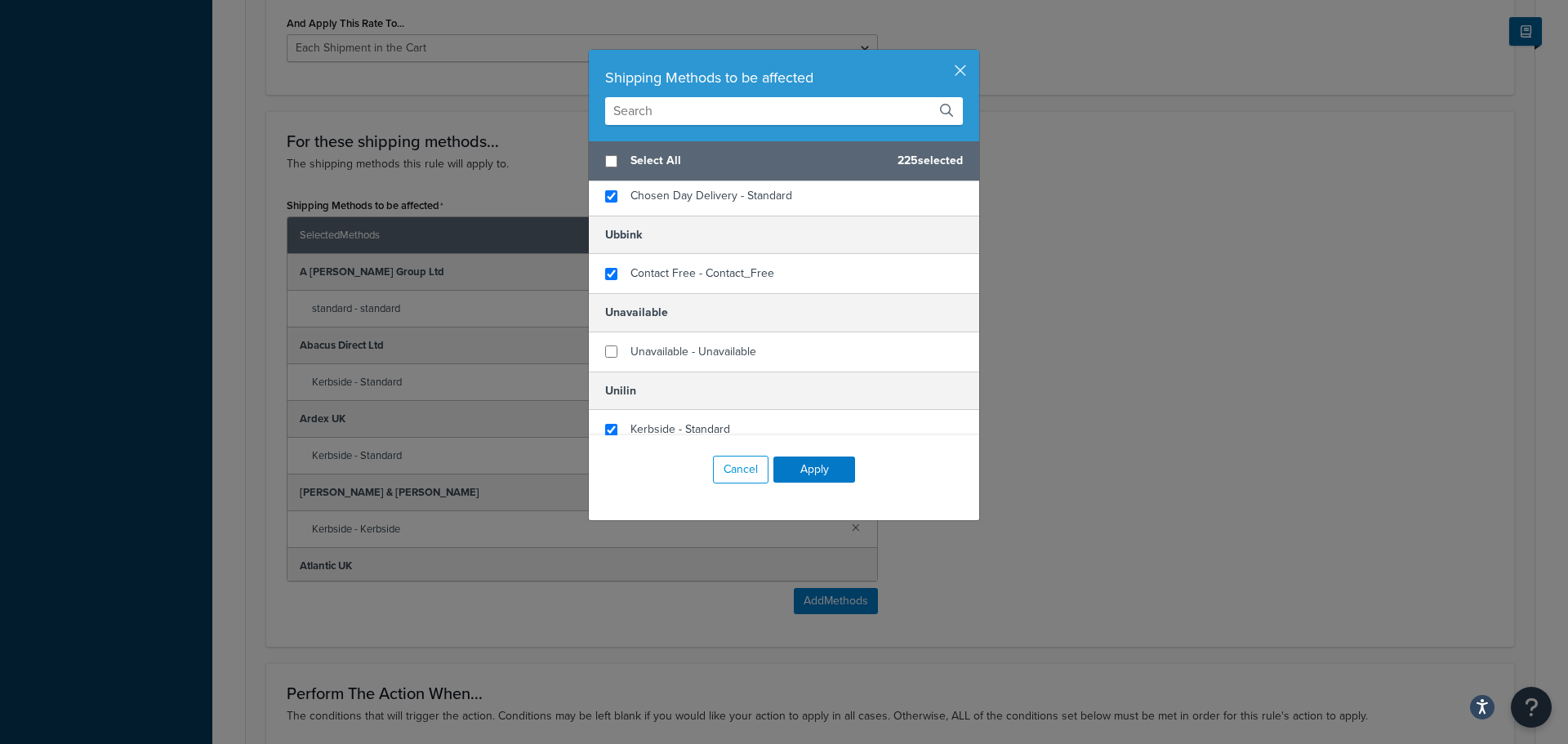
scroll to position [17230, 0]
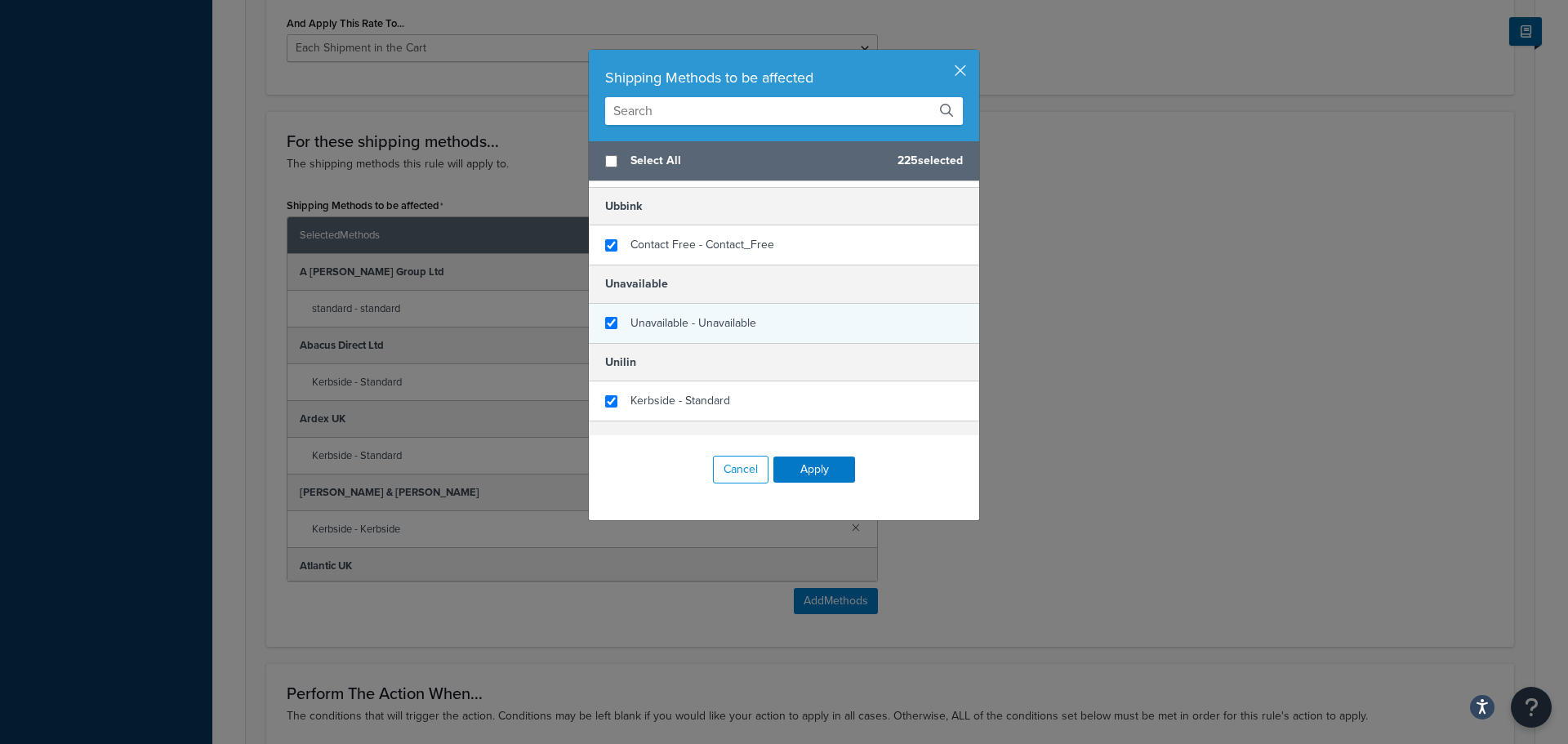
checkbox input "true"
click at [655, 315] on span "Unavailable - Unavailable" at bounding box center [693, 323] width 125 height 17
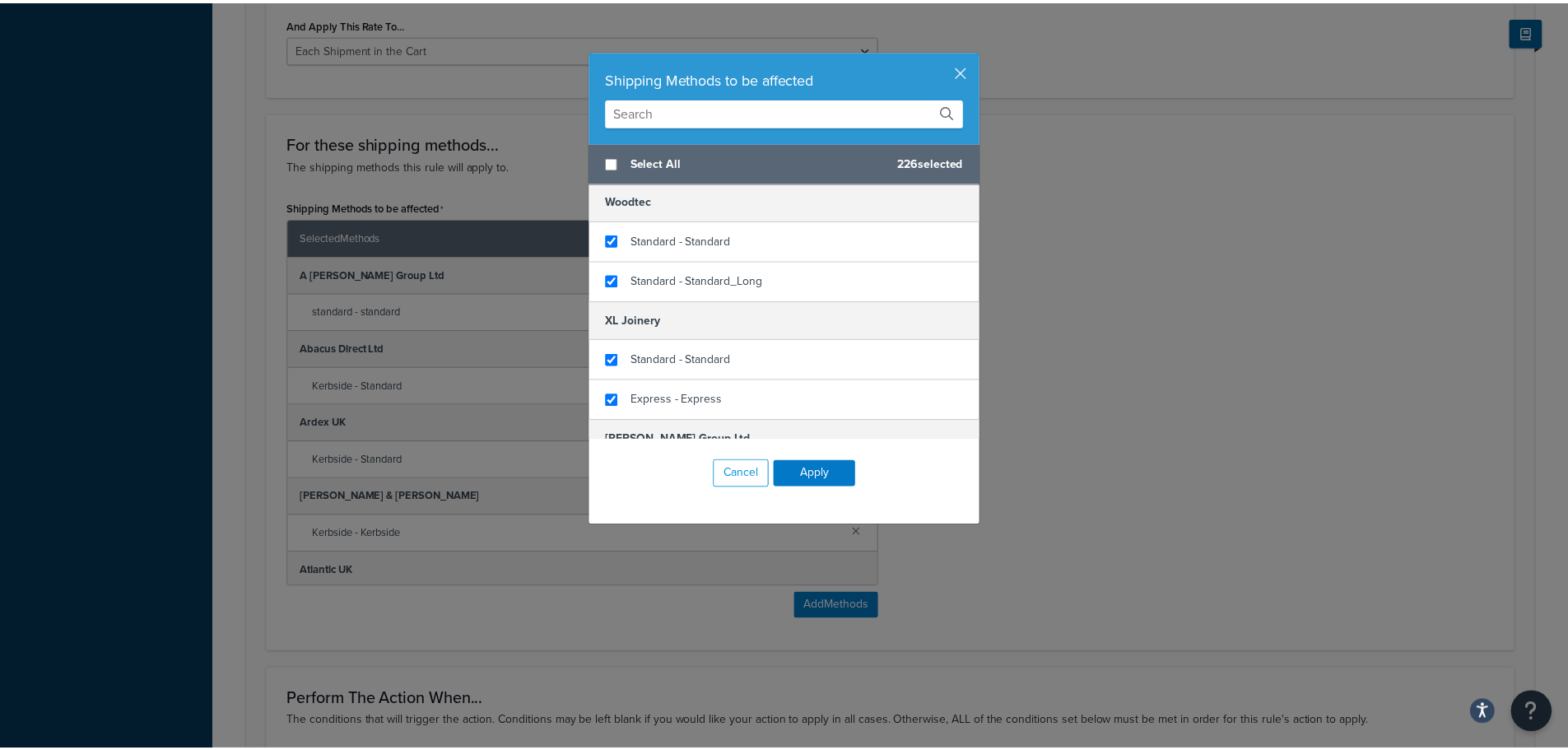
scroll to position [18053, 0]
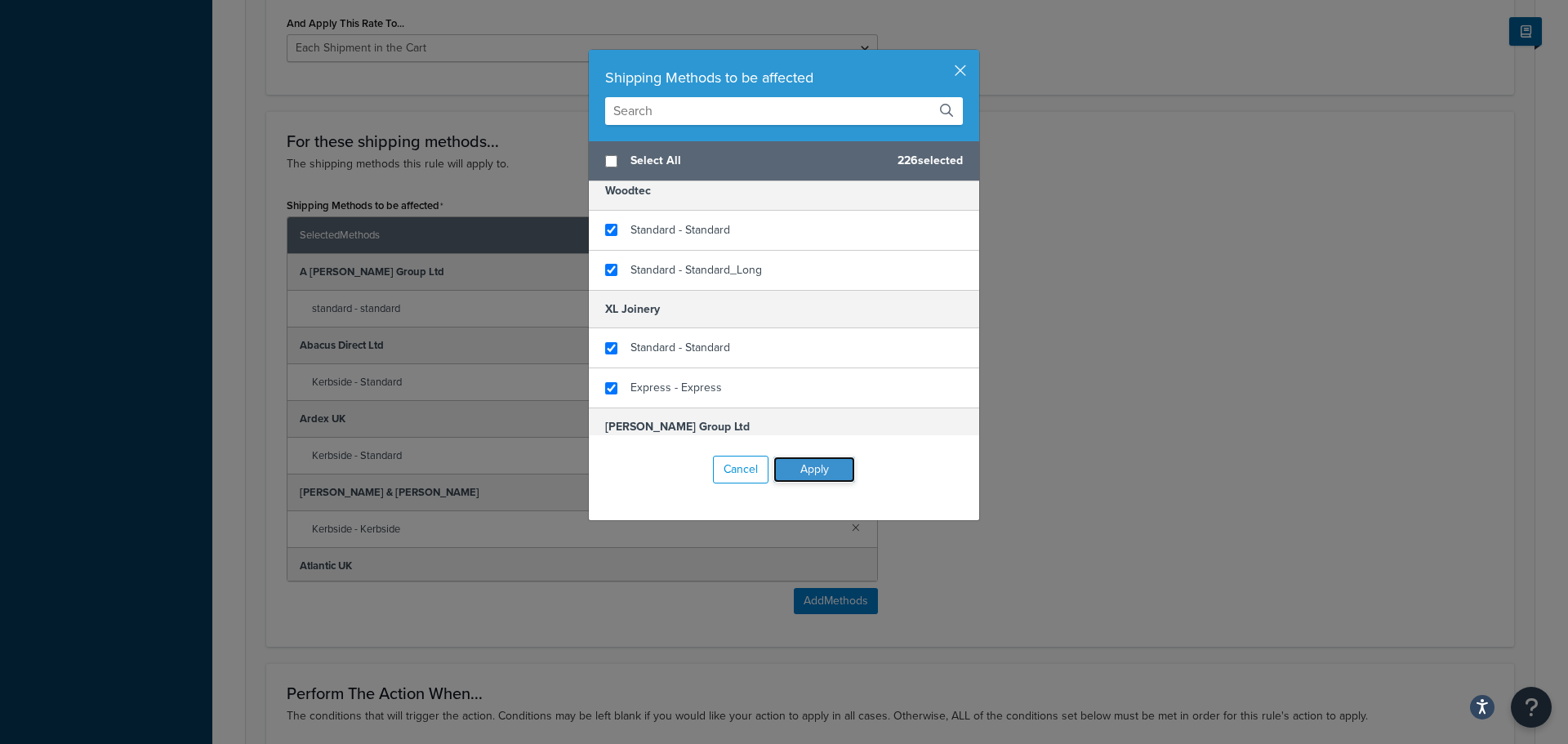
click at [804, 471] on button "Apply" at bounding box center [815, 470] width 82 height 26
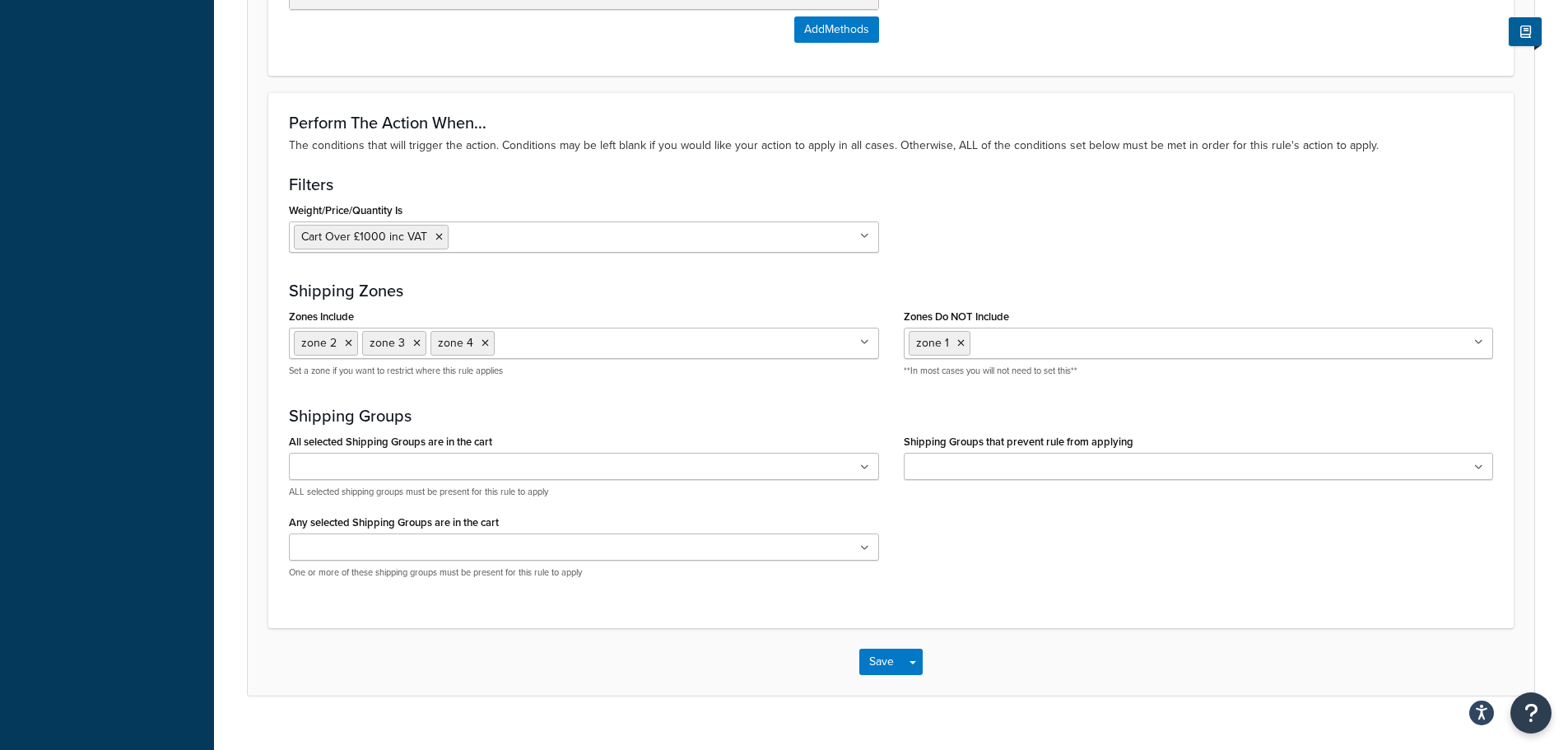
scroll to position [1428, 0]
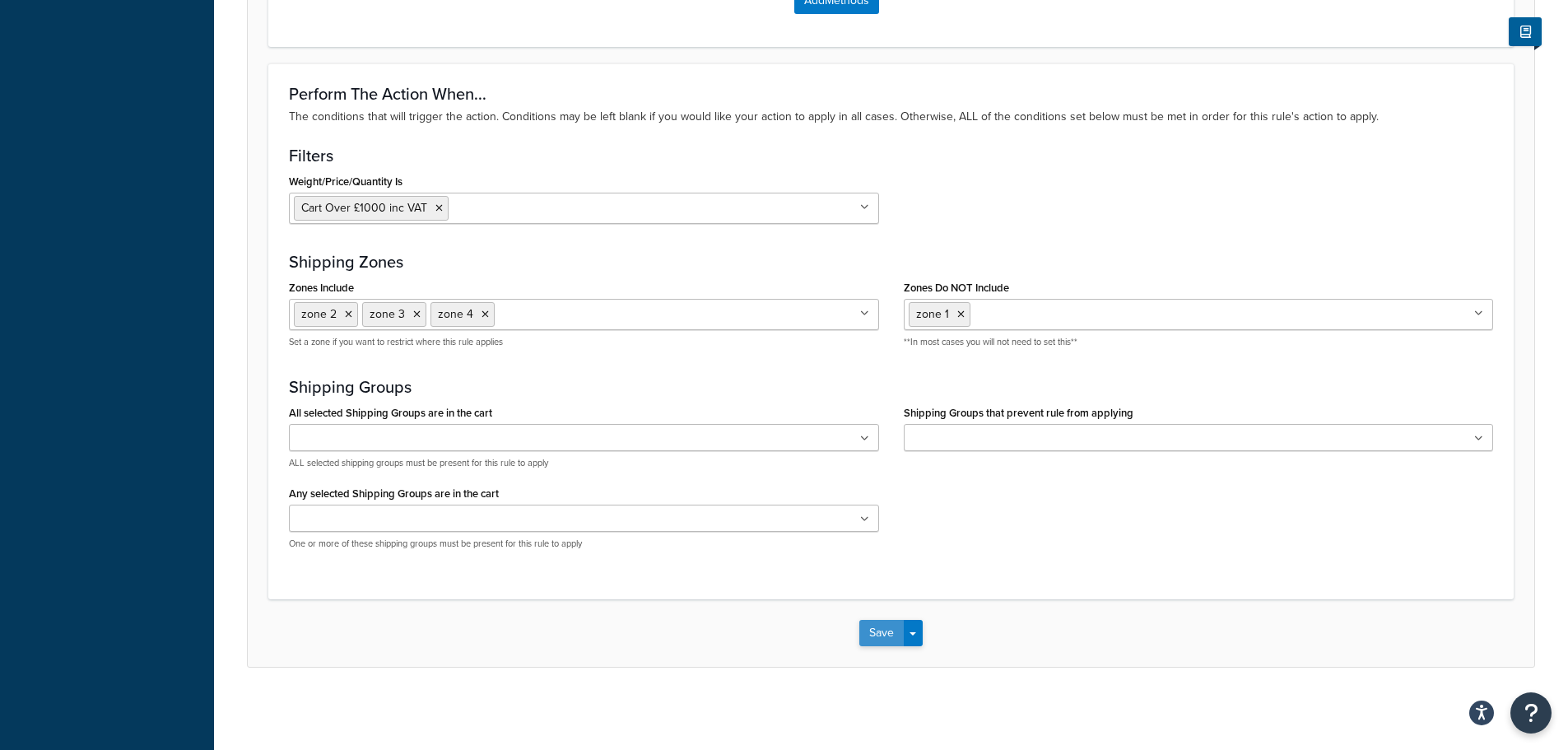
click at [885, 638] on button "Save" at bounding box center [881, 633] width 45 height 26
